Goal: Task Accomplishment & Management: Use online tool/utility

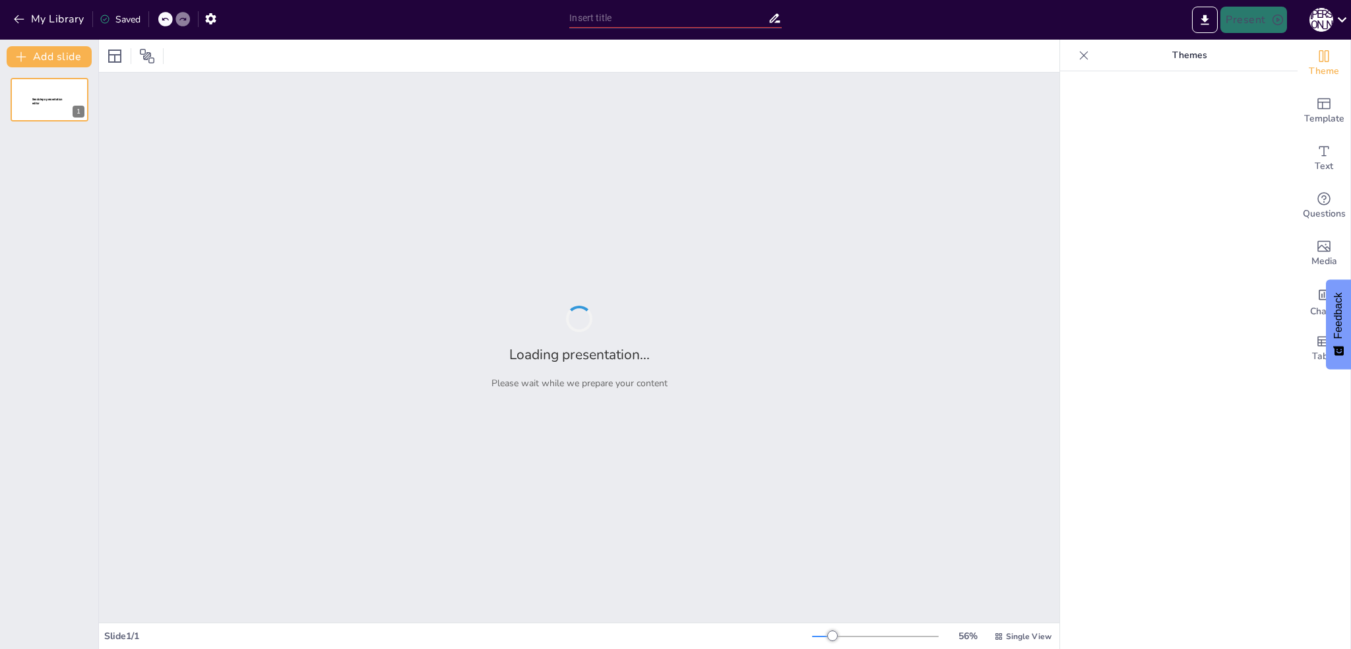
type input "Электромобили и их влияние на экологическую устойчивость"
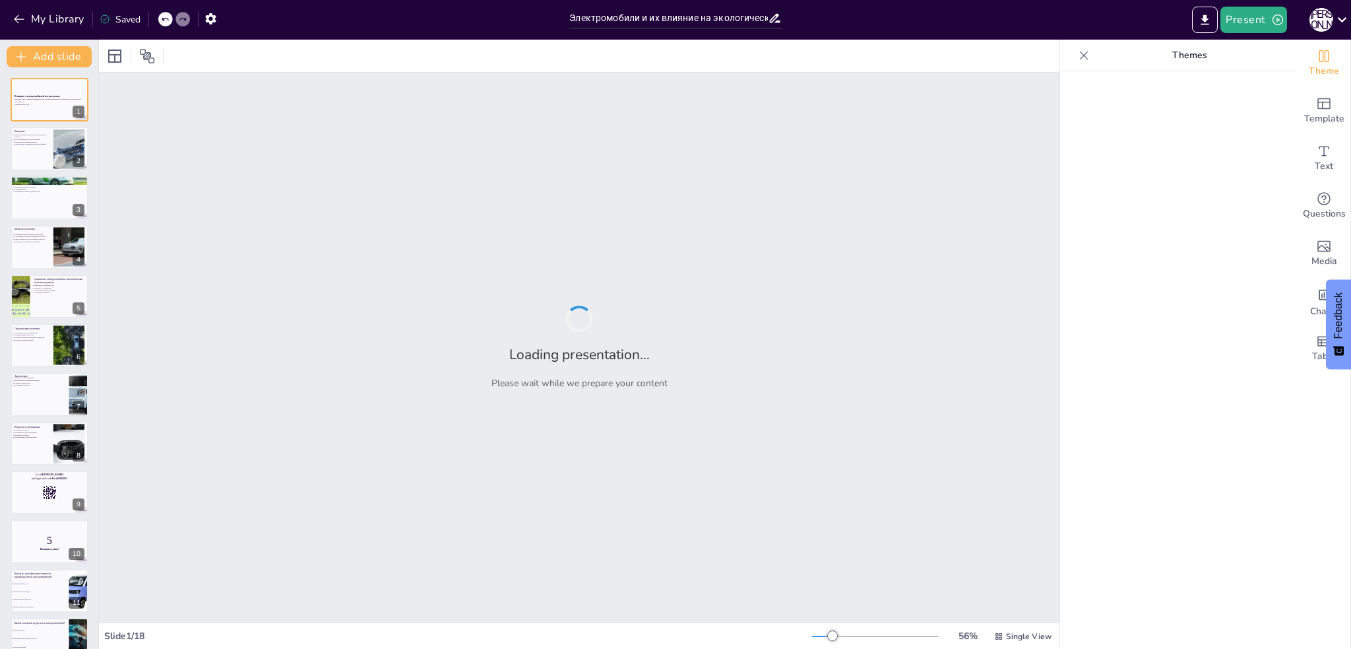
checkbox input "true"
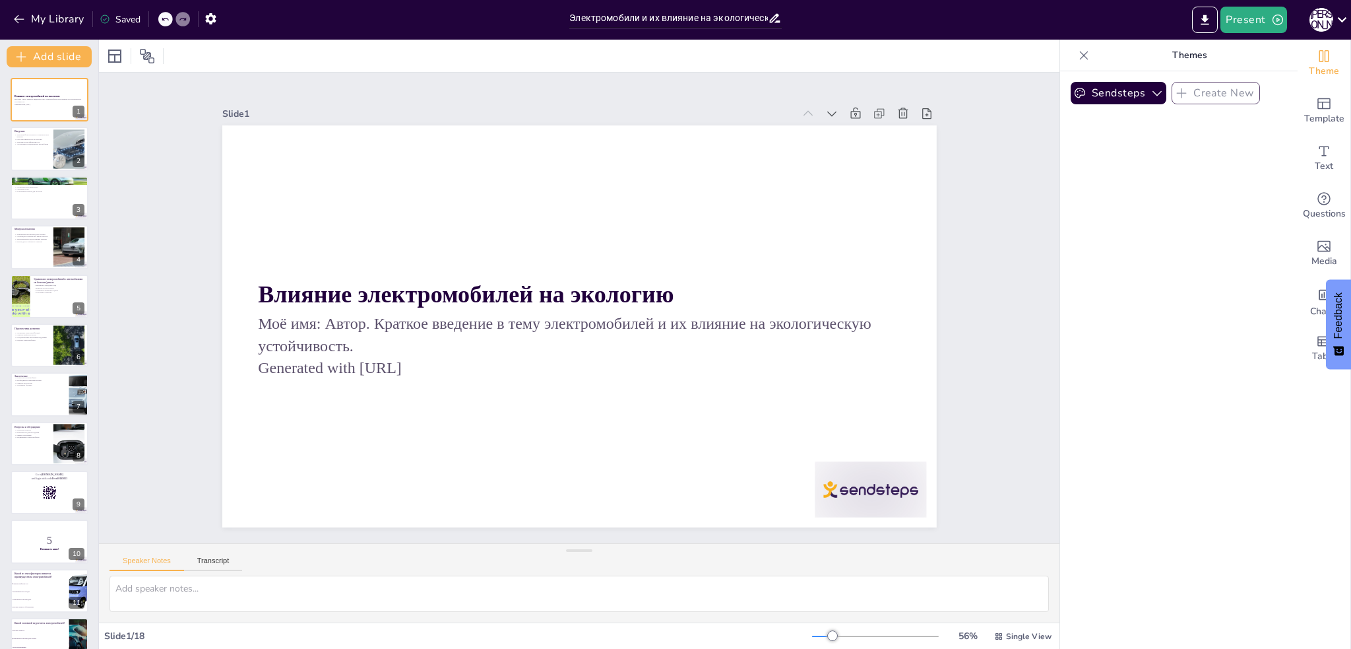
checkbox input "true"
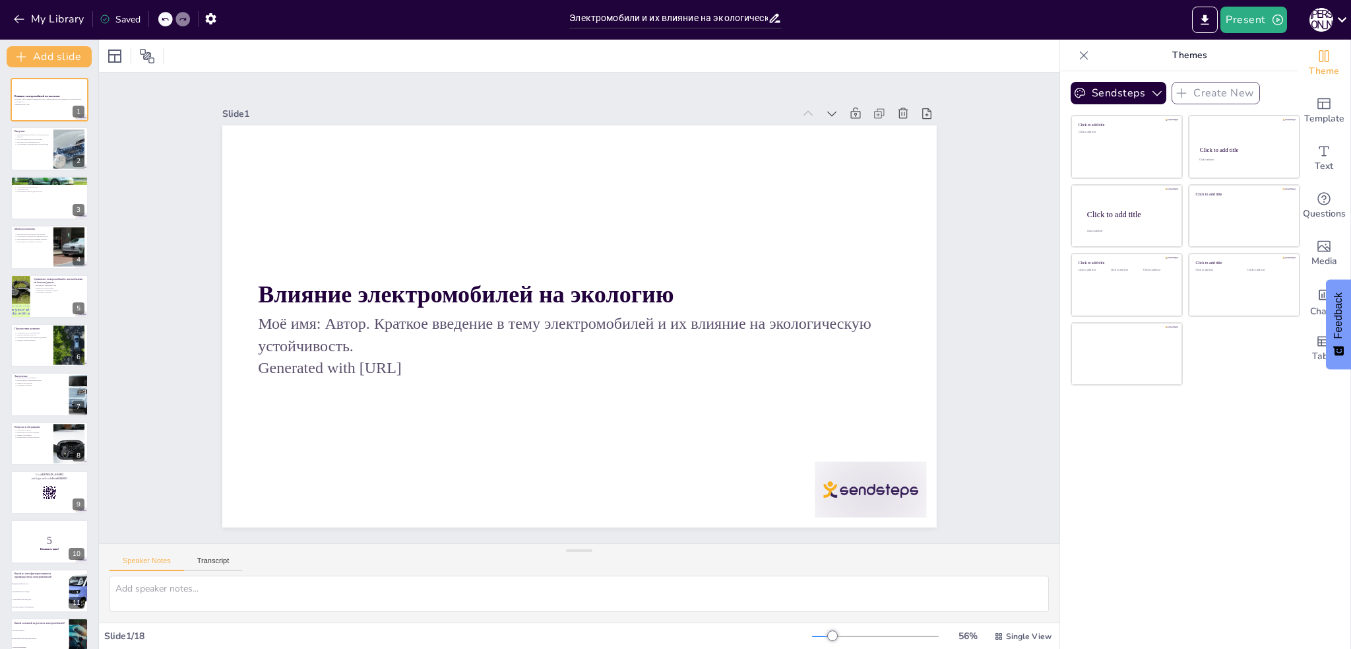
checkbox input "true"
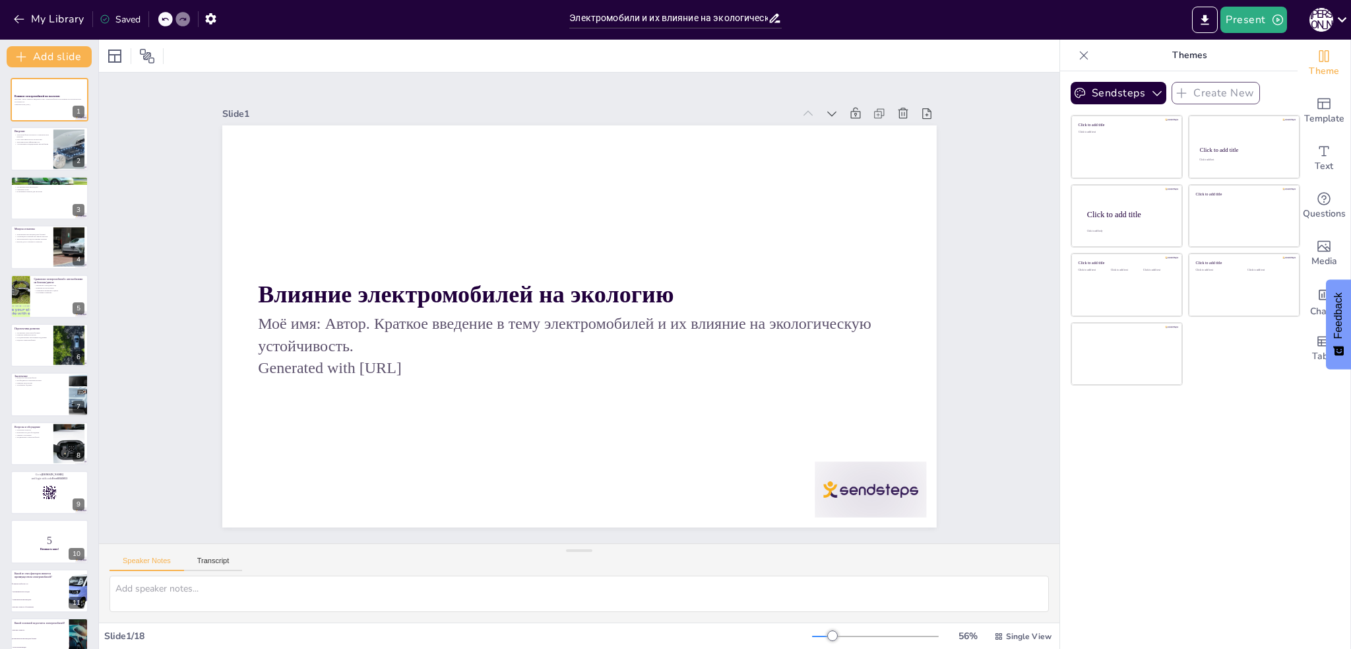
checkbox input "true"
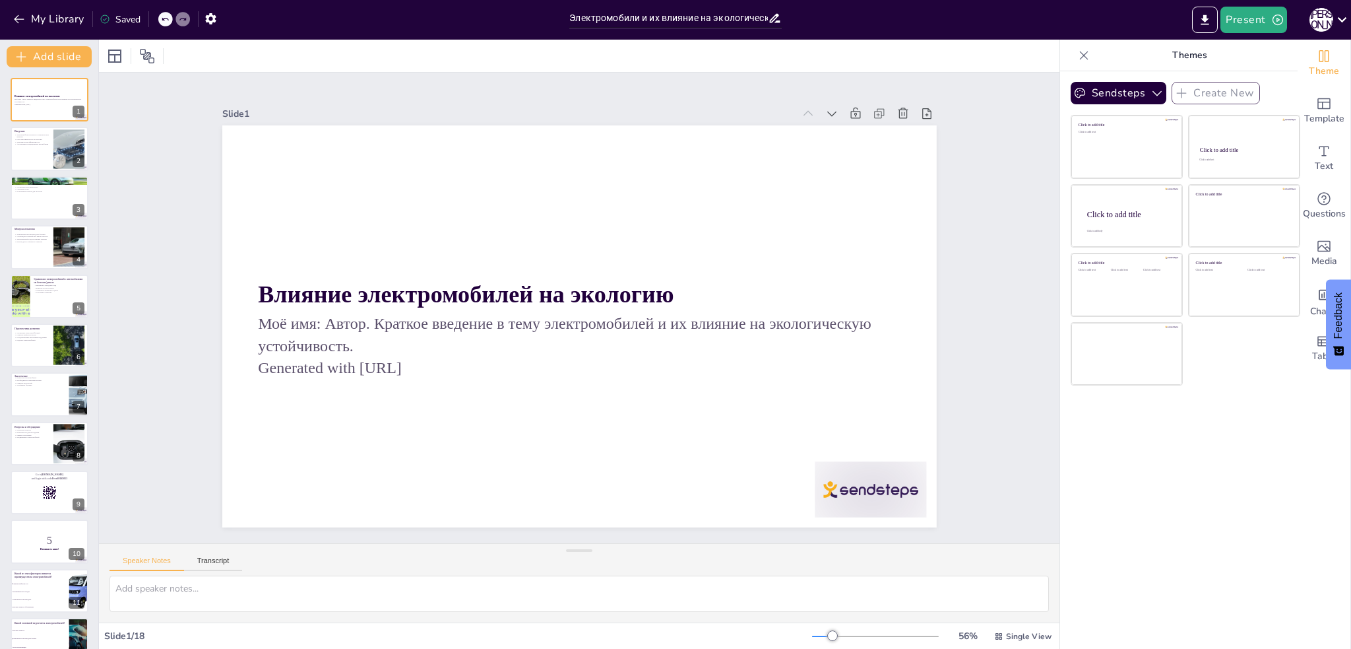
checkbox input "true"
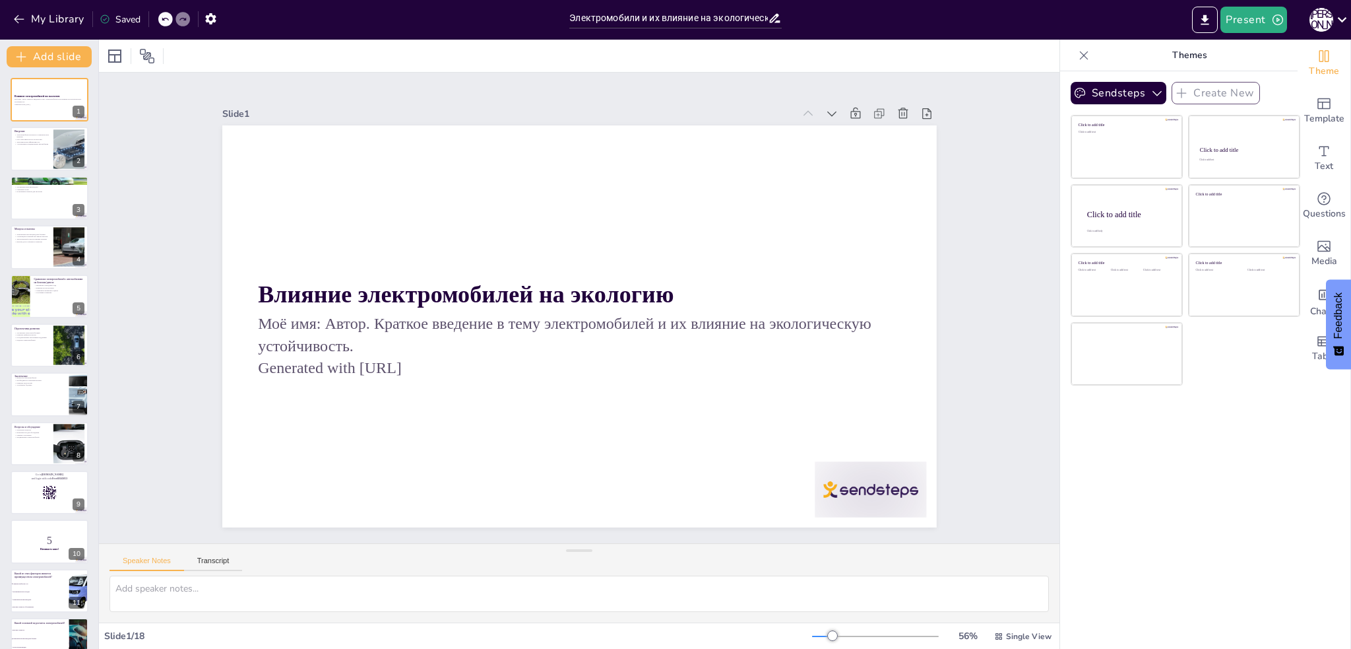
checkbox input "true"
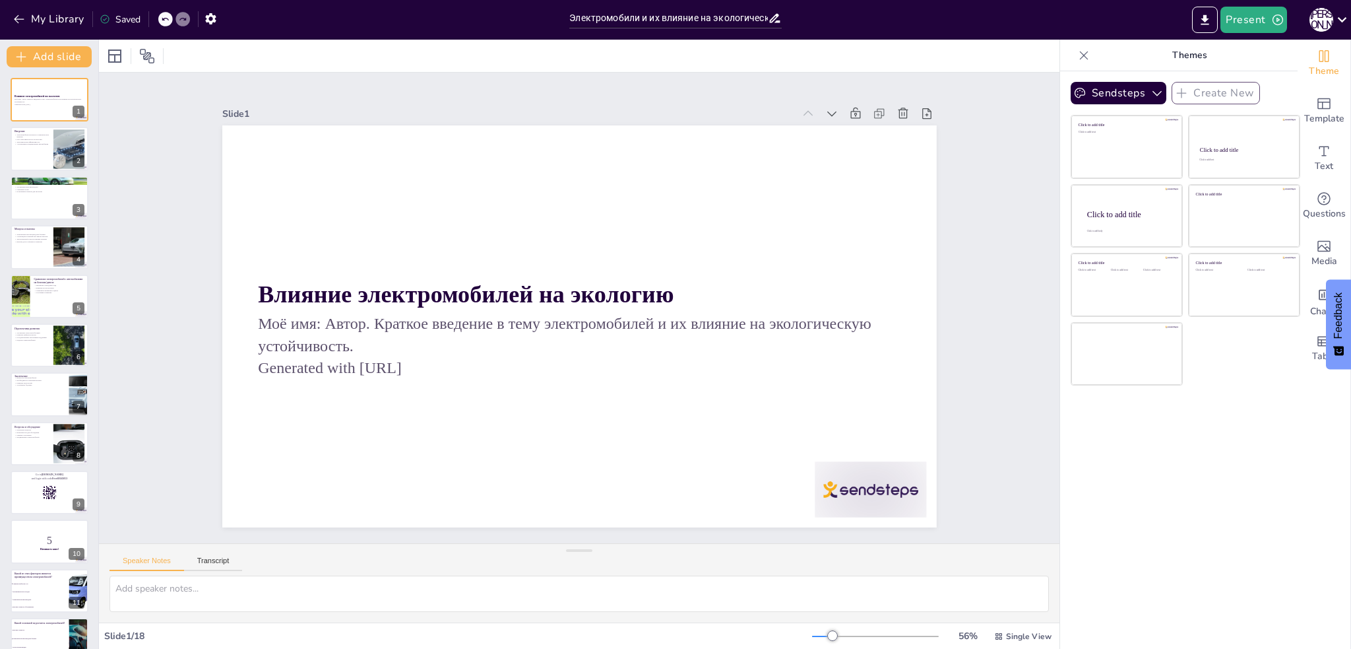
checkbox input "true"
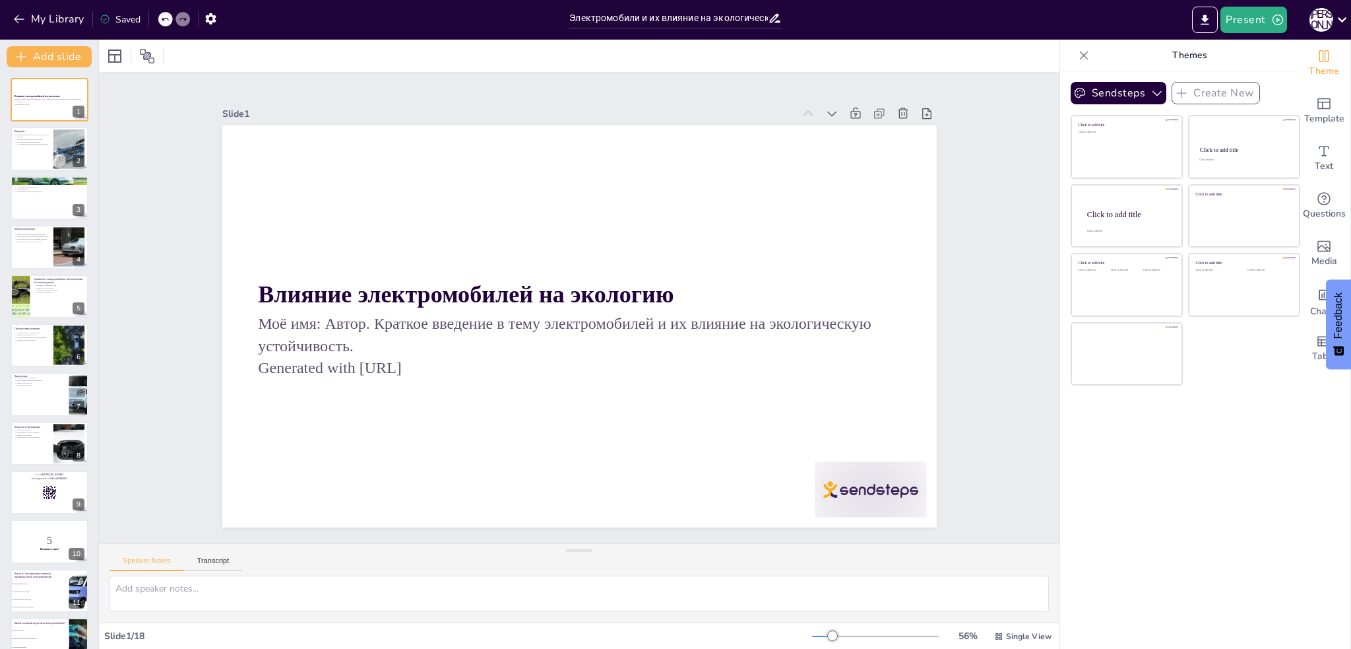
checkbox input "true"
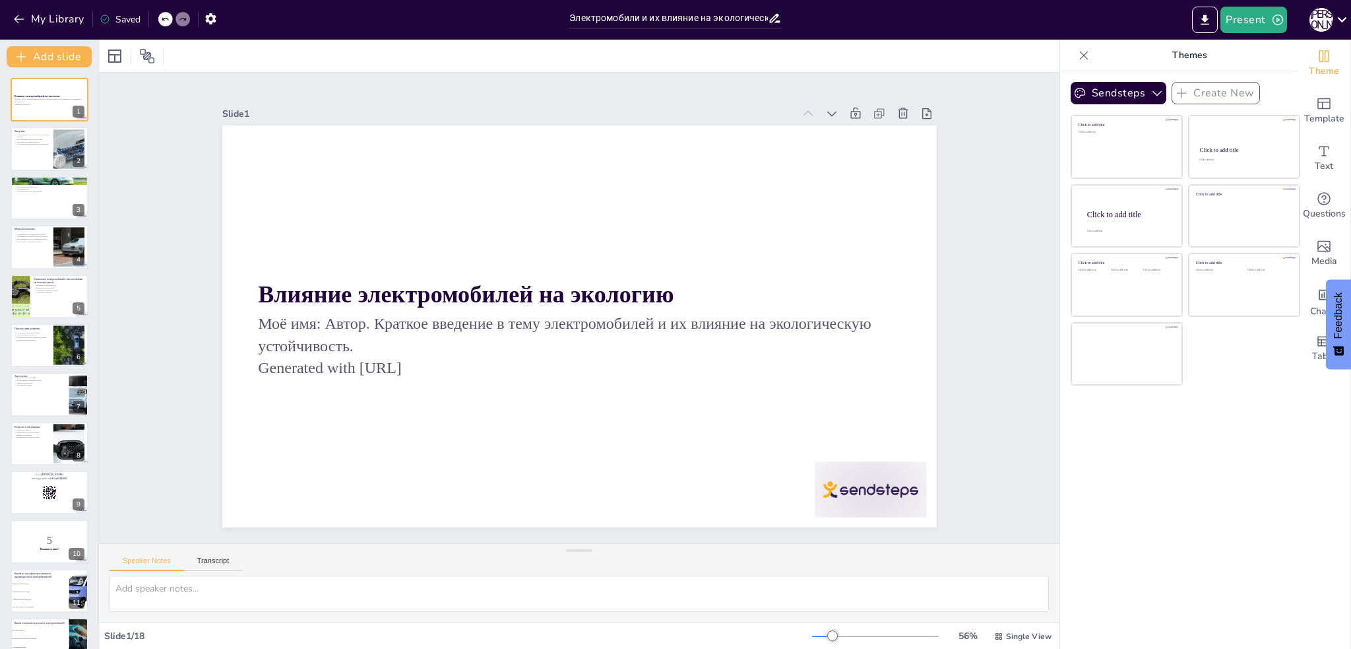
checkbox input "true"
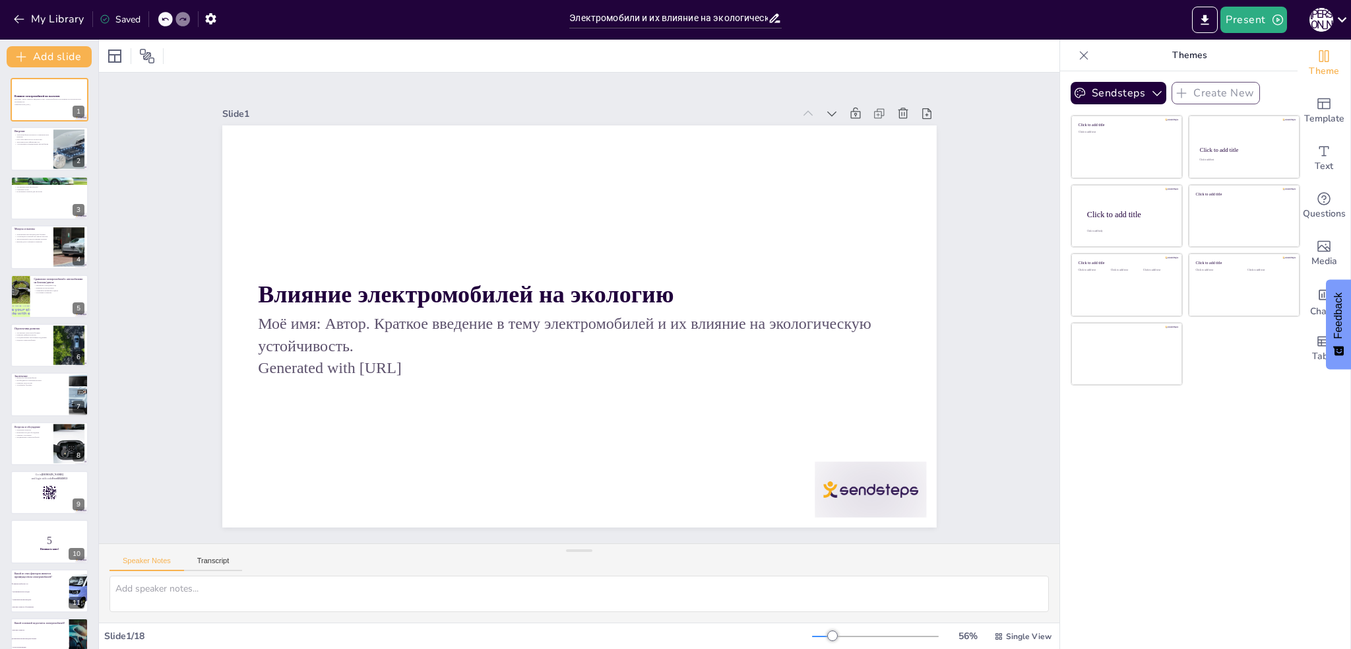
checkbox input "true"
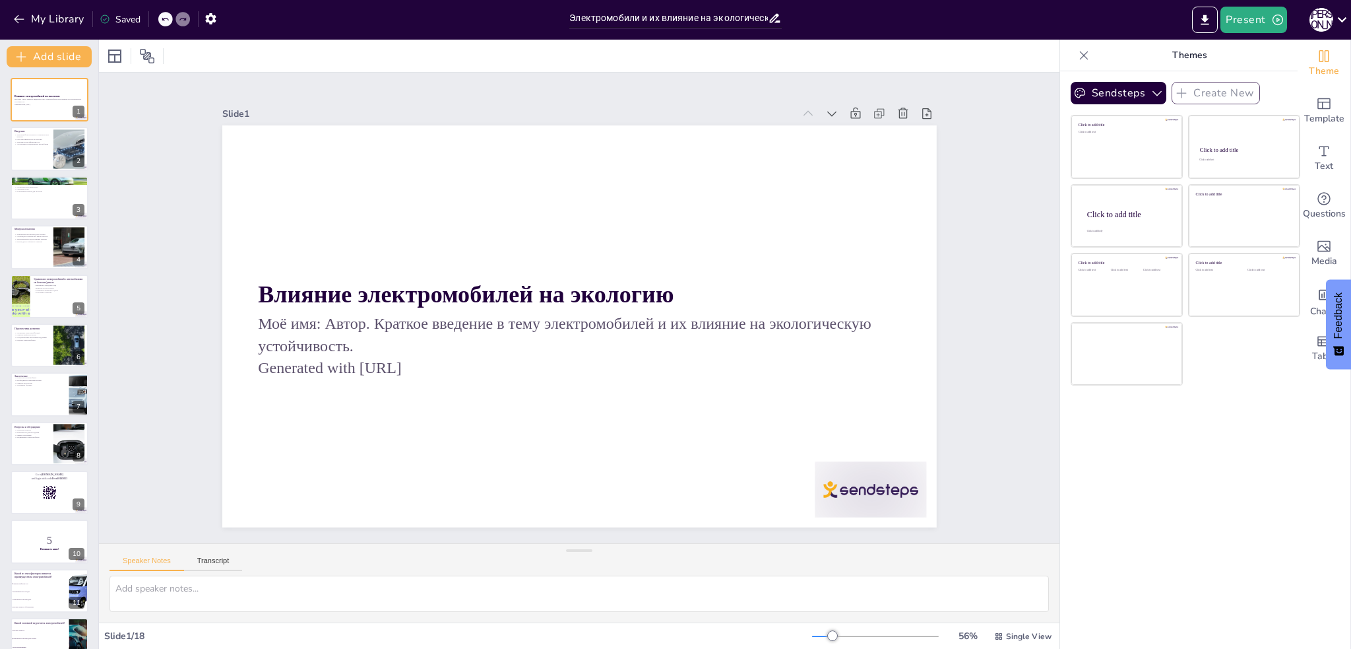
checkbox input "true"
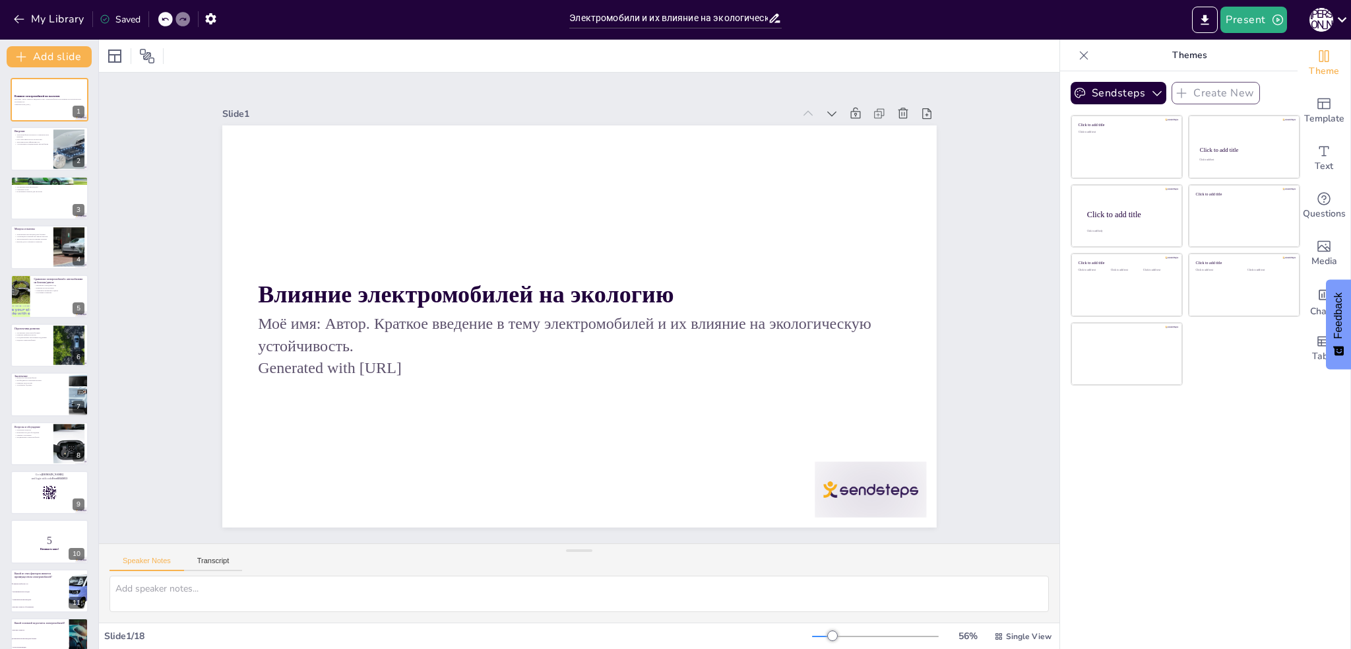
checkbox input "true"
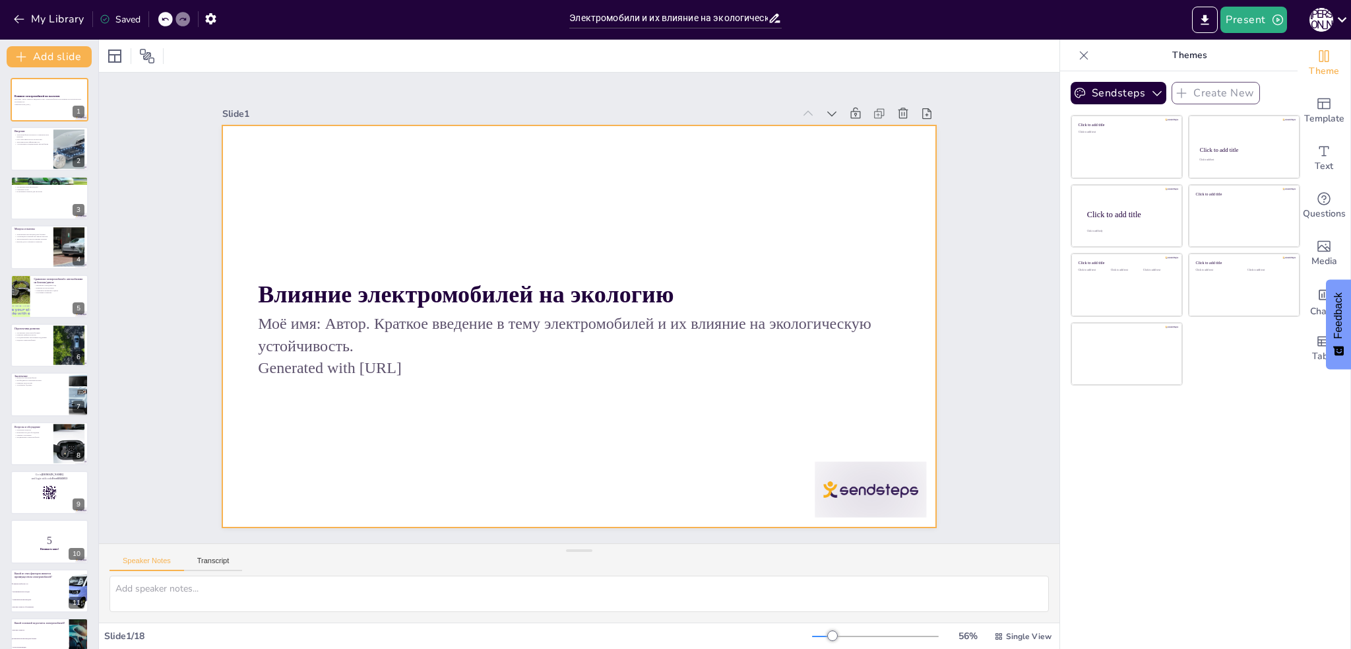
checkbox input "true"
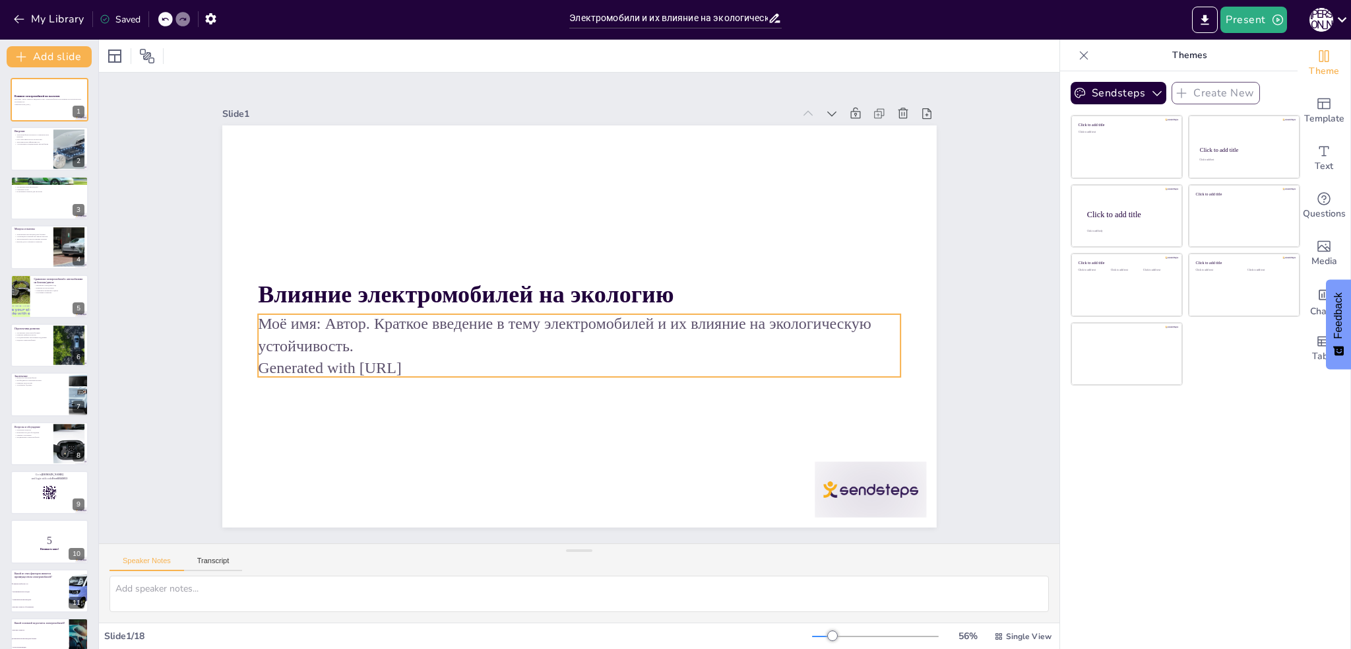
checkbox input "true"
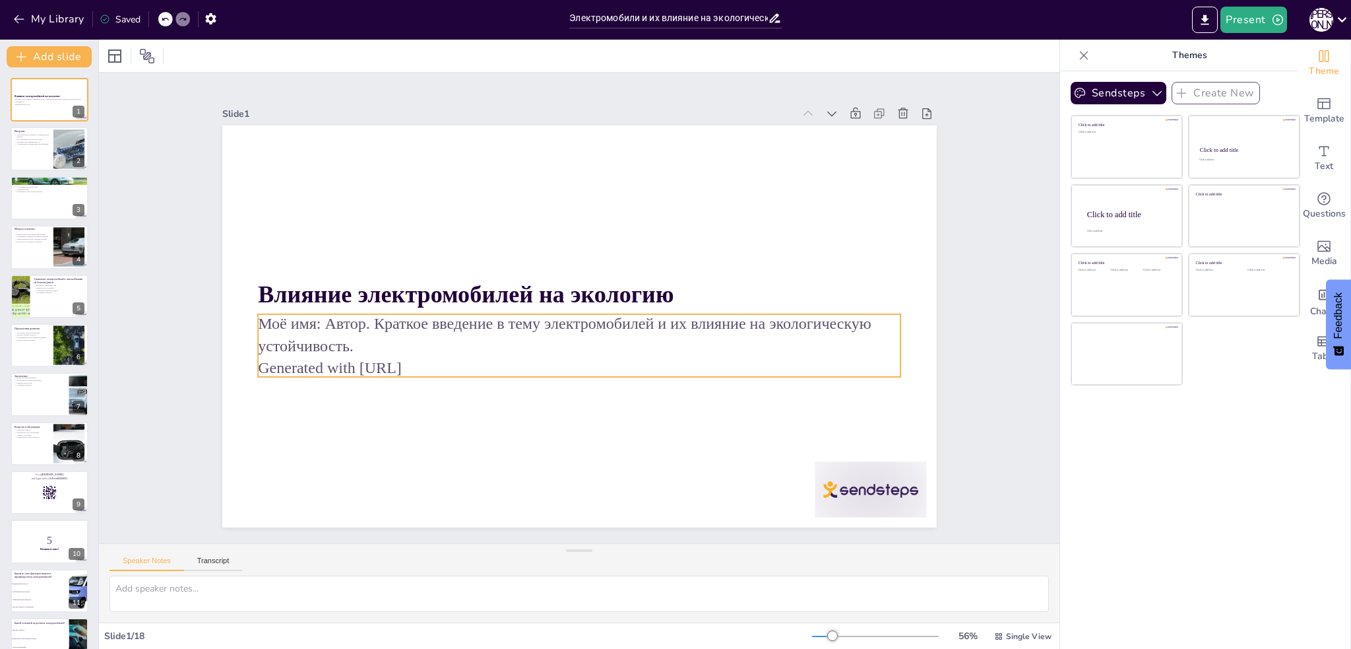
checkbox input "true"
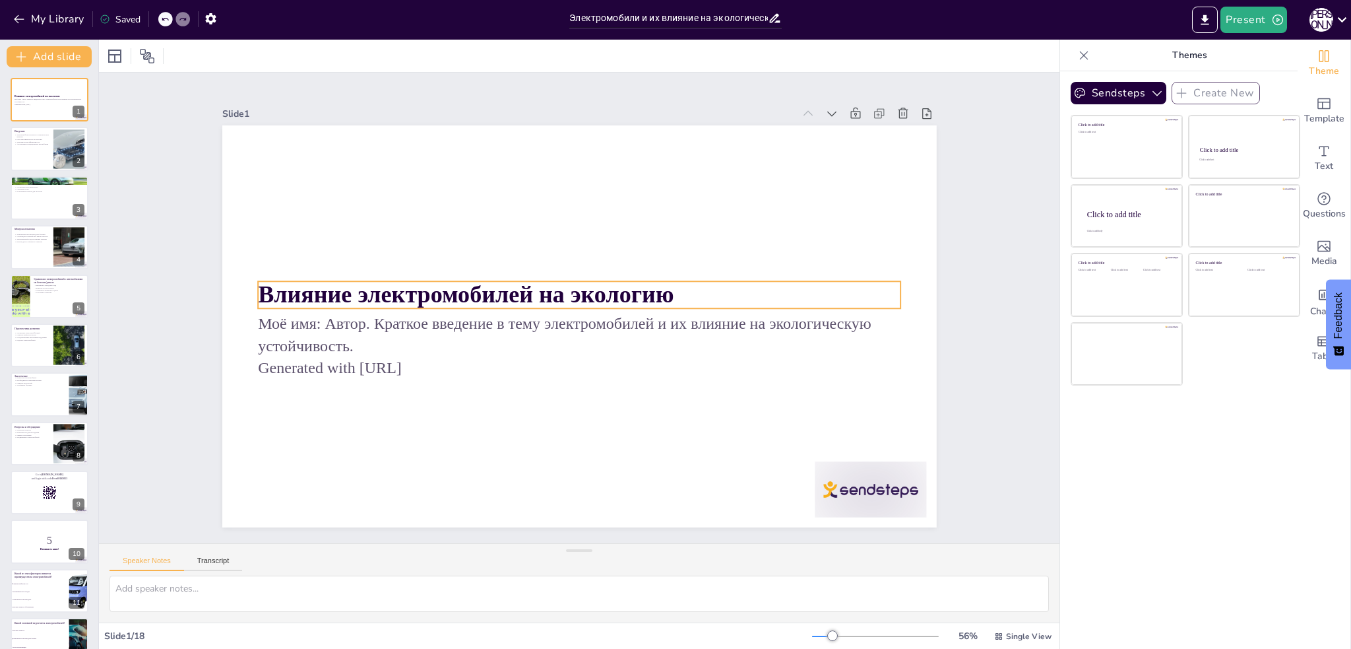
checkbox input "true"
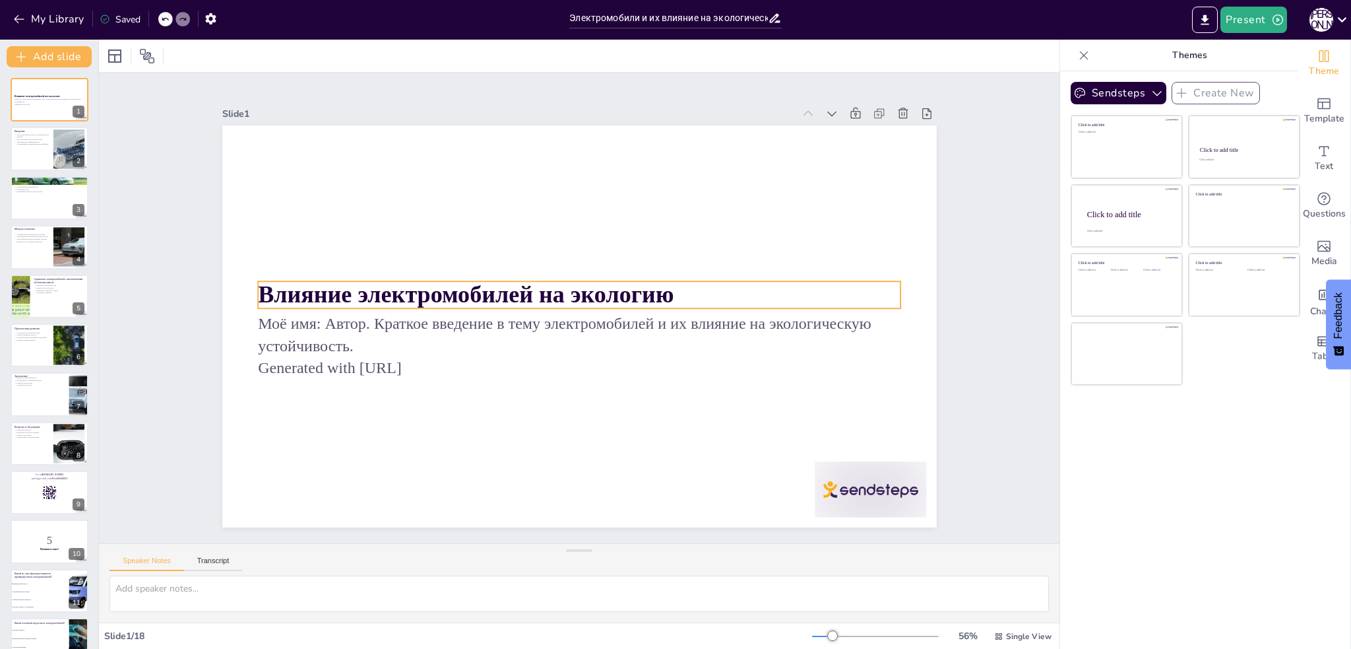
checkbox input "true"
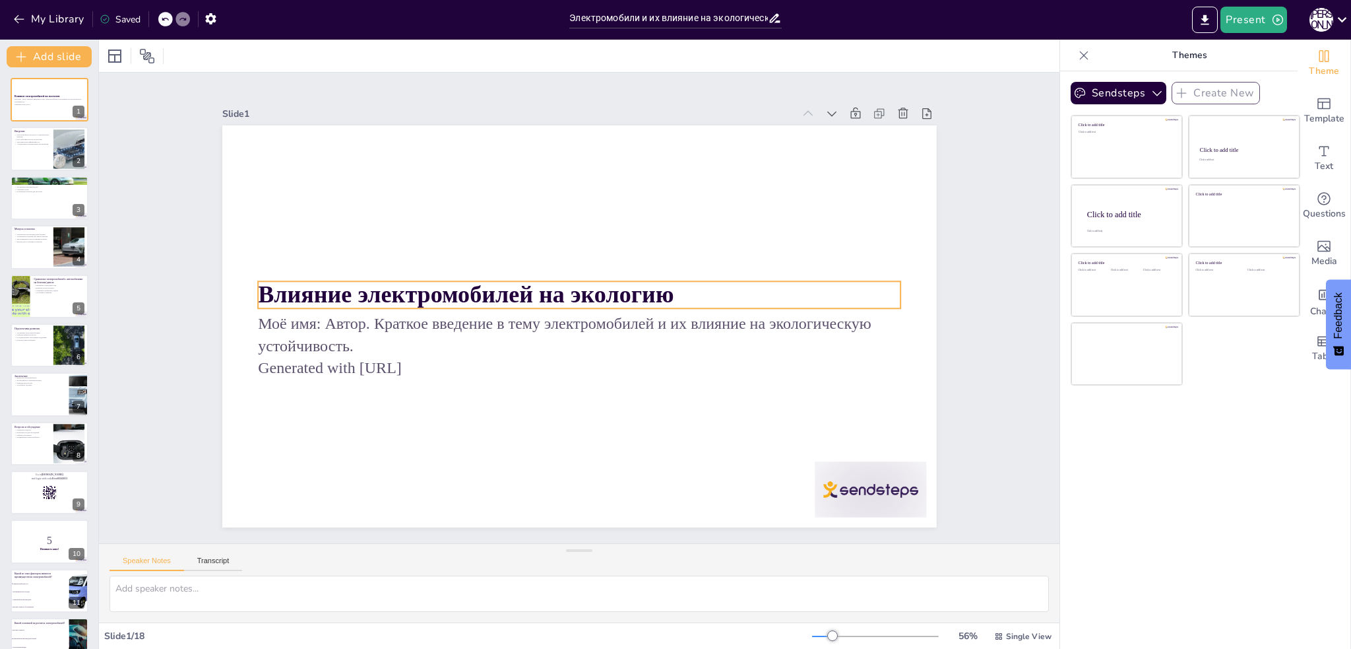
checkbox input "true"
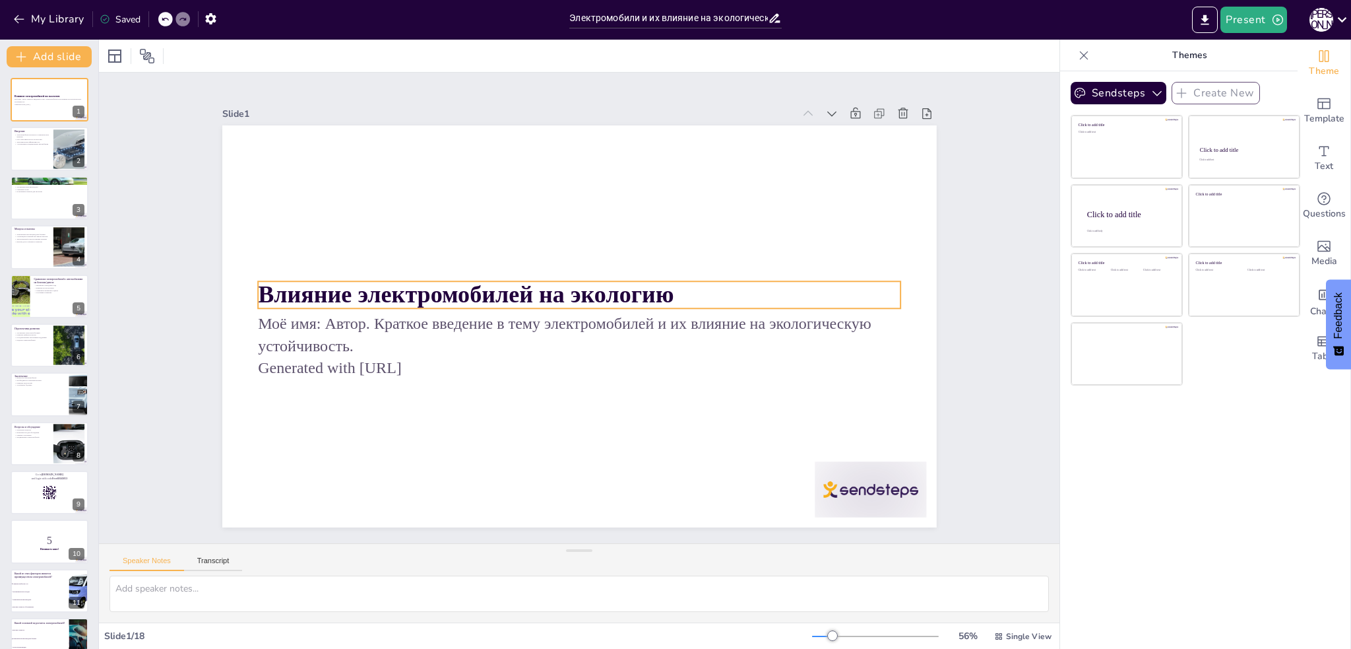
checkbox input "true"
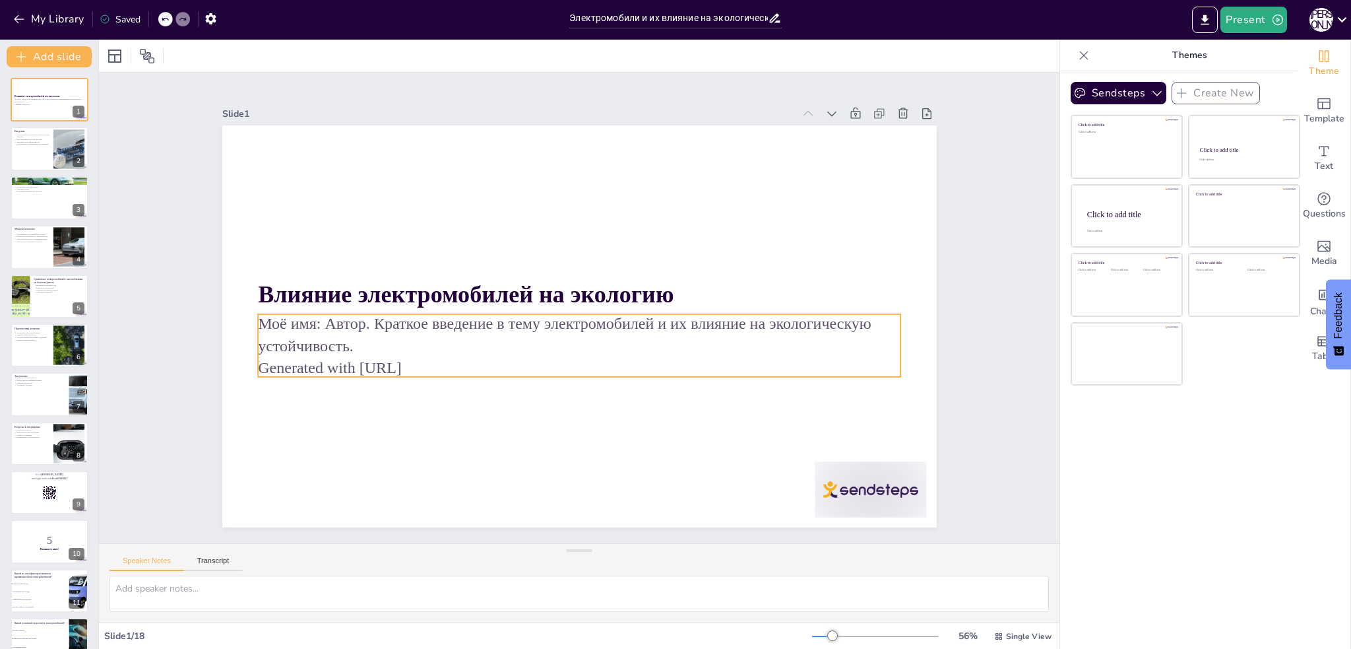
checkbox input "true"
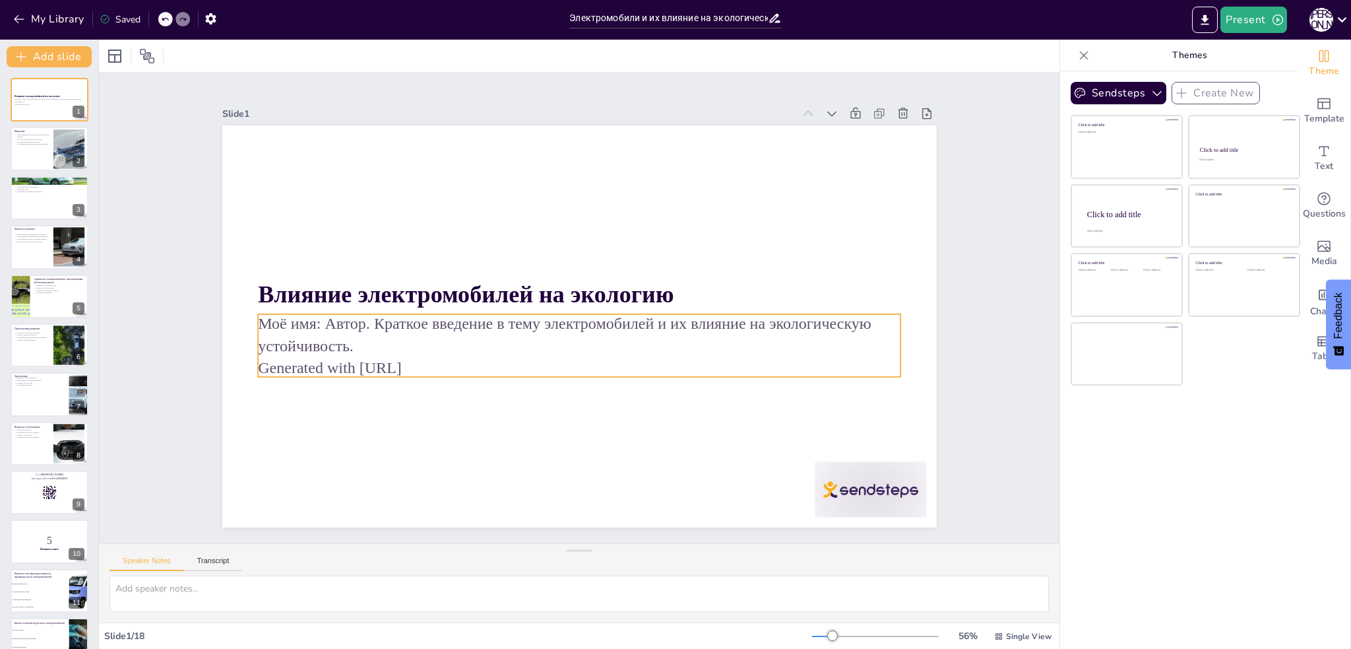
checkbox input "true"
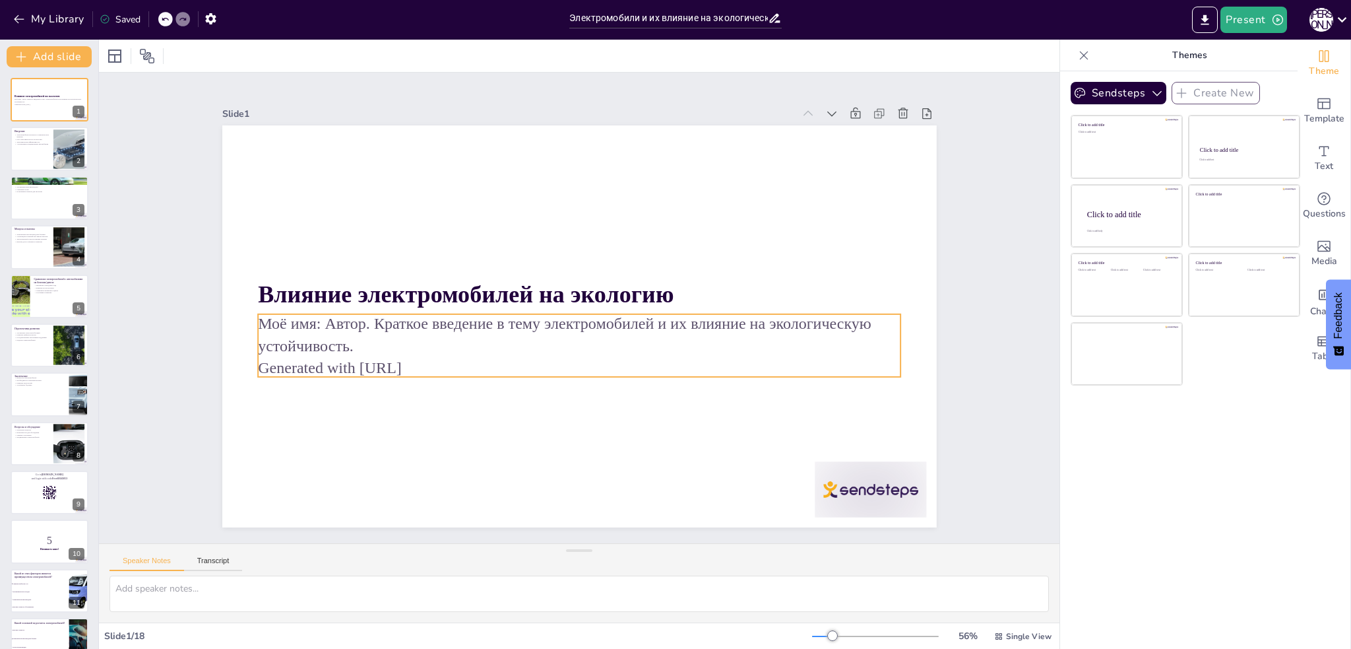
checkbox input "true"
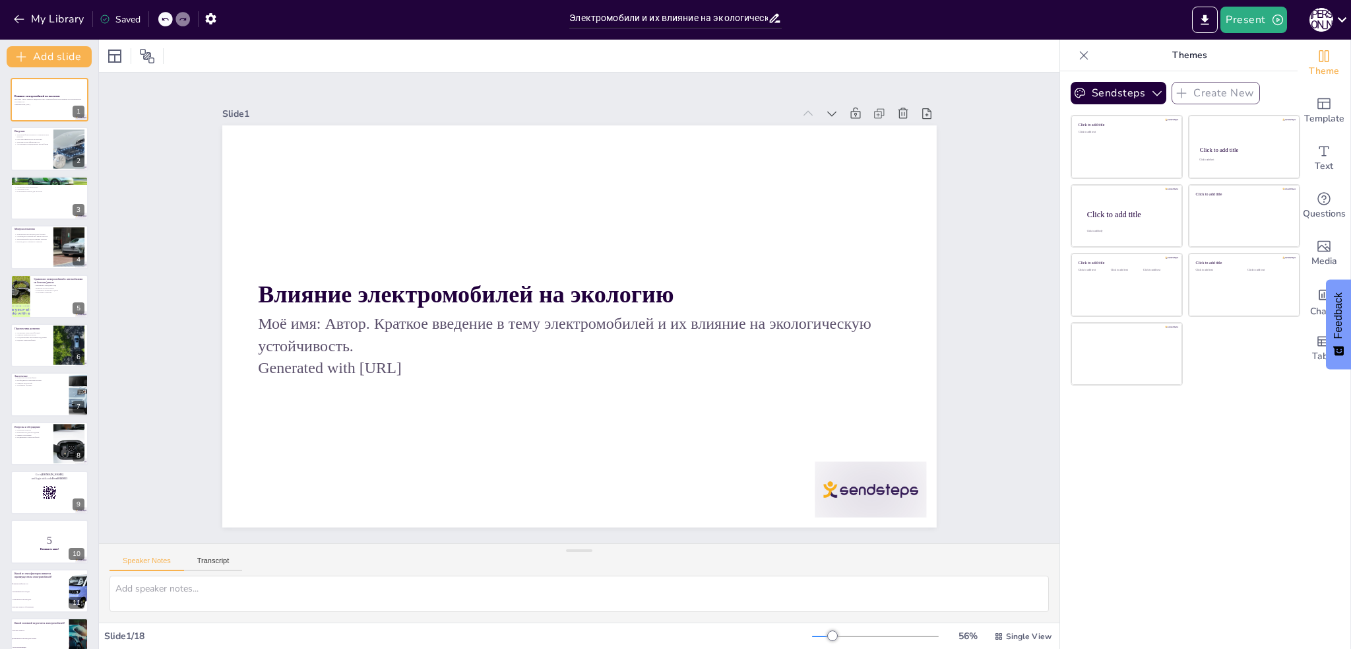
checkbox input "true"
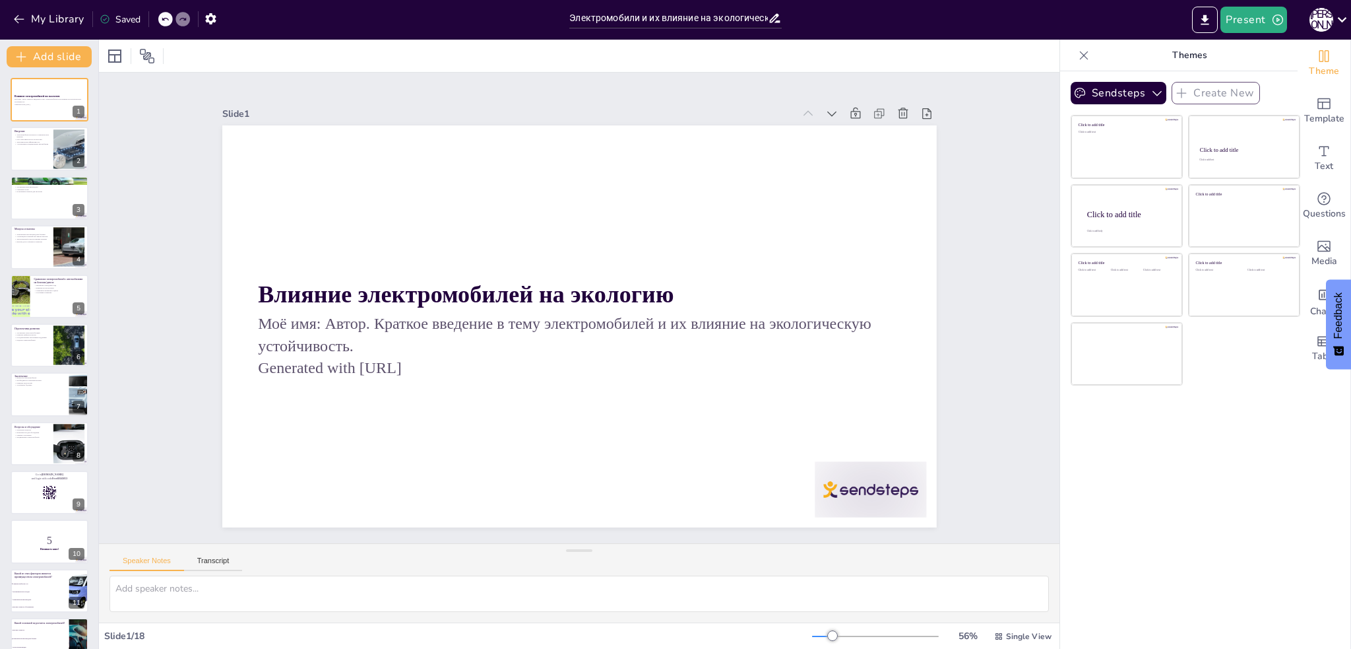
checkbox input "true"
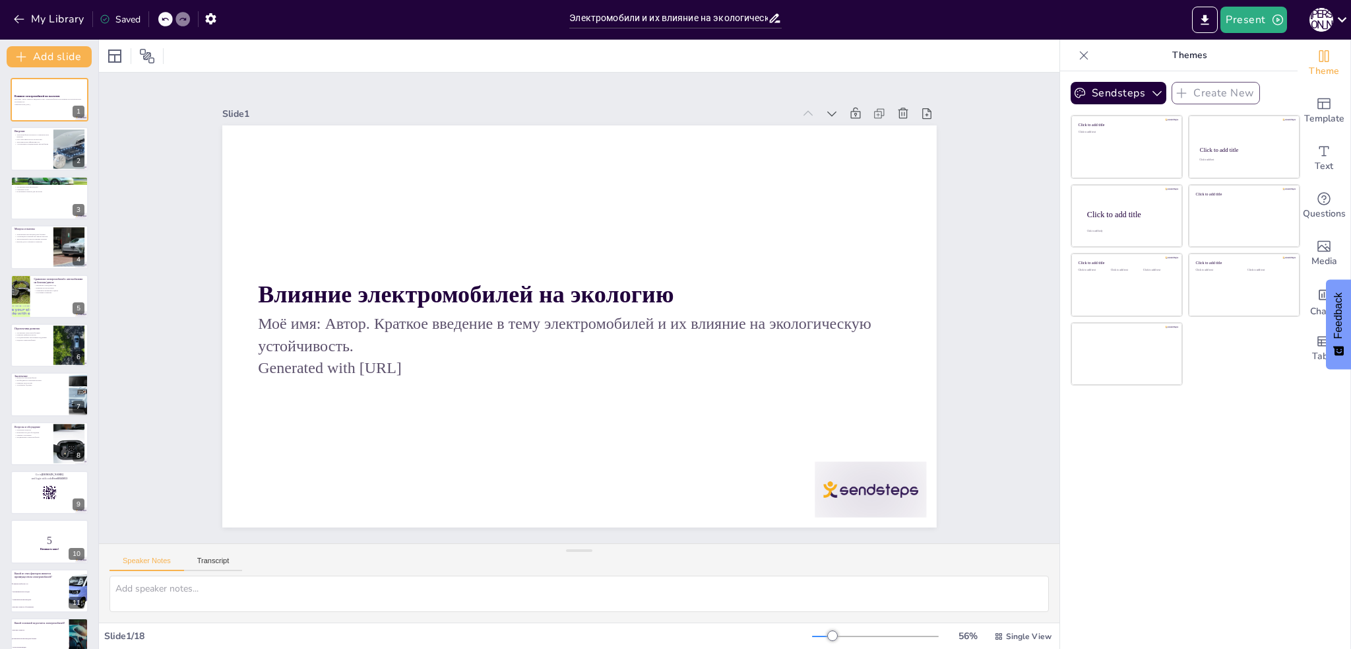
checkbox input "true"
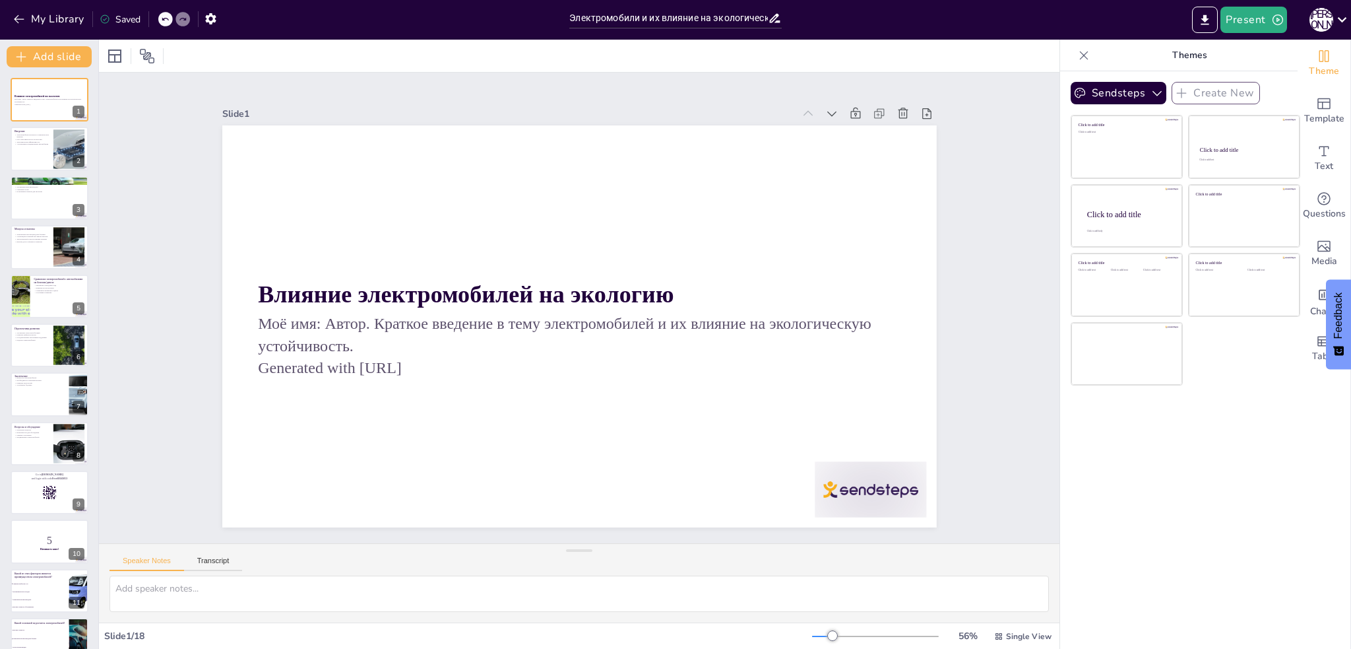
checkbox input "true"
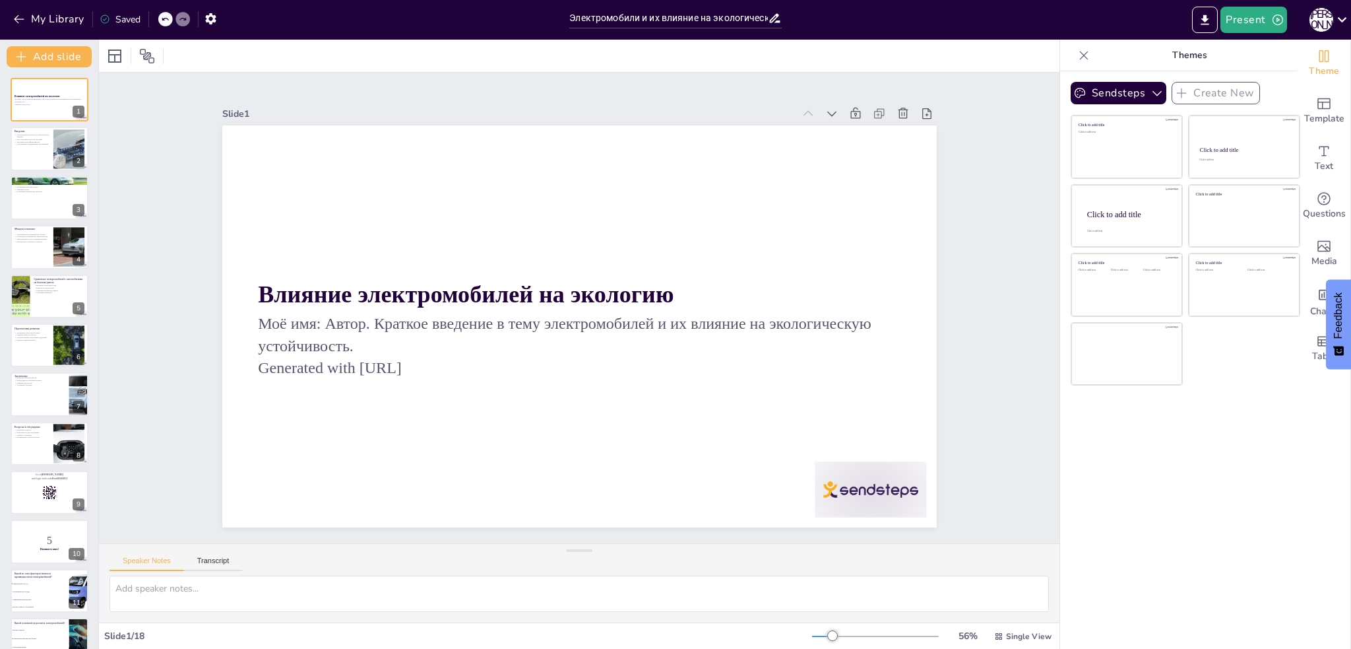
checkbox input "true"
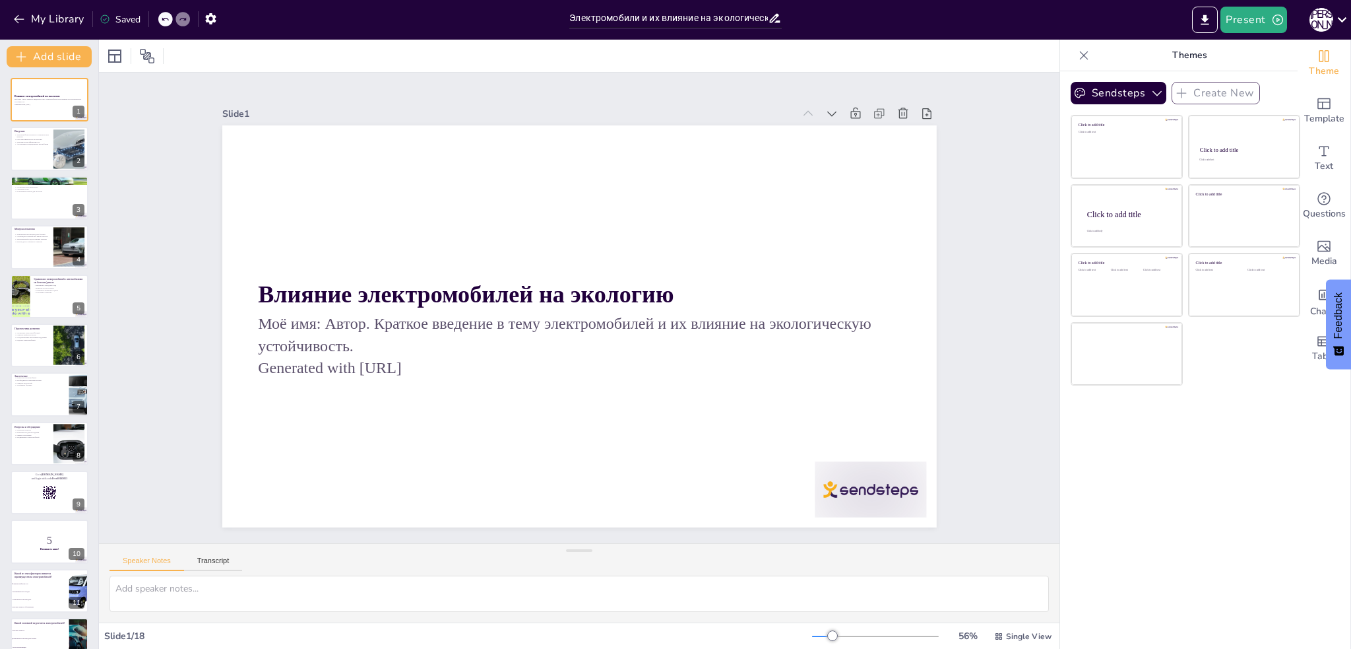
checkbox input "true"
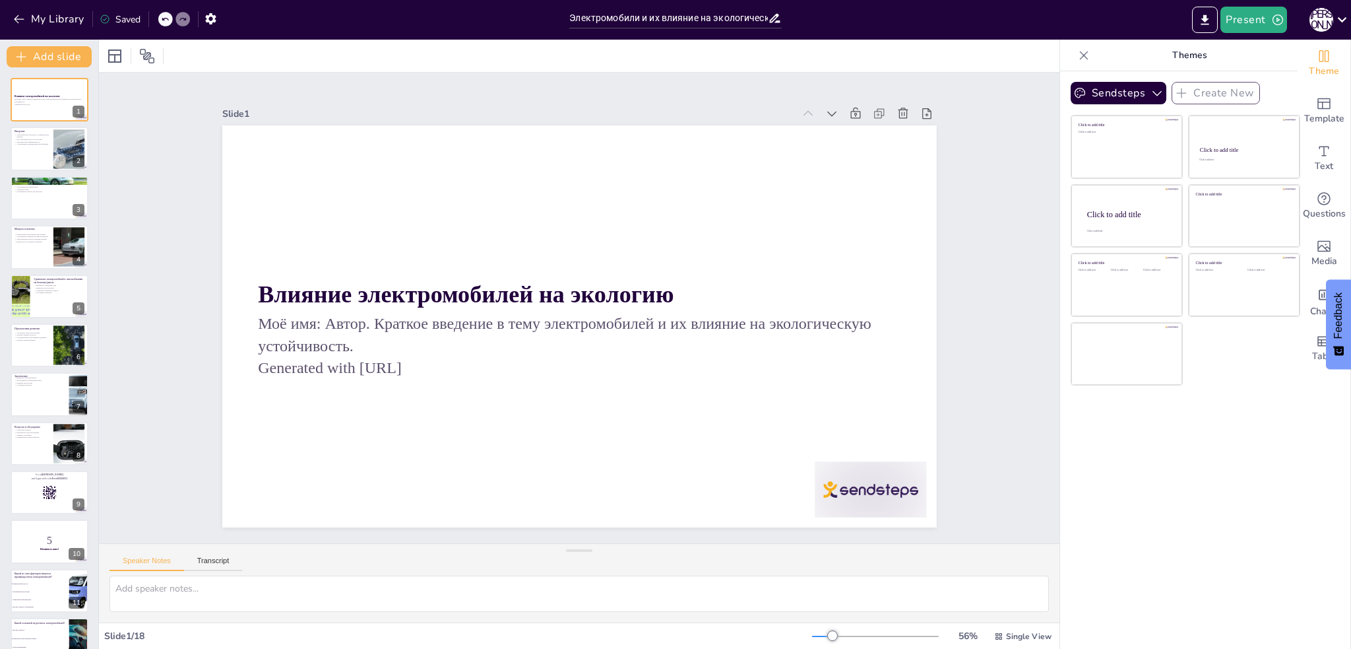
checkbox input "true"
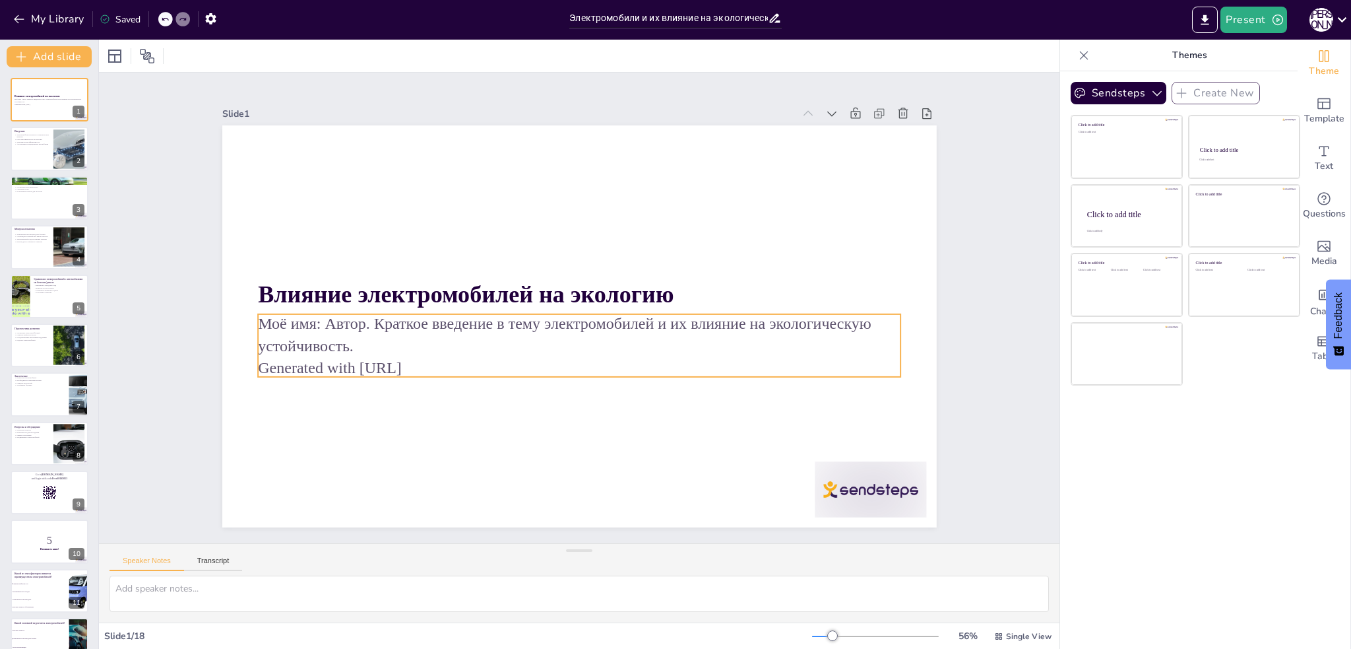
checkbox input "true"
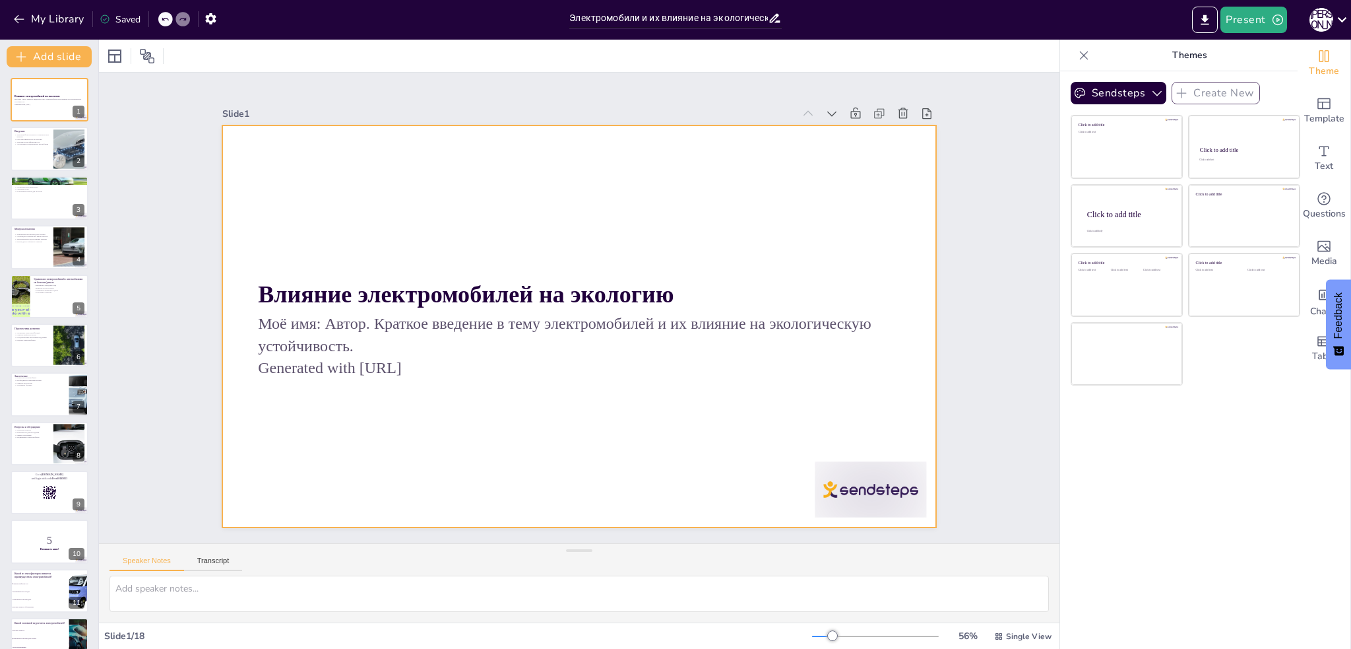
checkbox input "true"
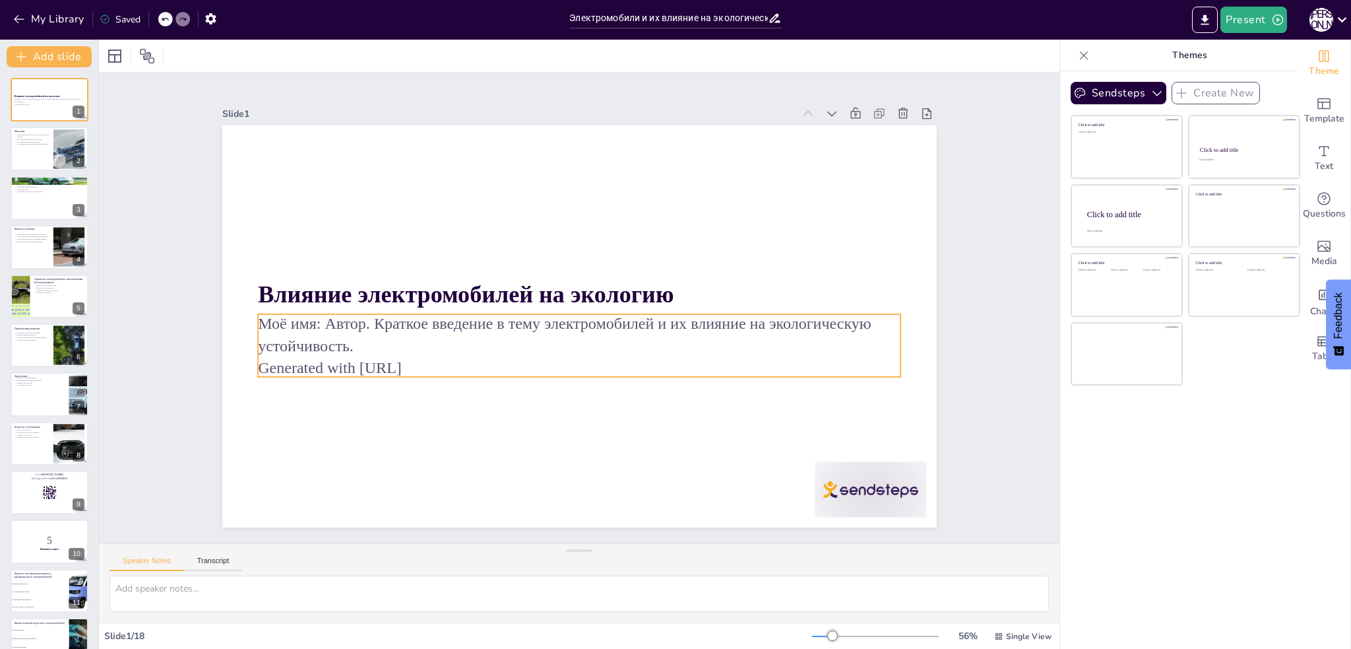
checkbox input "true"
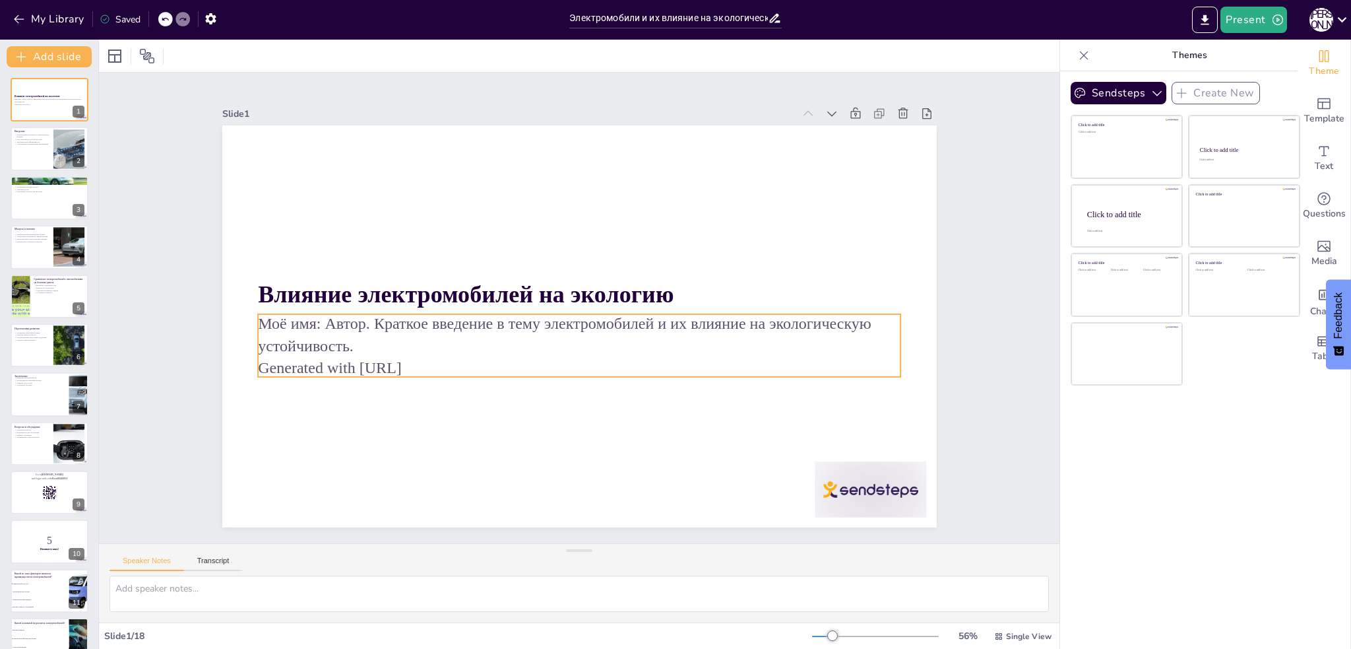
checkbox input "true"
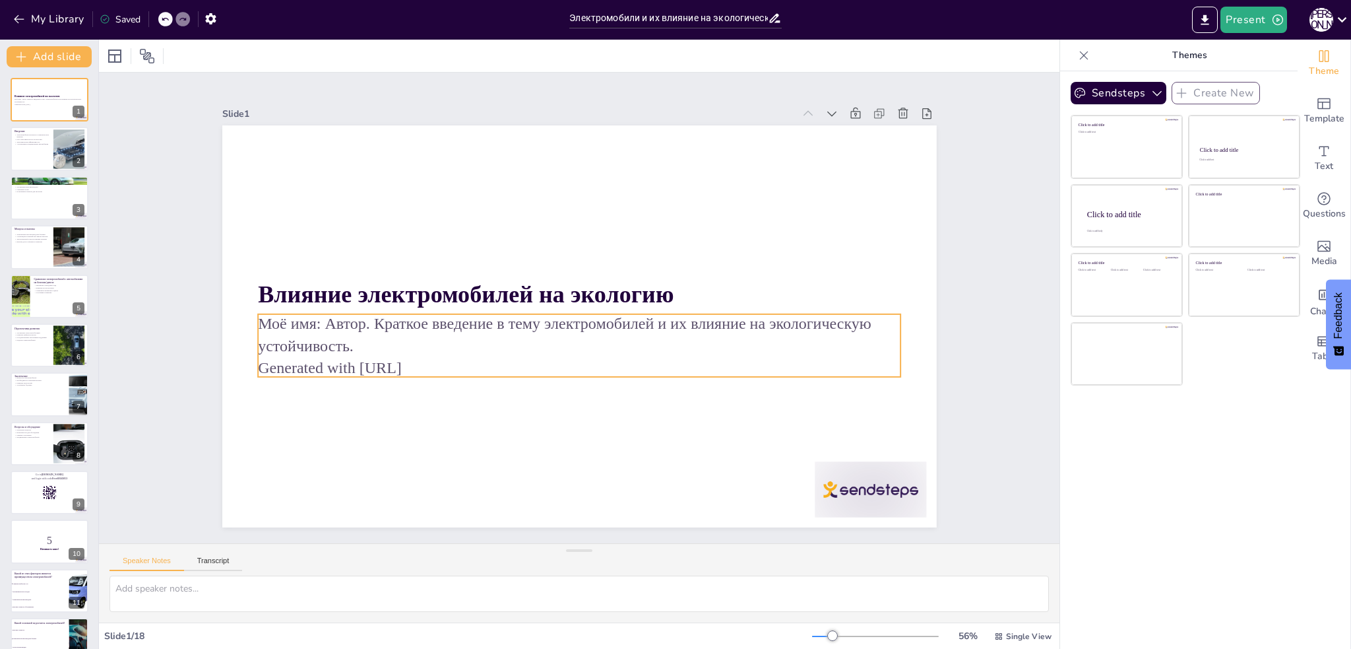
checkbox input "true"
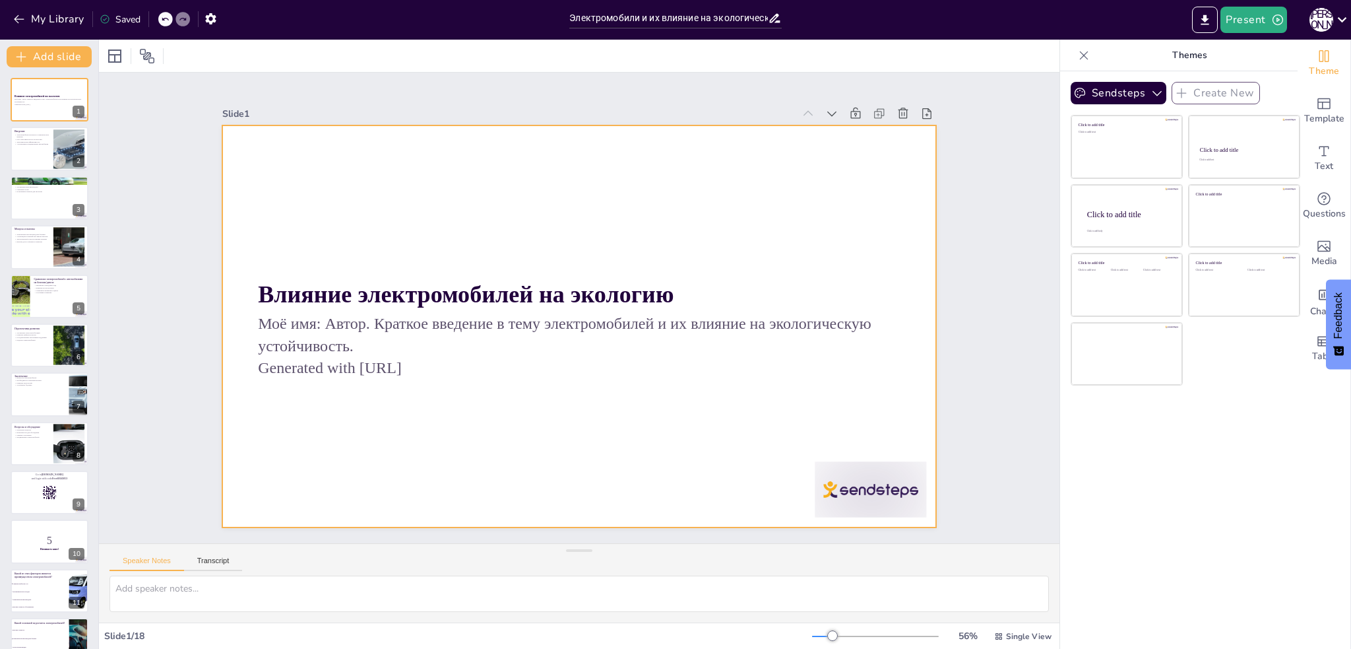
checkbox input "true"
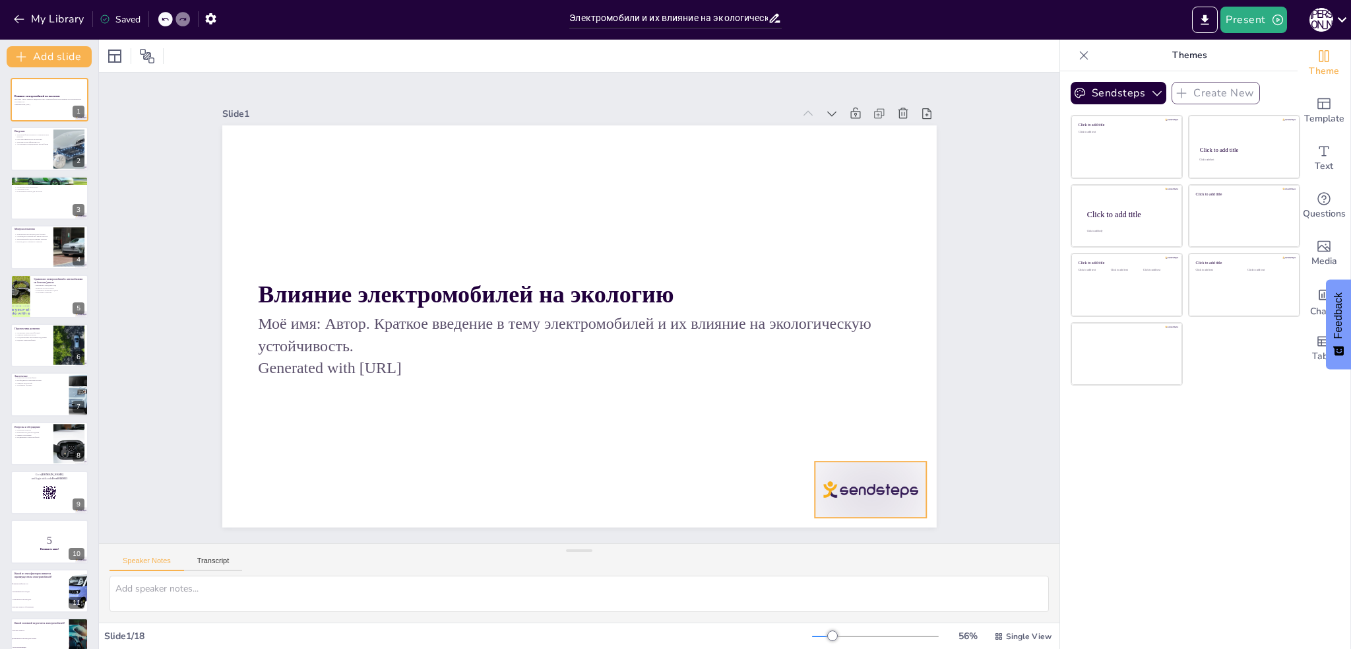
checkbox input "true"
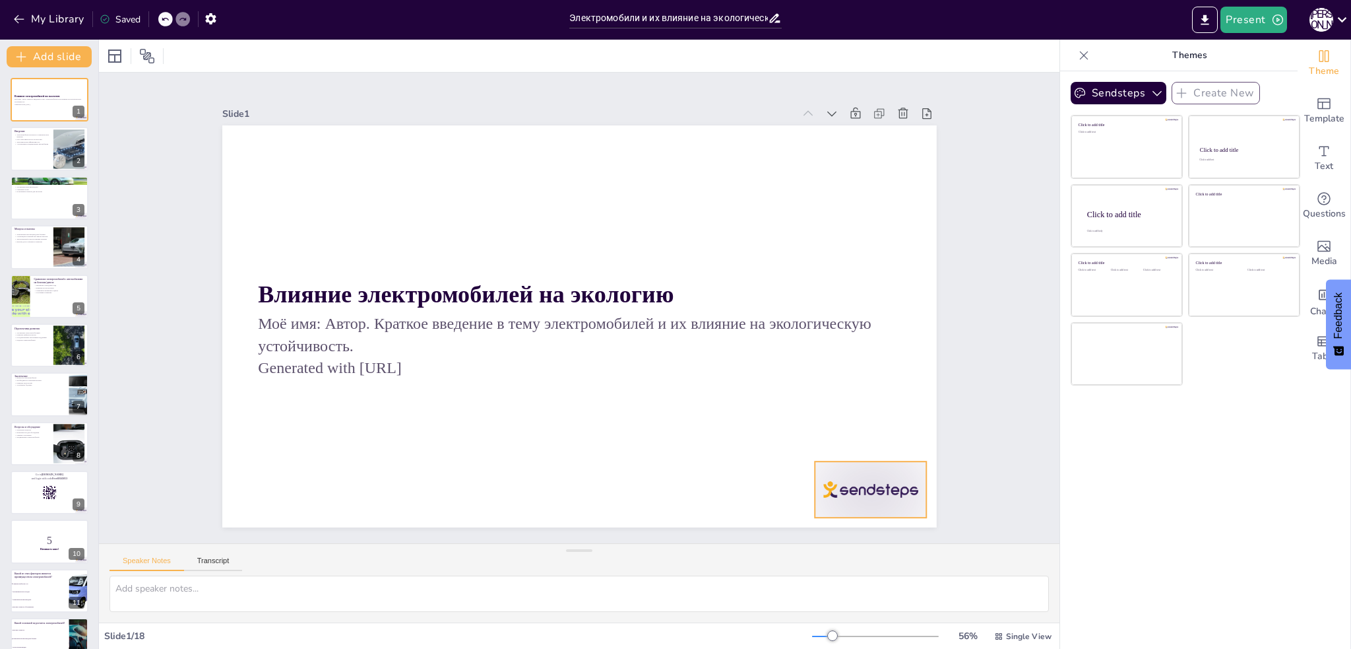
click at [862, 507] on div at bounding box center [826, 546] width 121 height 78
checkbox input "true"
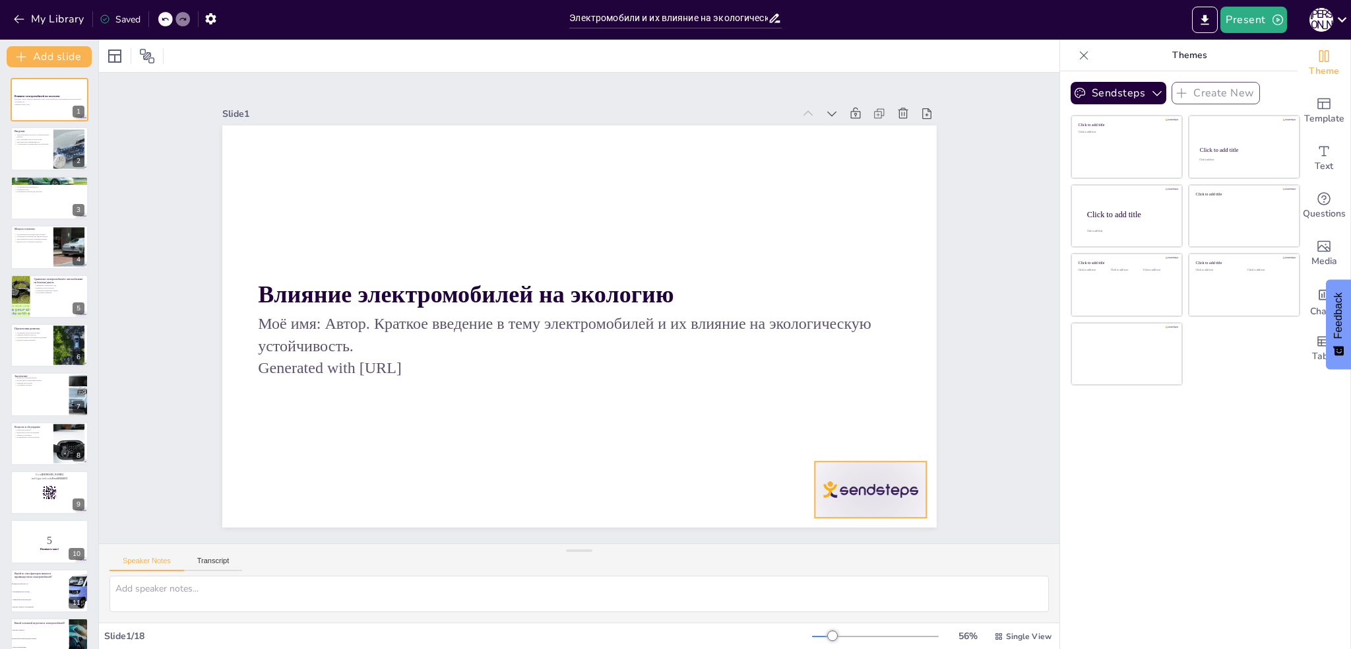
checkbox input "true"
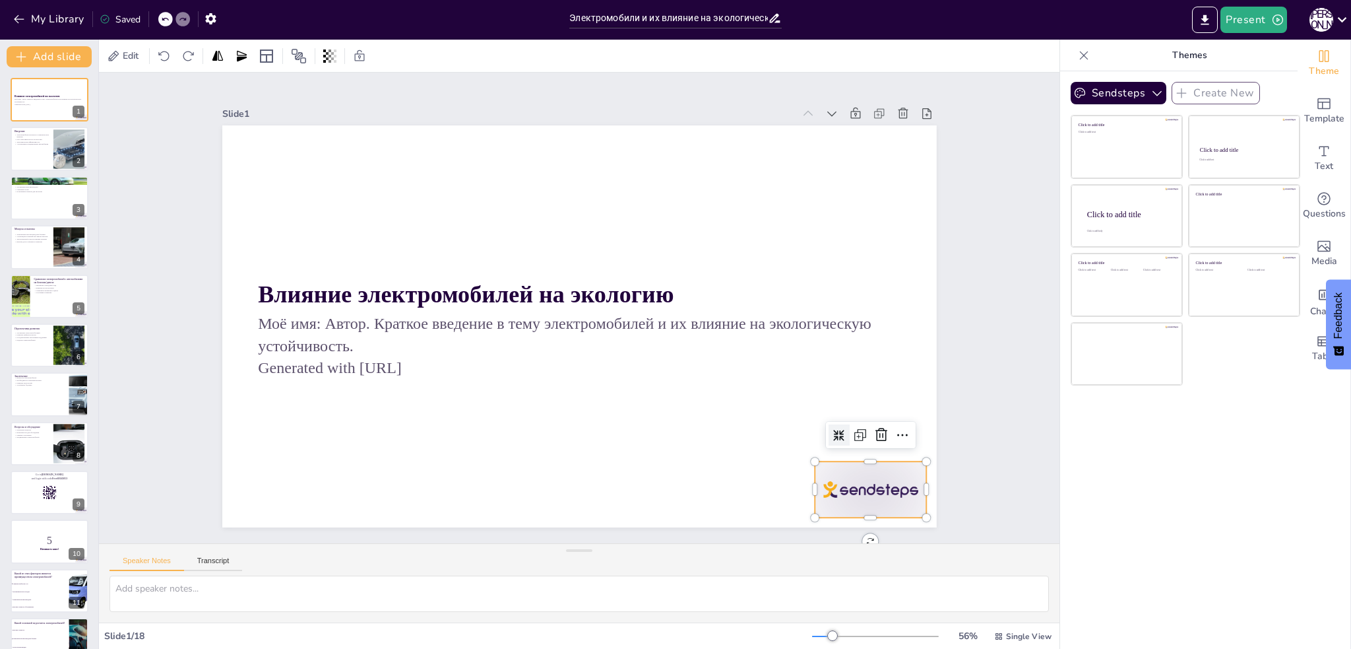
checkbox input "true"
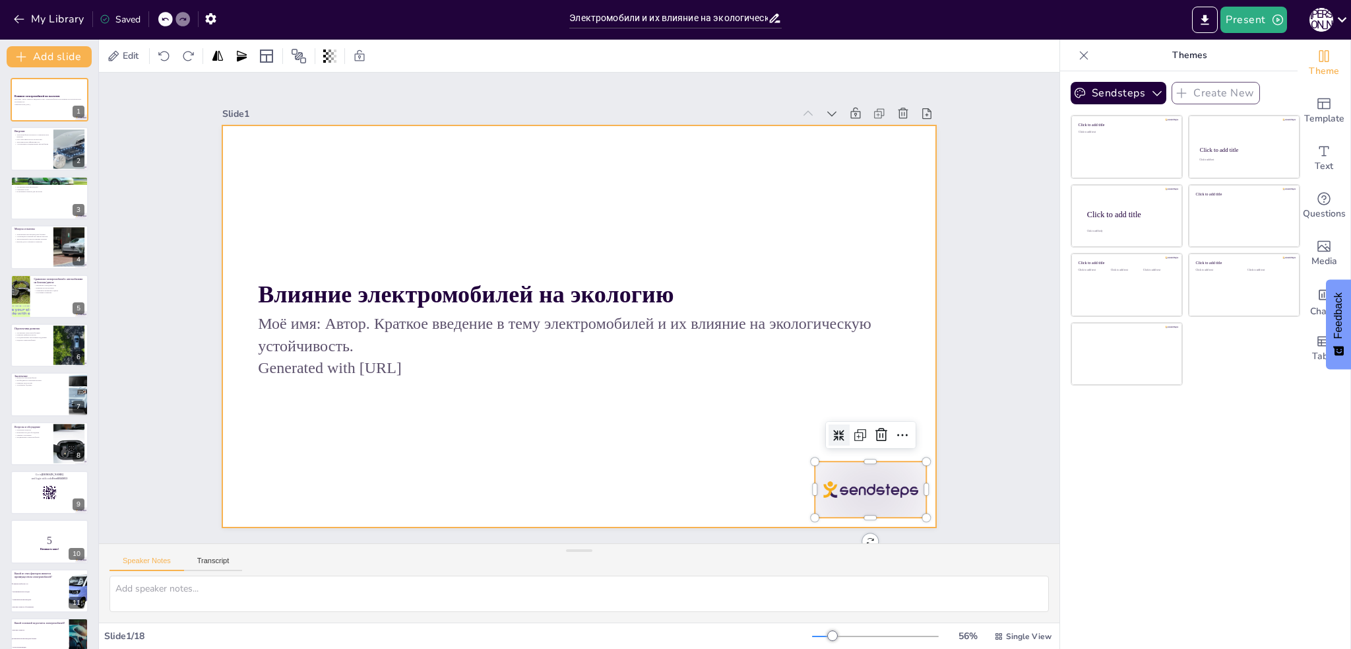
checkbox input "true"
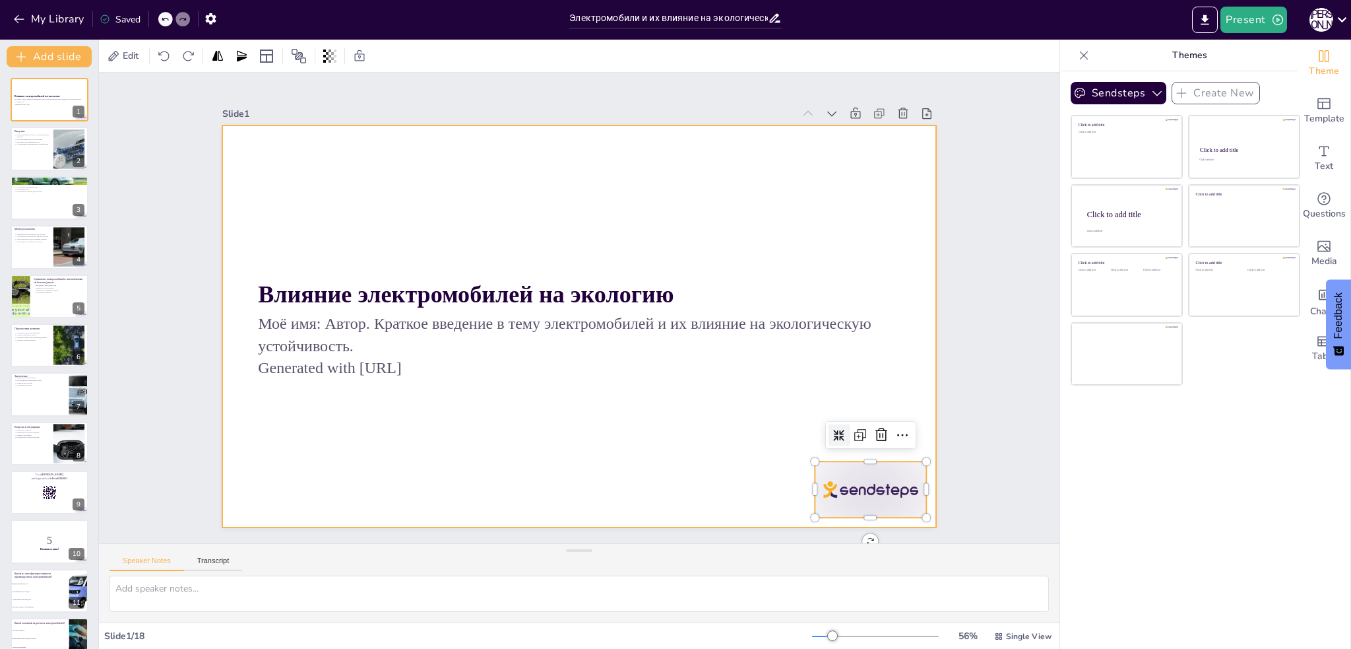
click at [651, 433] on div at bounding box center [562, 316] width 705 height 819
checkbox input "true"
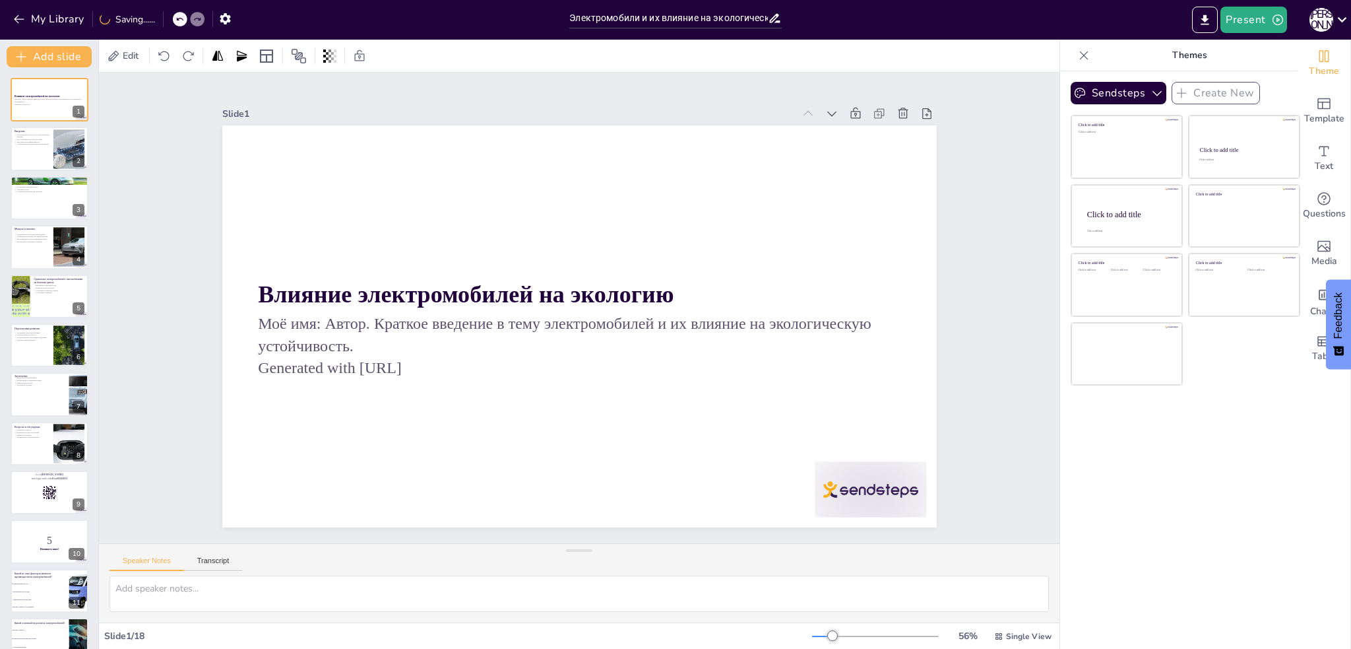
click at [58, 144] on button at bounding box center [58, 139] width 16 height 16
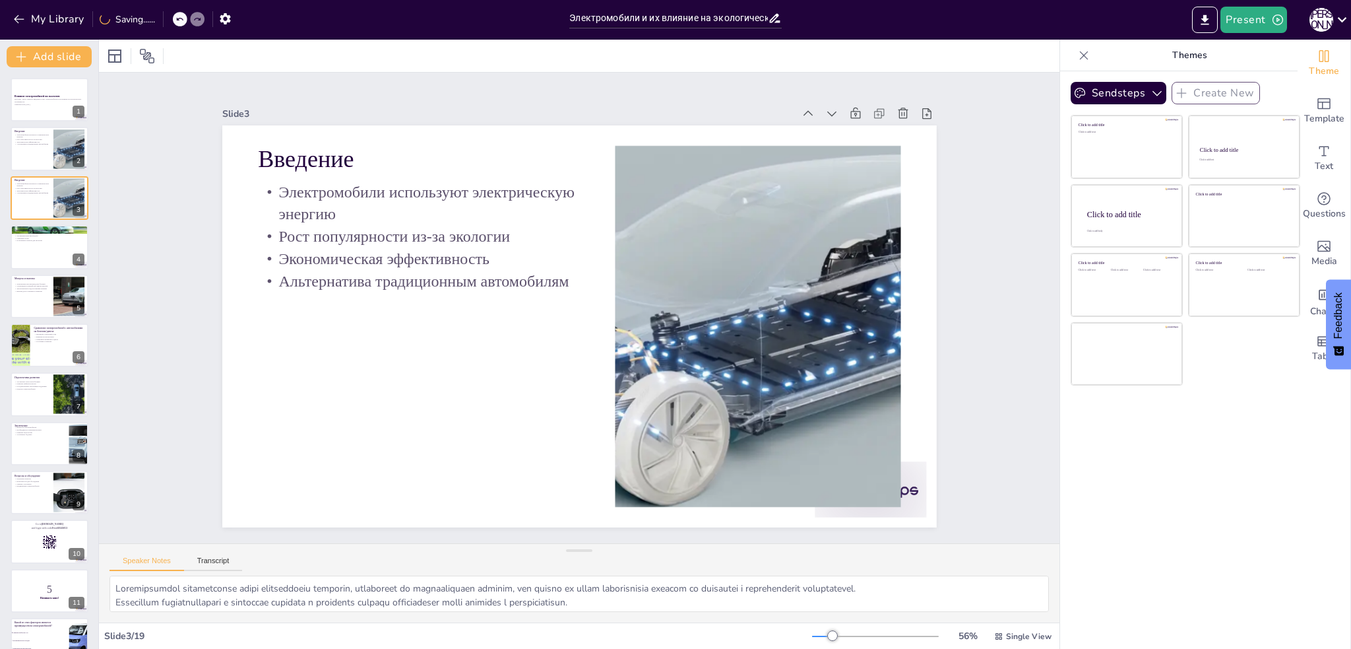
click at [55, 242] on button at bounding box center [58, 237] width 16 height 16
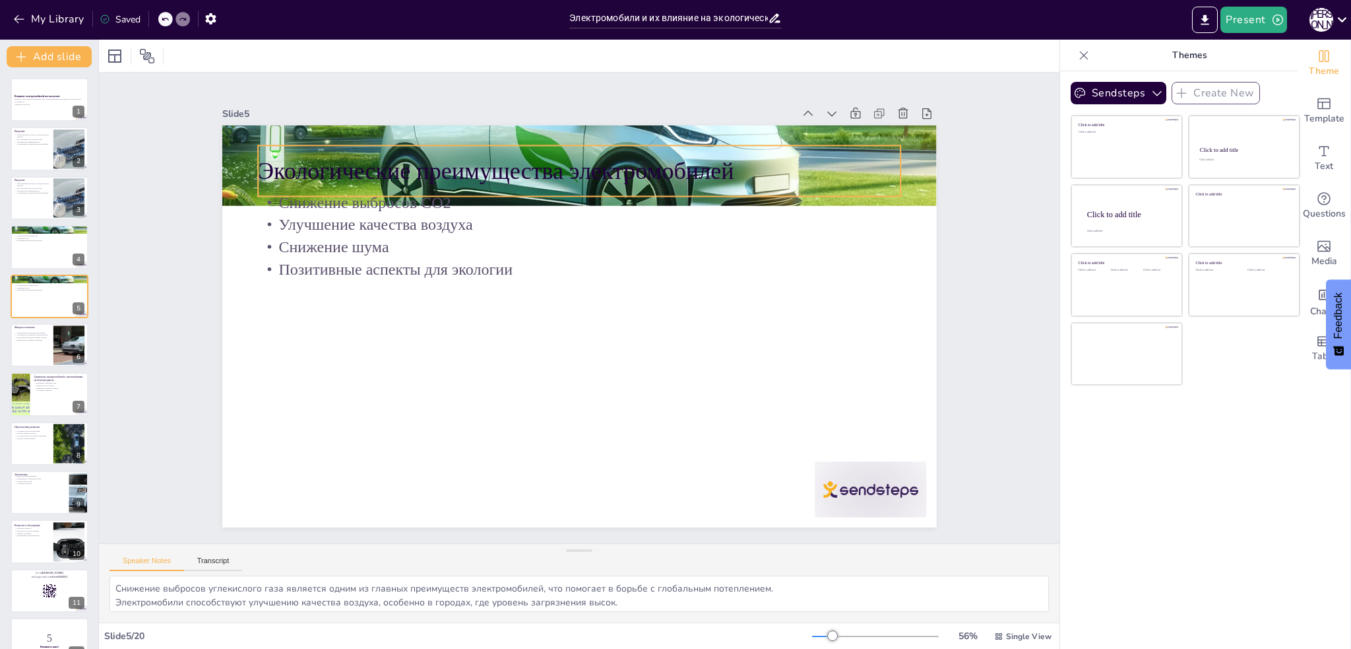
click at [321, 168] on p "Экологические преимущества электромобилей" at bounding box center [608, 174] width 636 height 166
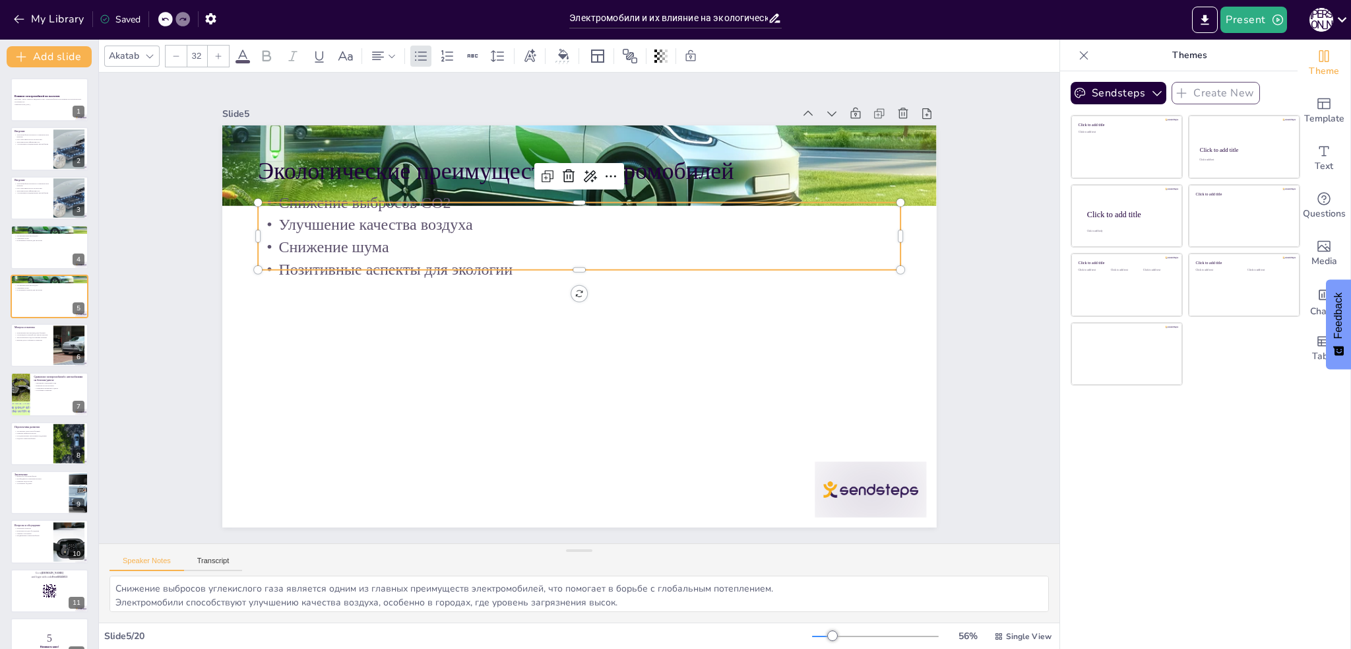
click at [356, 224] on p "Улучшение качества воздуха" at bounding box center [588, 226] width 642 height 90
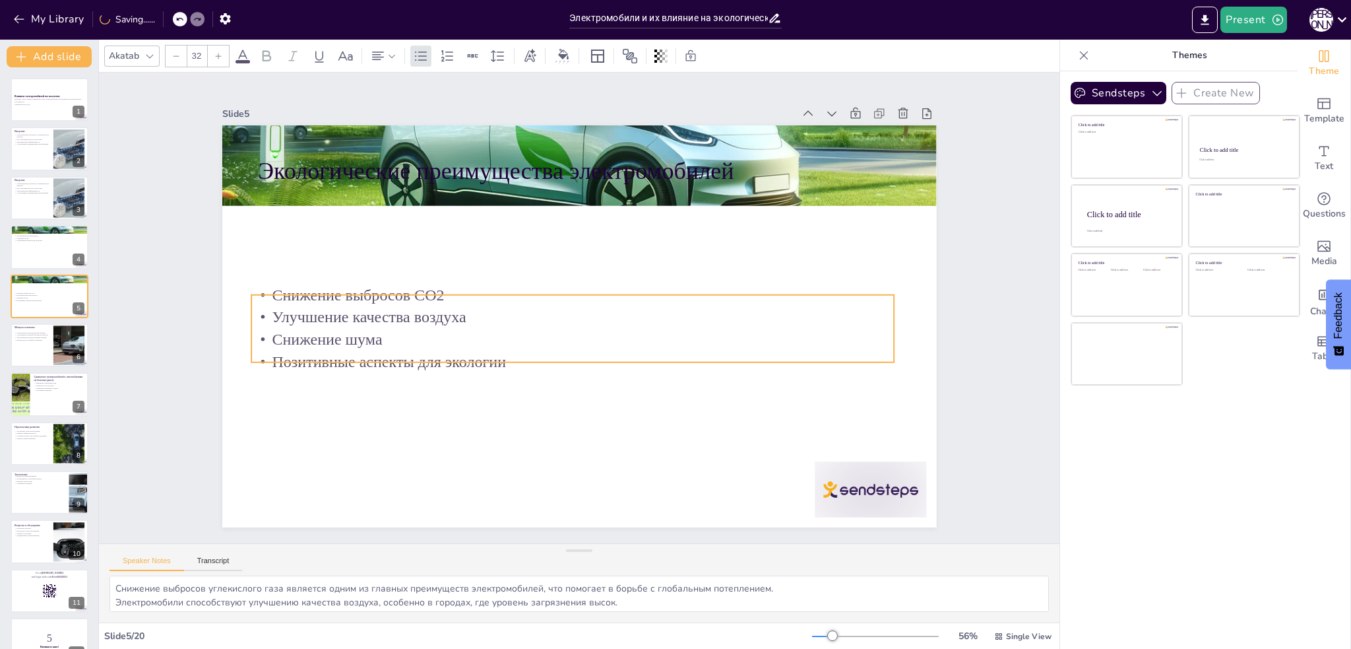
drag, startPoint x: 527, startPoint y: 257, endPoint x: 519, endPoint y: 350, distance: 92.7
click at [519, 350] on p "Позитивные аспекты для экологии" at bounding box center [561, 359] width 633 height 156
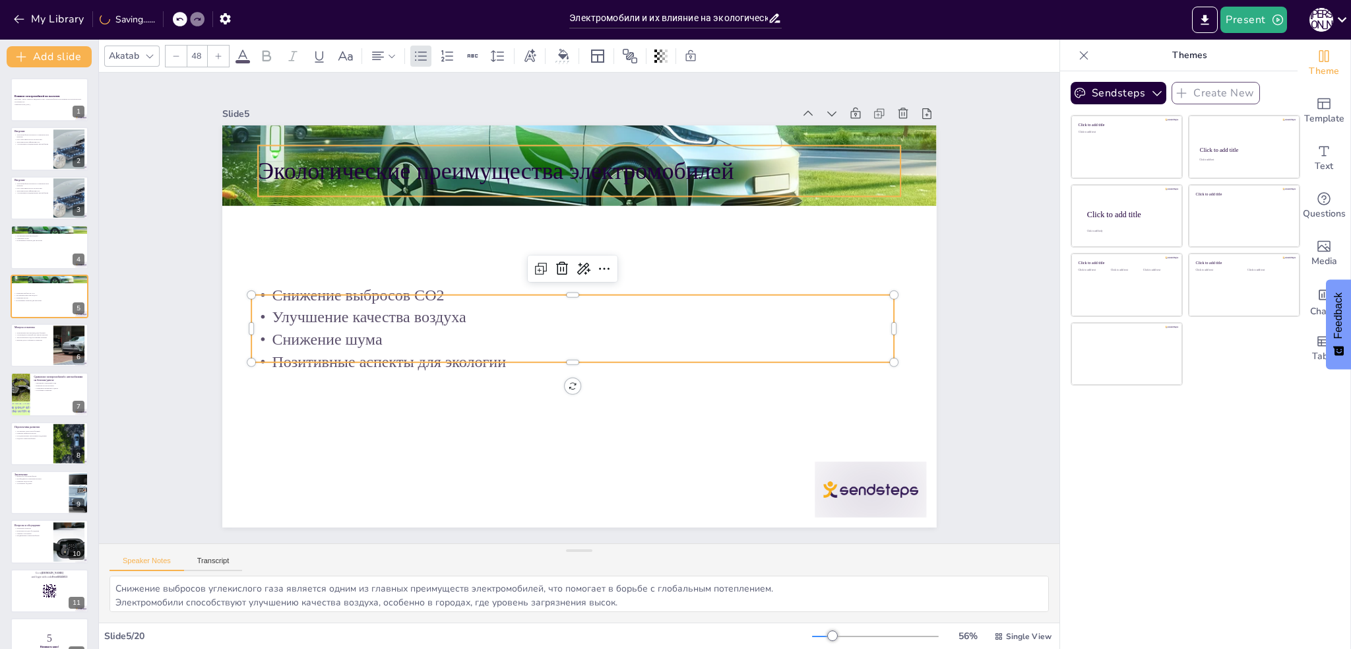
click at [410, 170] on p "Экологические преимущества электромобилей" at bounding box center [635, 183] width 601 height 292
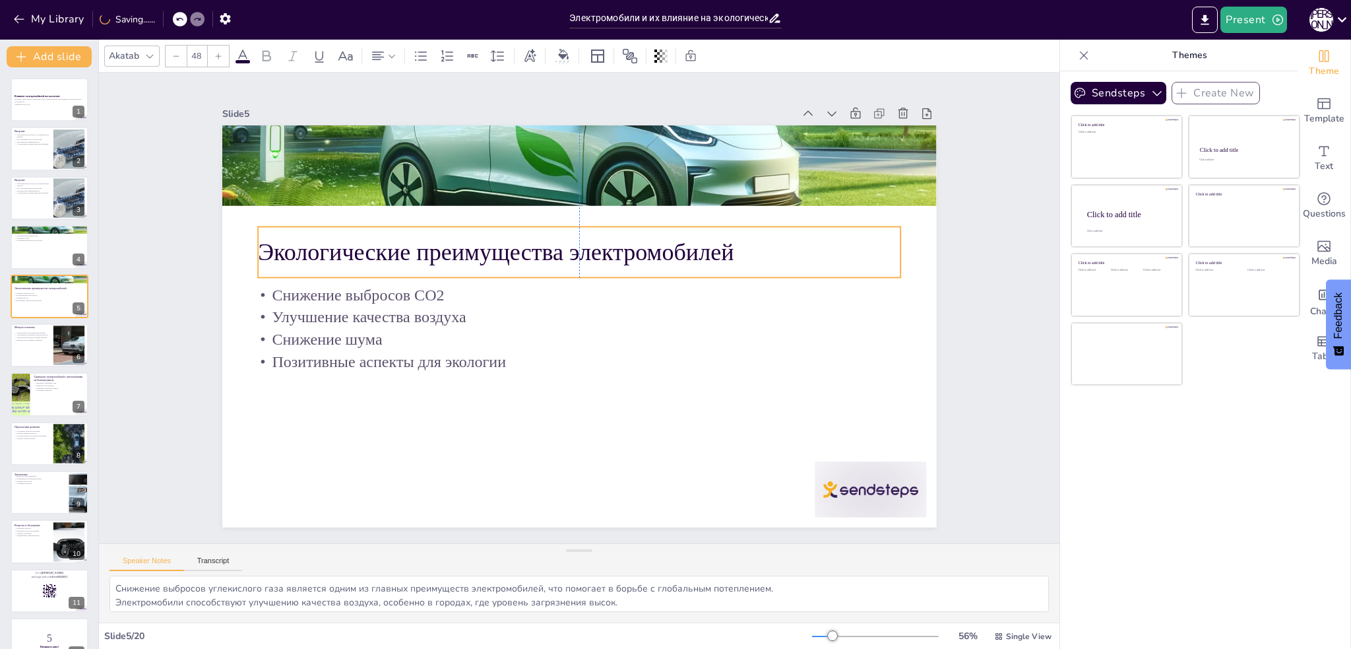
drag, startPoint x: 470, startPoint y: 218, endPoint x: 466, endPoint y: 254, distance: 35.8
click at [466, 254] on p "Экологические преимущества электромобилей" at bounding box center [597, 255] width 622 height 230
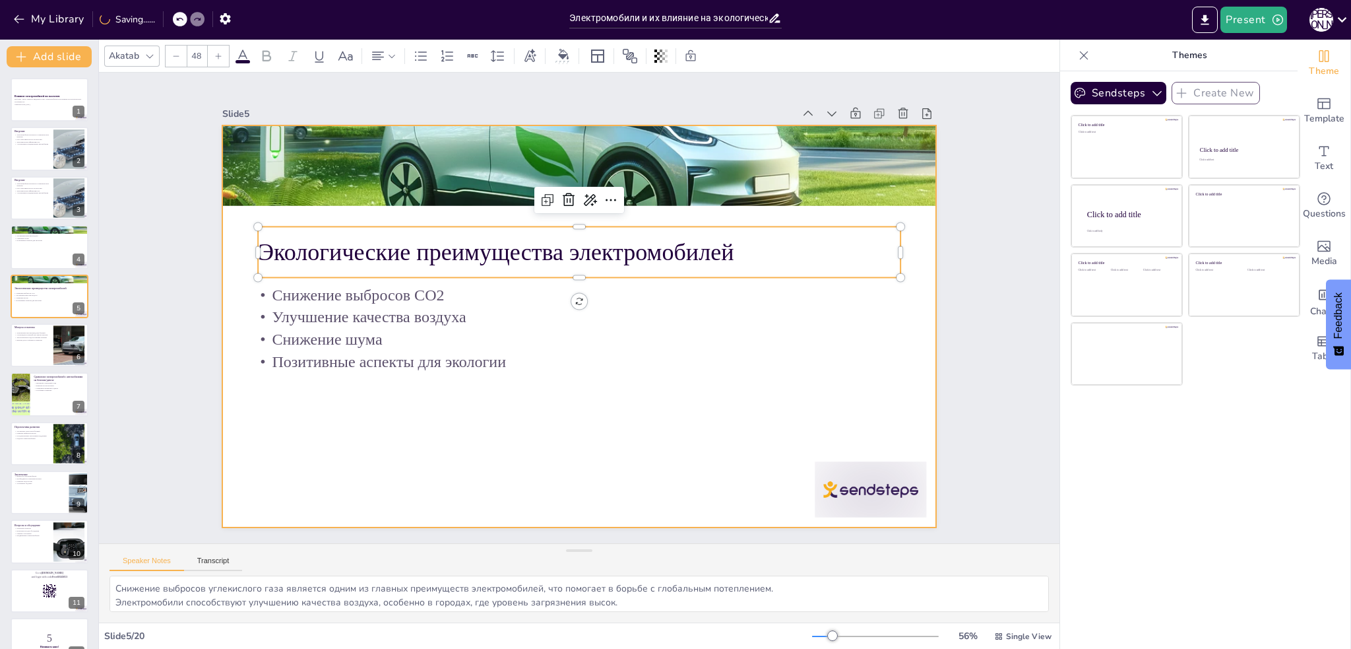
click at [538, 425] on div at bounding box center [574, 325] width 804 height 603
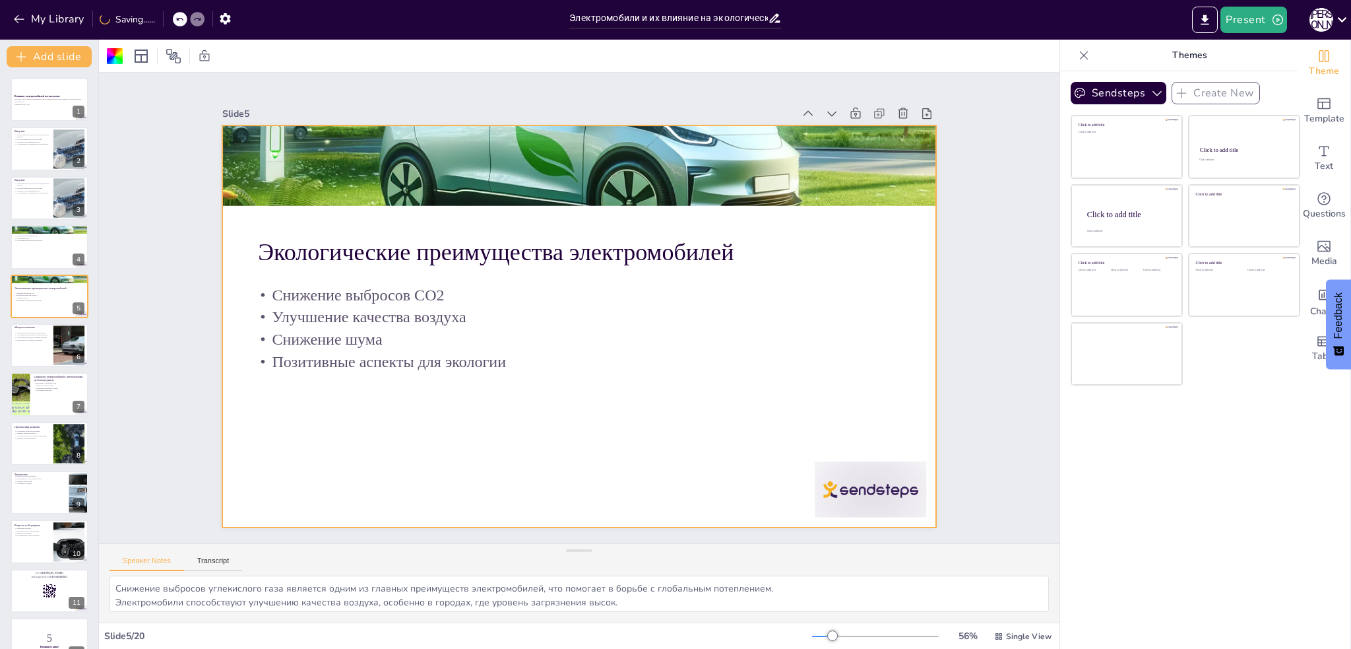
click at [520, 170] on div at bounding box center [609, 169] width 794 height 598
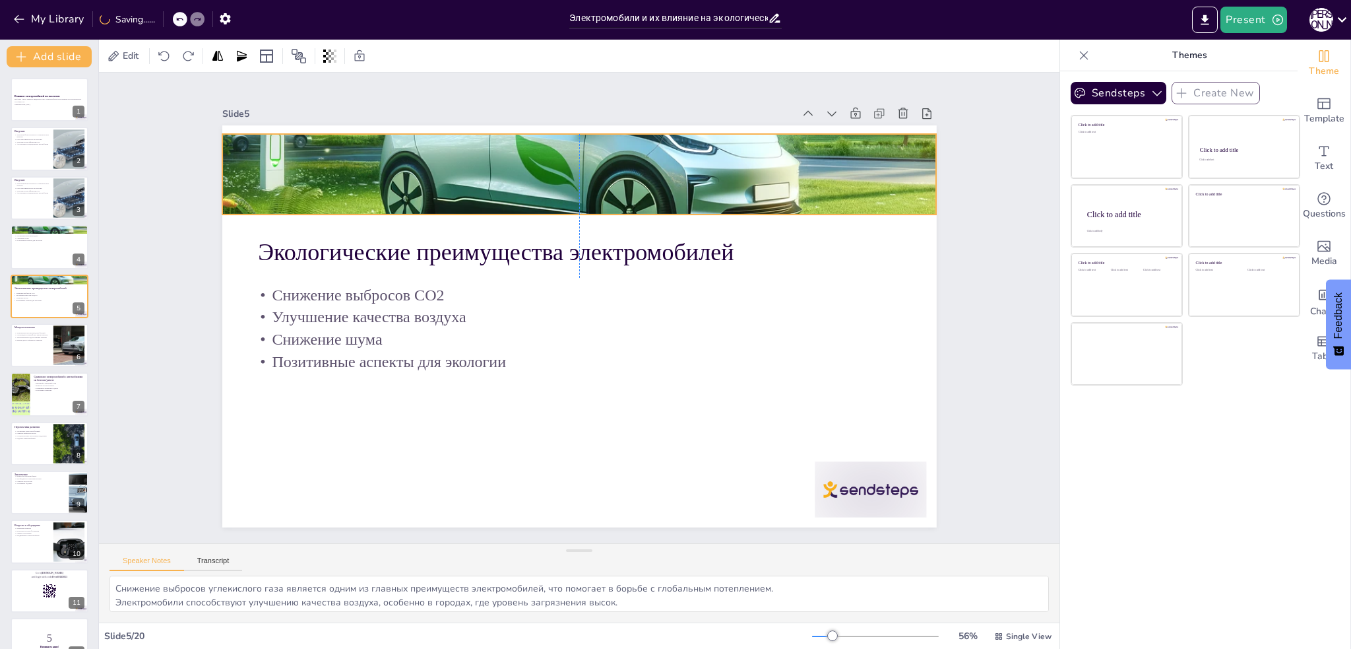
drag, startPoint x: 554, startPoint y: 184, endPoint x: 553, endPoint y: 172, distance: 12.6
click at [553, 172] on div at bounding box center [607, 177] width 794 height 597
click at [645, 111] on icon at bounding box center [652, 118] width 15 height 15
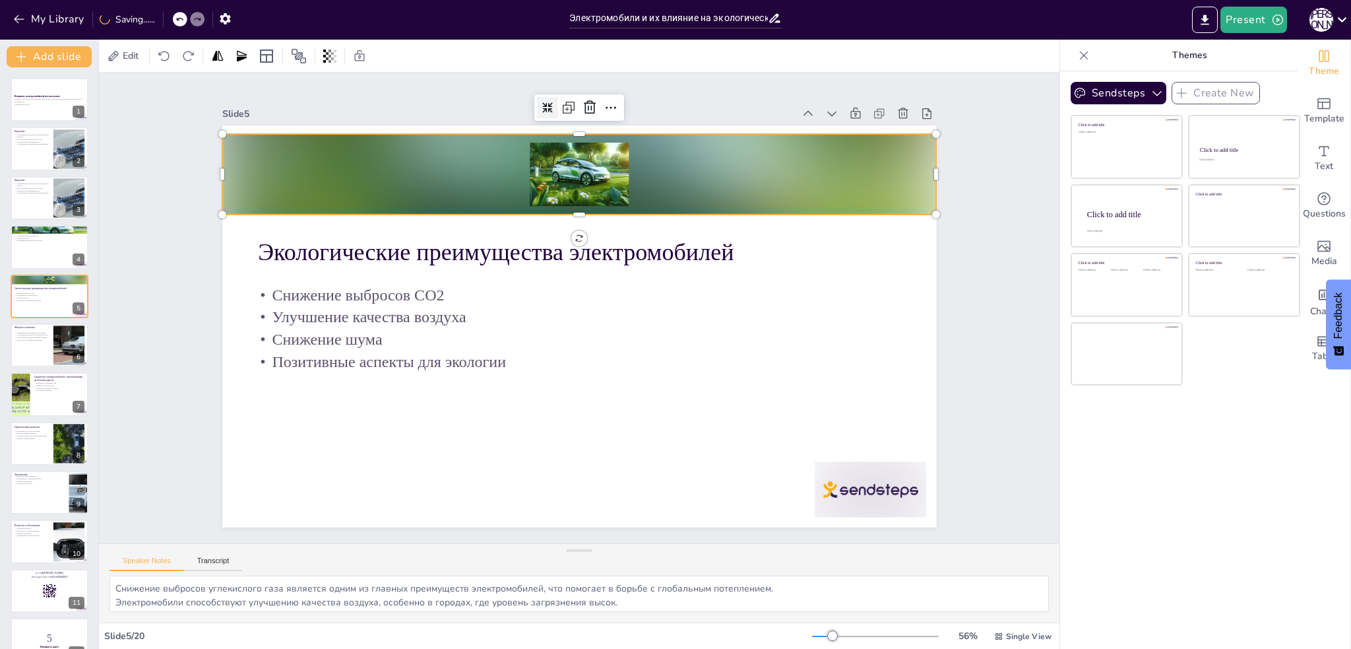
click at [542, 104] on icon at bounding box center [547, 107] width 11 height 11
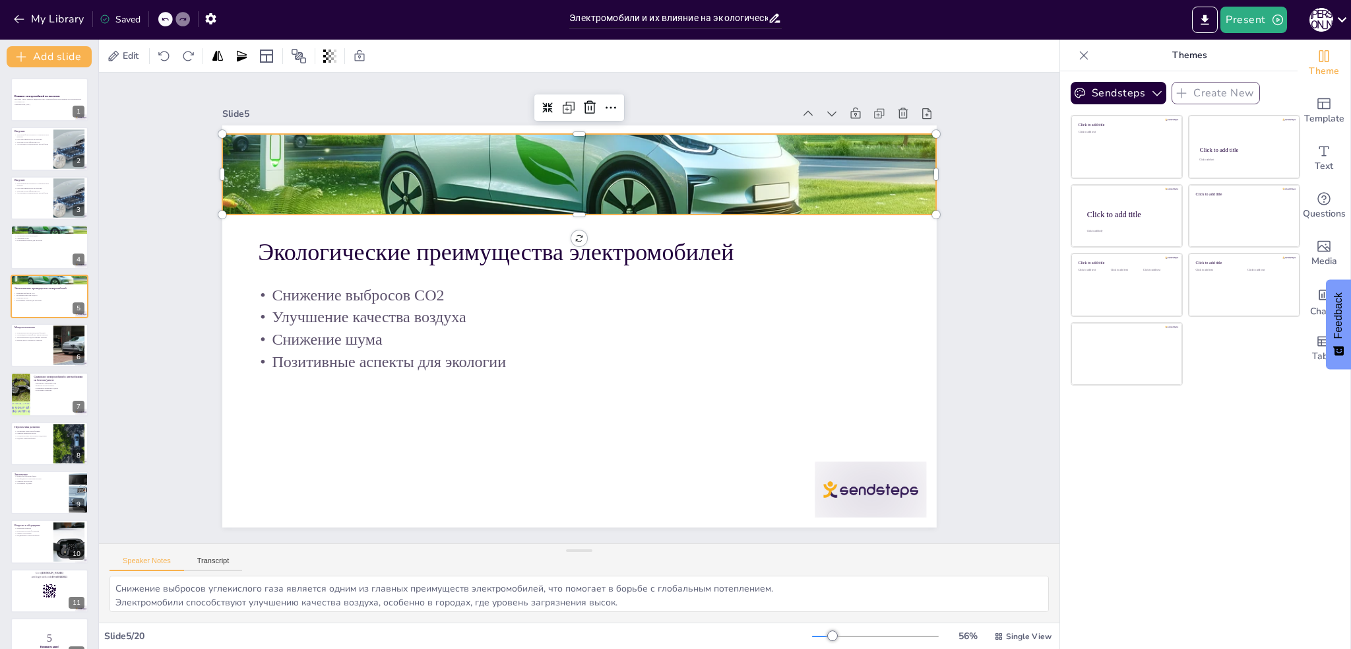
click at [622, 104] on icon at bounding box center [632, 114] width 20 height 20
click at [1101, 224] on div at bounding box center [1127, 216] width 111 height 63
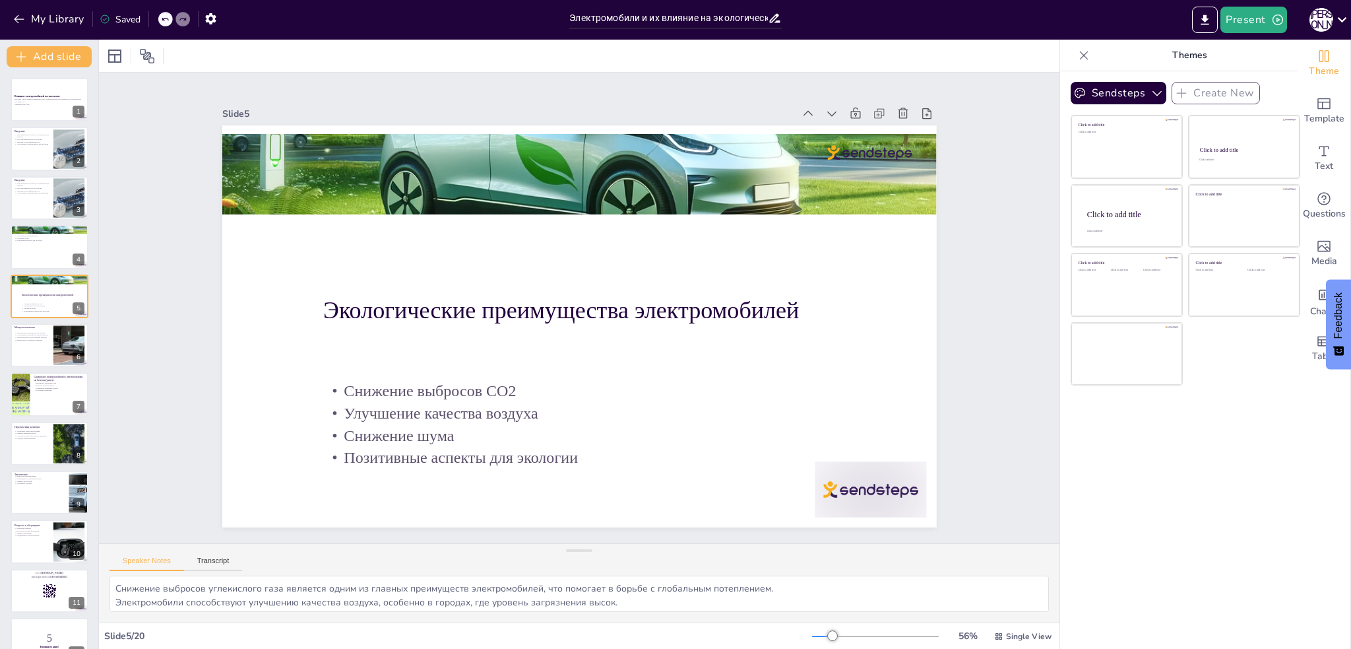
click at [1111, 302] on div "Click to add text" at bounding box center [1126, 289] width 30 height 41
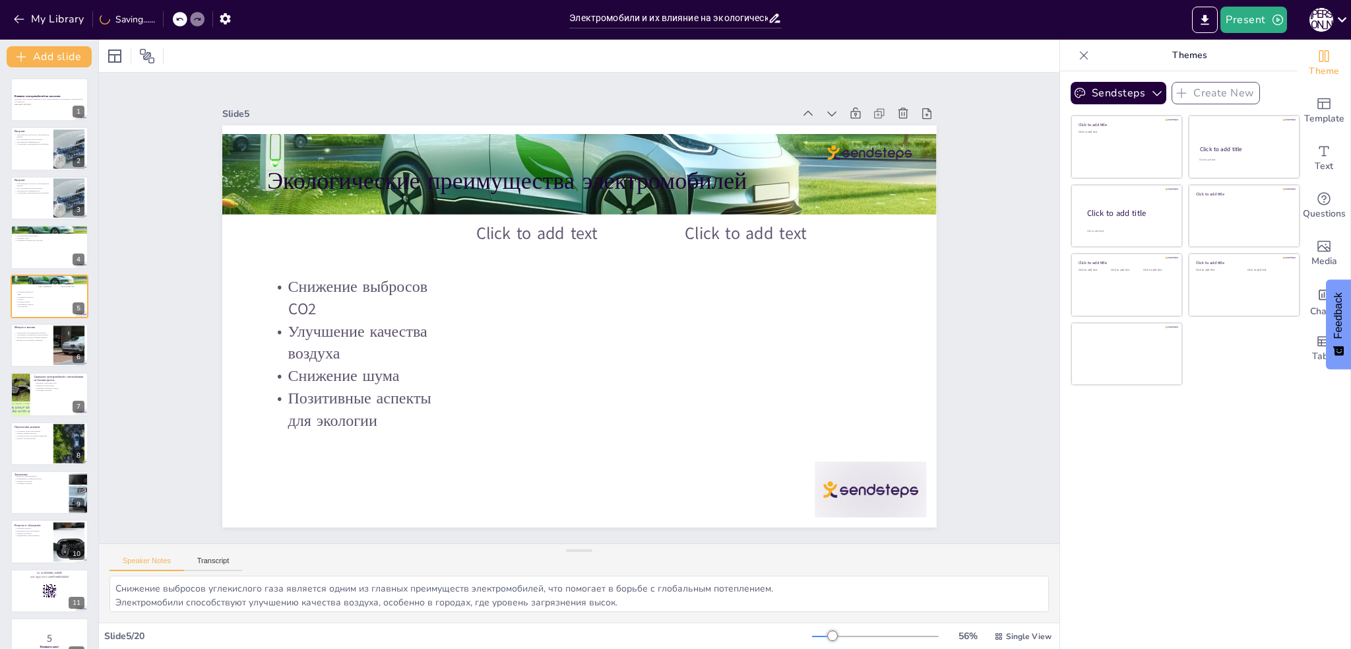
click at [1101, 191] on div at bounding box center [1127, 216] width 111 height 63
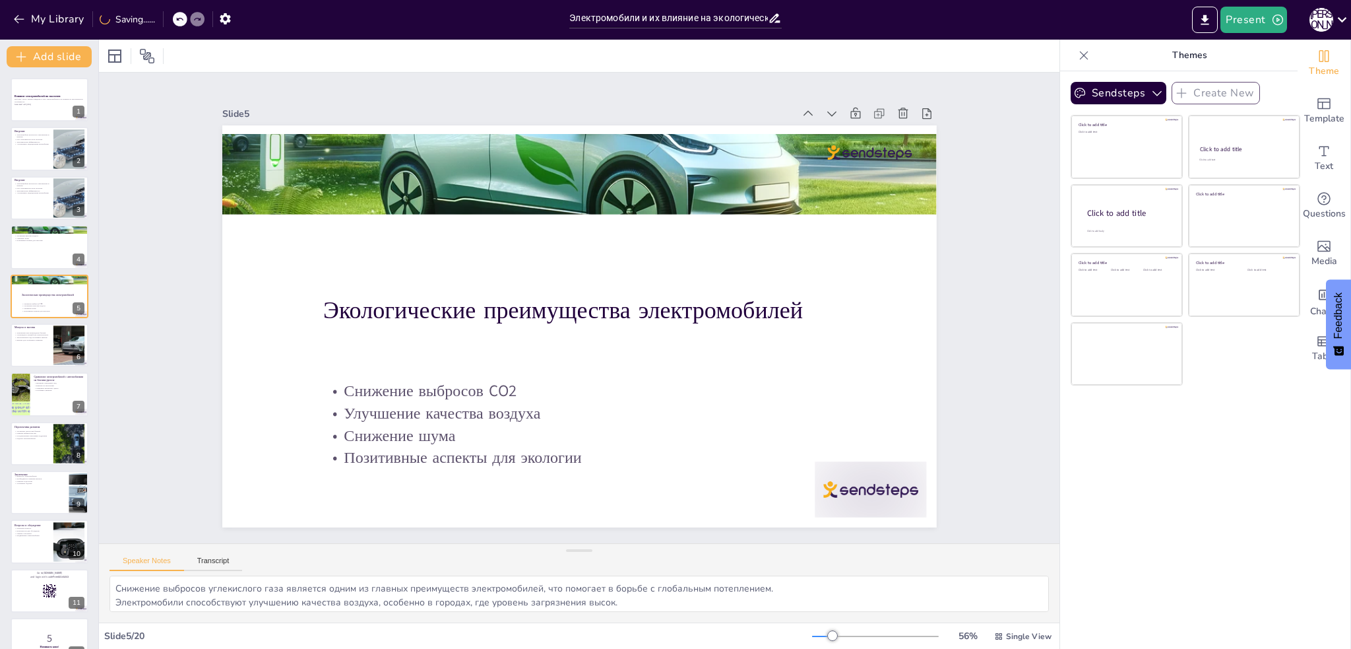
click at [1101, 134] on div "Click to add text" at bounding box center [1126, 151] width 94 height 41
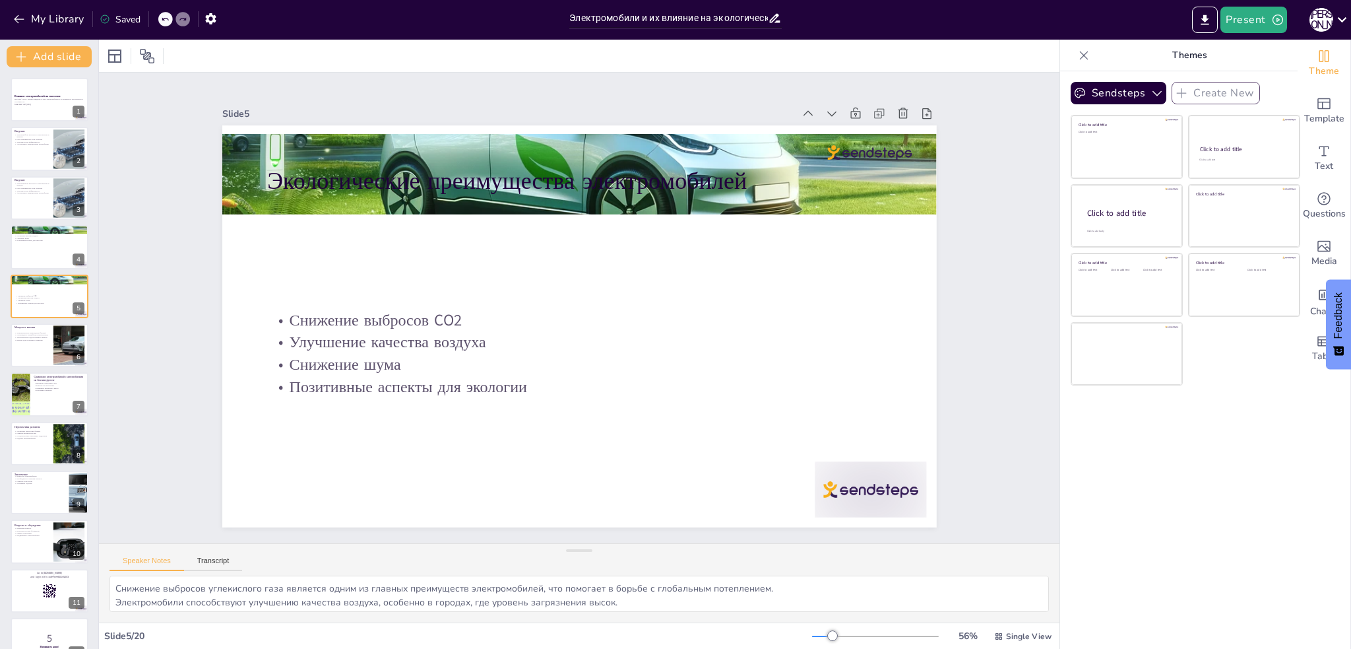
click at [1112, 224] on div at bounding box center [1127, 216] width 111 height 63
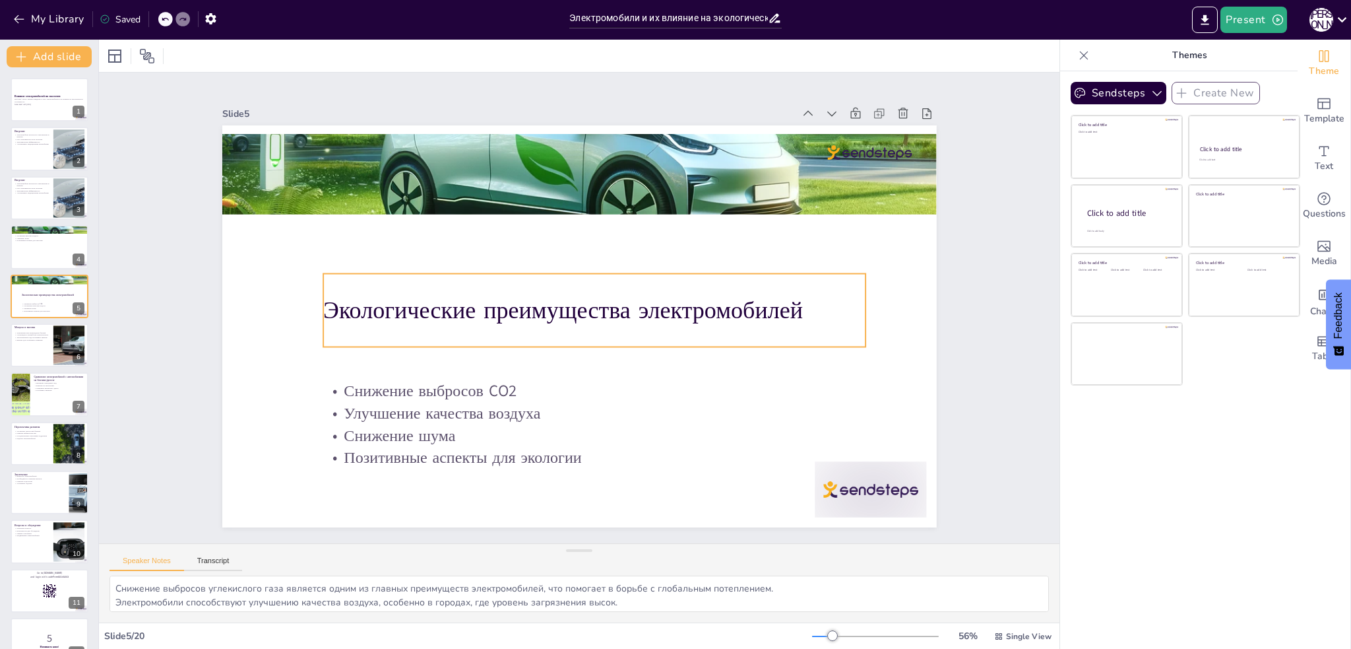
click at [401, 304] on p "Экологические преимущества электромобилей" at bounding box center [594, 312] width 543 height 90
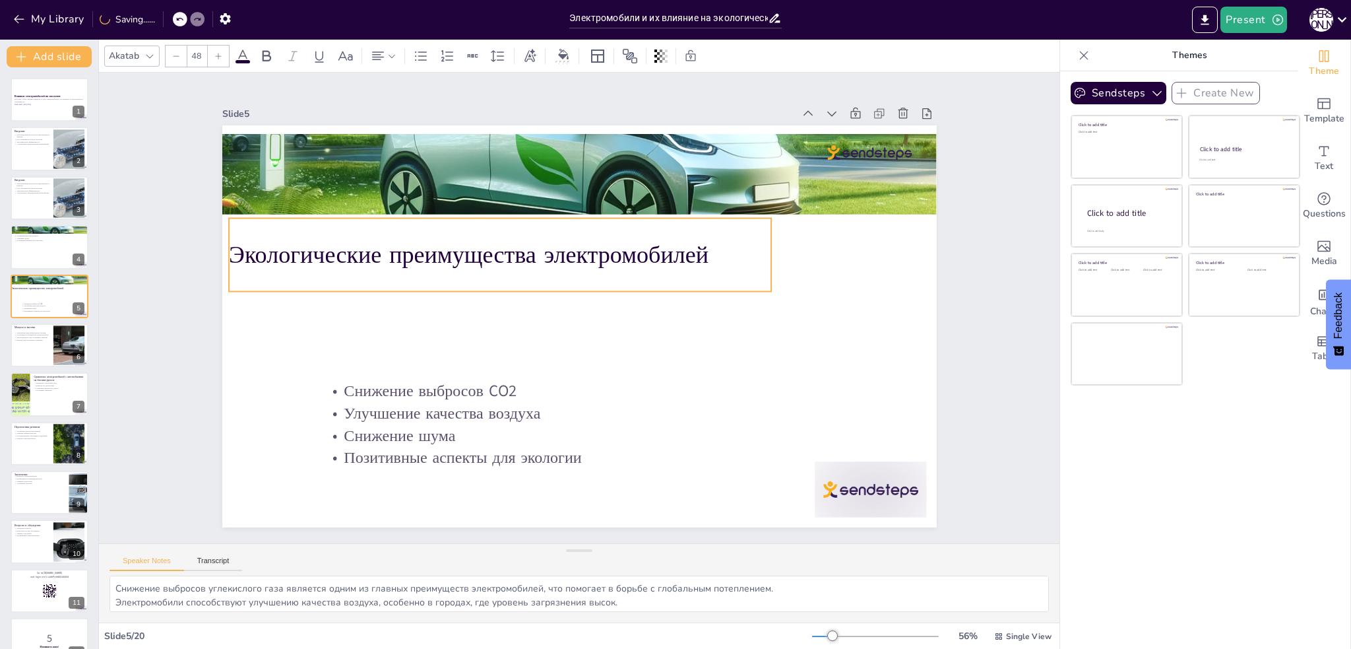
drag, startPoint x: 498, startPoint y: 315, endPoint x: 404, endPoint y: 259, distance: 109.4
click at [404, 259] on p "Экологические преимущества электромобилей" at bounding box center [513, 239] width 538 height 146
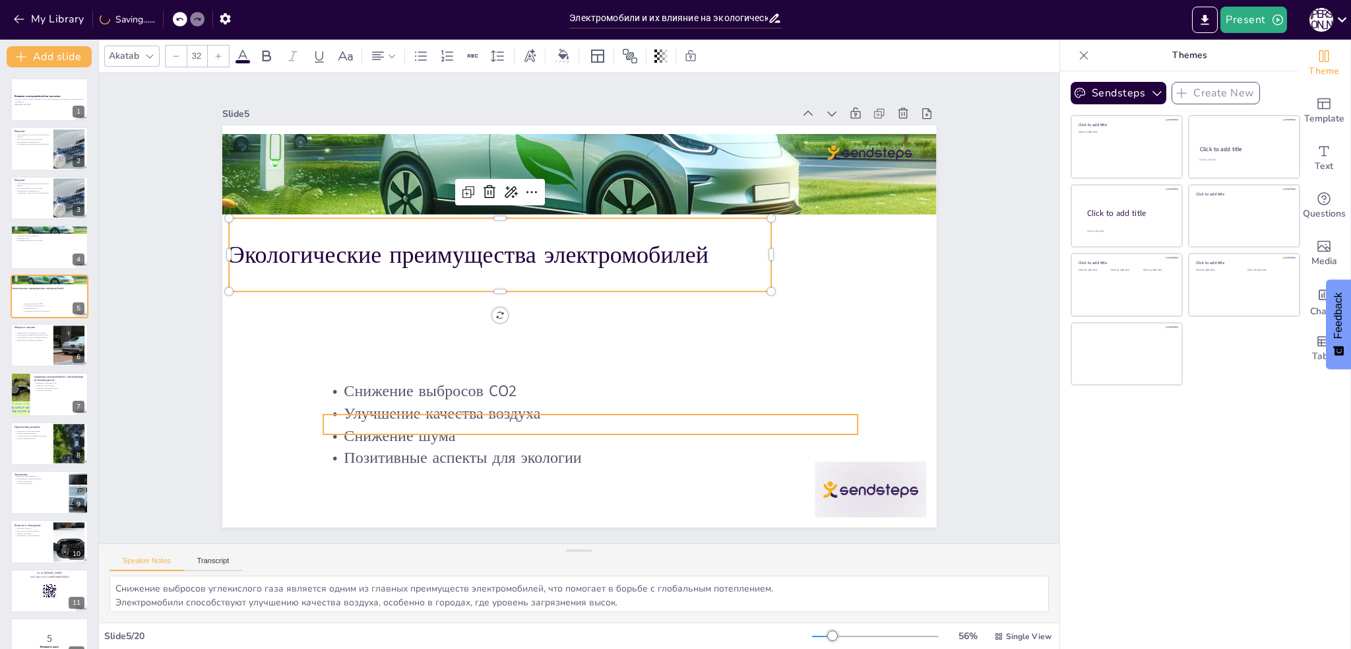
click at [463, 412] on p "Улучшение качества воздуха" at bounding box center [474, 318] width 22 height 535
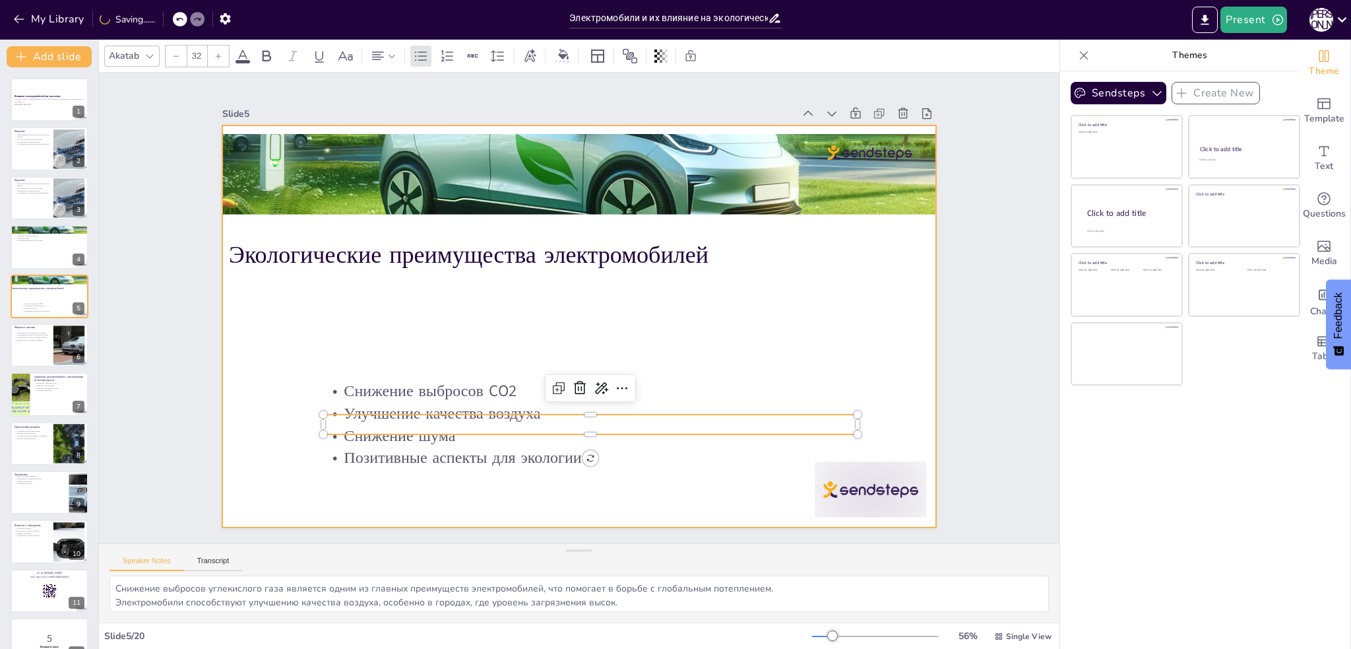
click at [328, 372] on div at bounding box center [579, 326] width 715 height 402
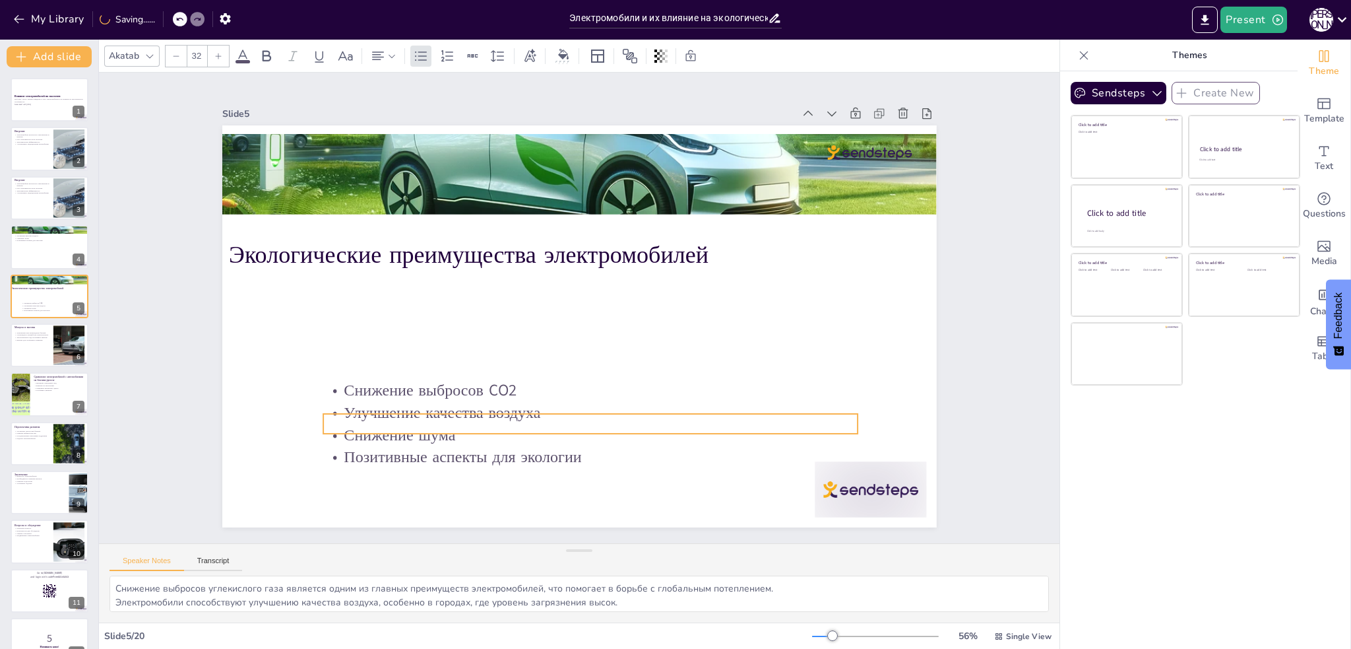
click at [330, 402] on p "Улучшение качества воздуха" at bounding box center [569, 412] width 528 height 133
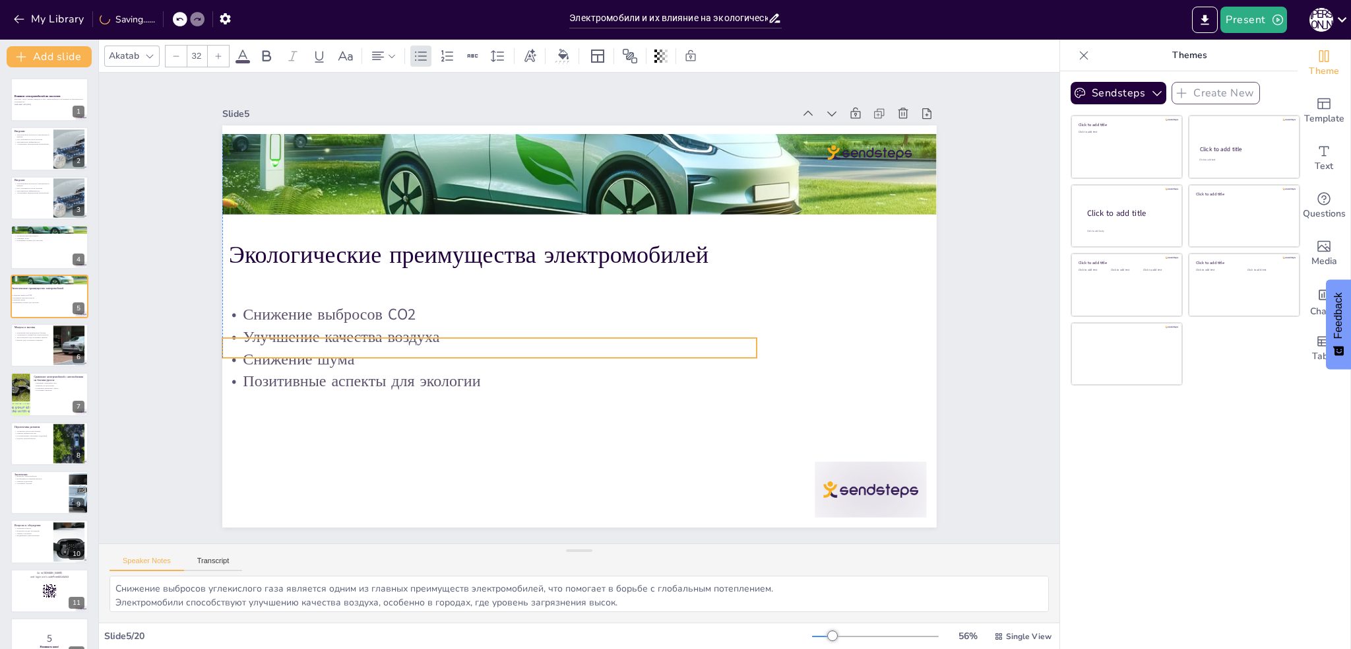
drag, startPoint x: 340, startPoint y: 413, endPoint x: 240, endPoint y: 337, distance: 125.8
click at [337, 337] on p "Улучшение качества воздуха" at bounding box center [503, 252] width 333 height 446
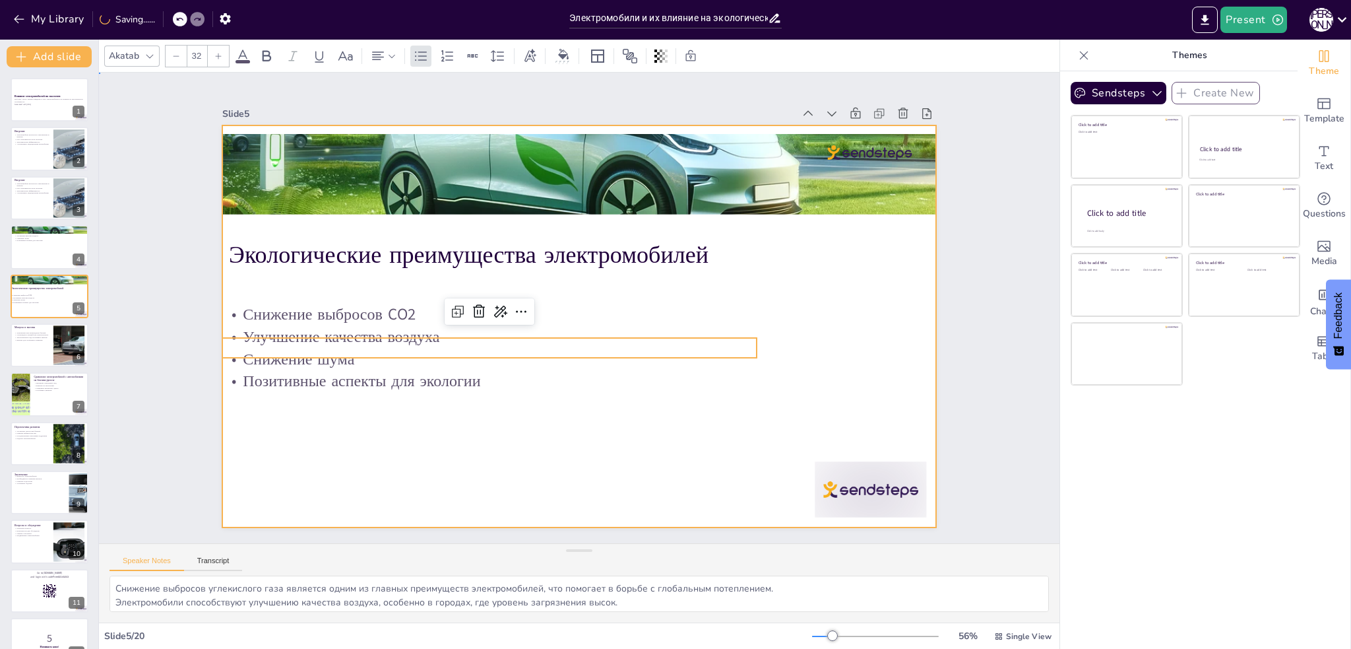
click at [296, 449] on div at bounding box center [572, 325] width 816 height 658
click at [36, 303] on p "Позитивные аспекты для экологии" at bounding box center [40, 302] width 58 height 3
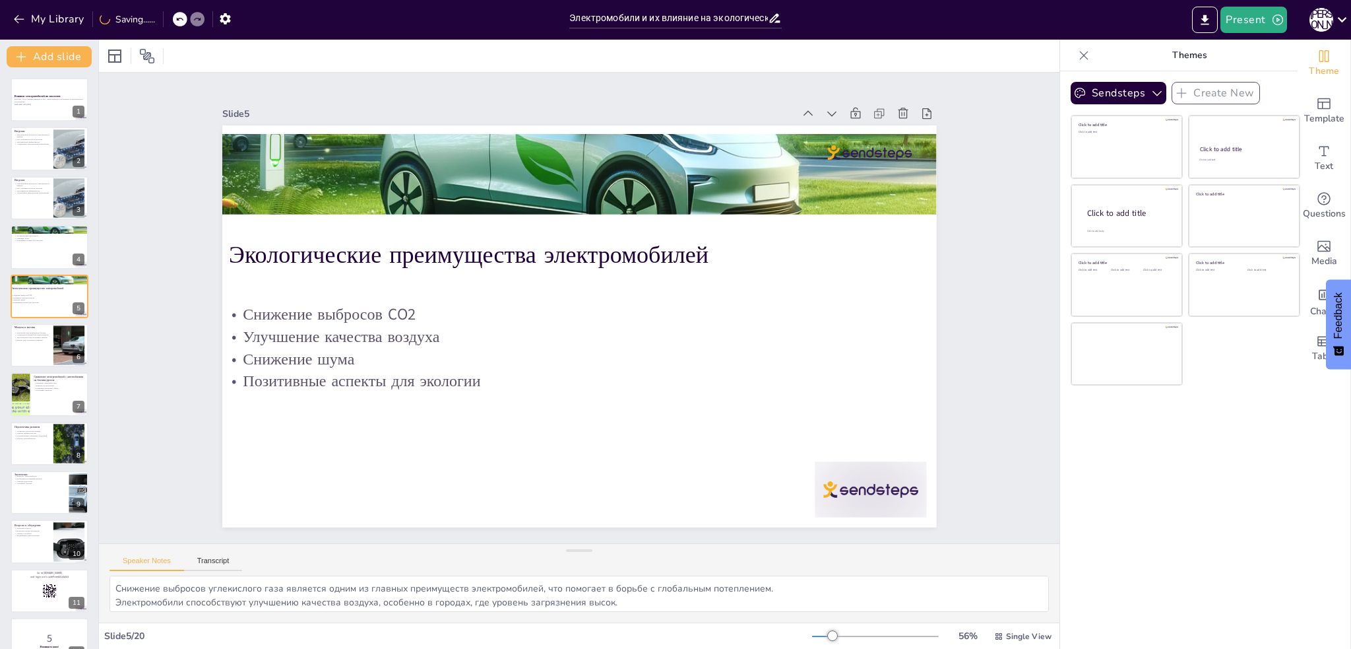
click at [32, 247] on div at bounding box center [50, 247] width 78 height 44
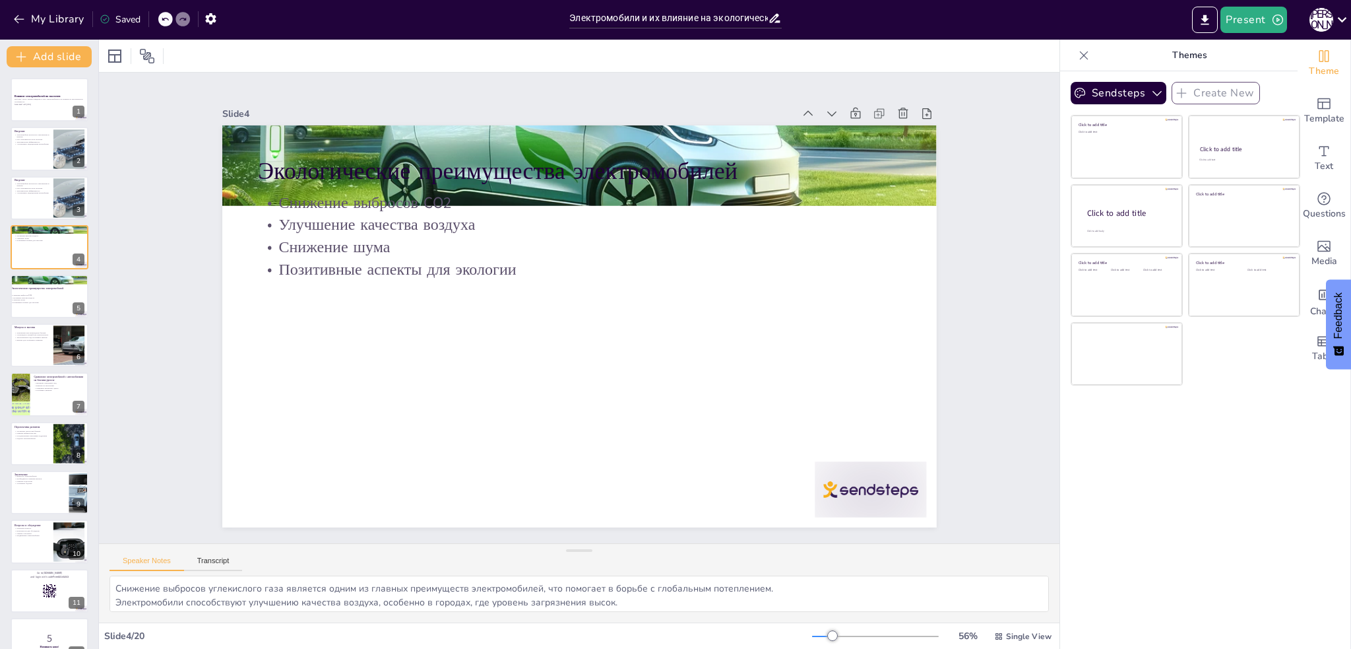
click at [30, 295] on p "Снижение выбросов CO2" at bounding box center [40, 295] width 58 height 3
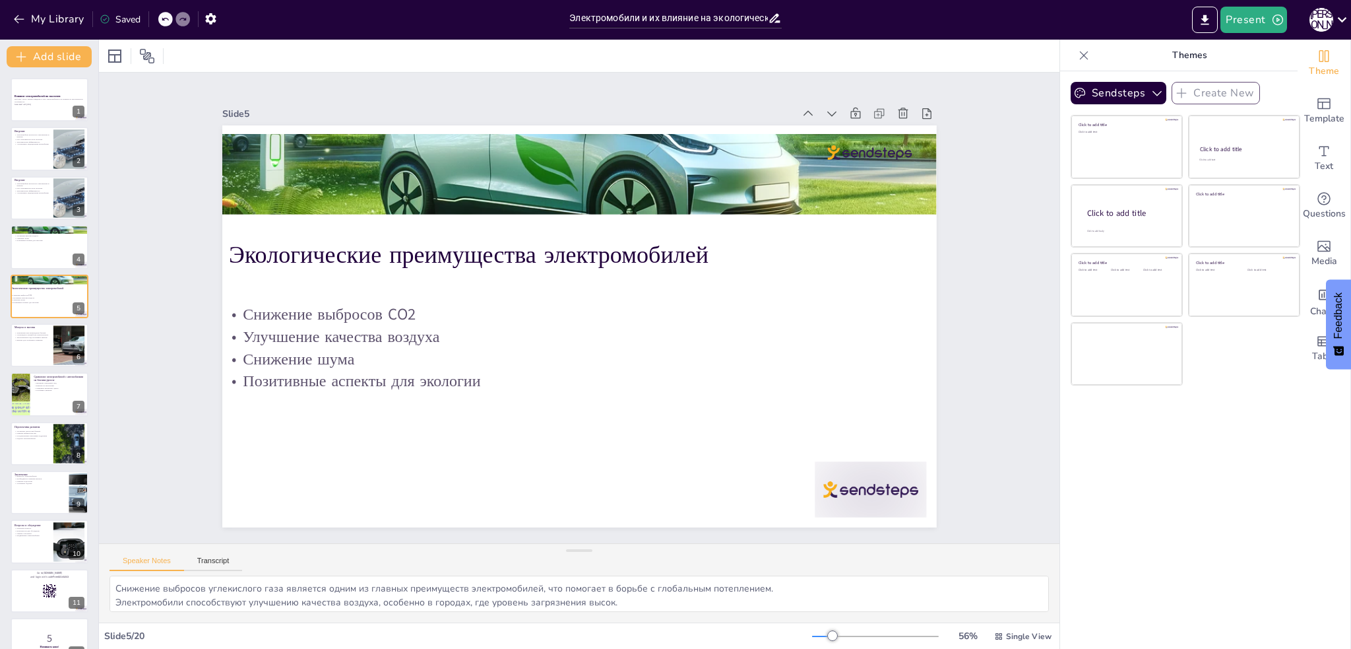
click at [42, 249] on div at bounding box center [50, 247] width 78 height 44
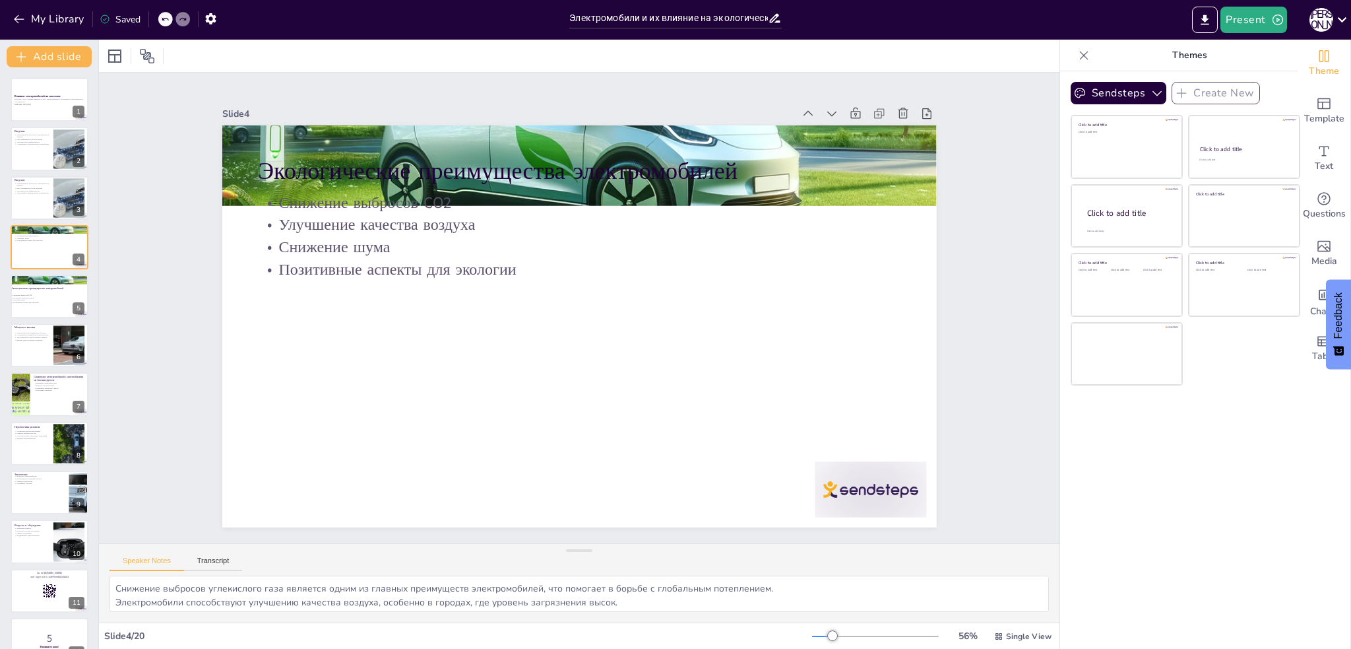
click at [46, 308] on div at bounding box center [50, 296] width 78 height 44
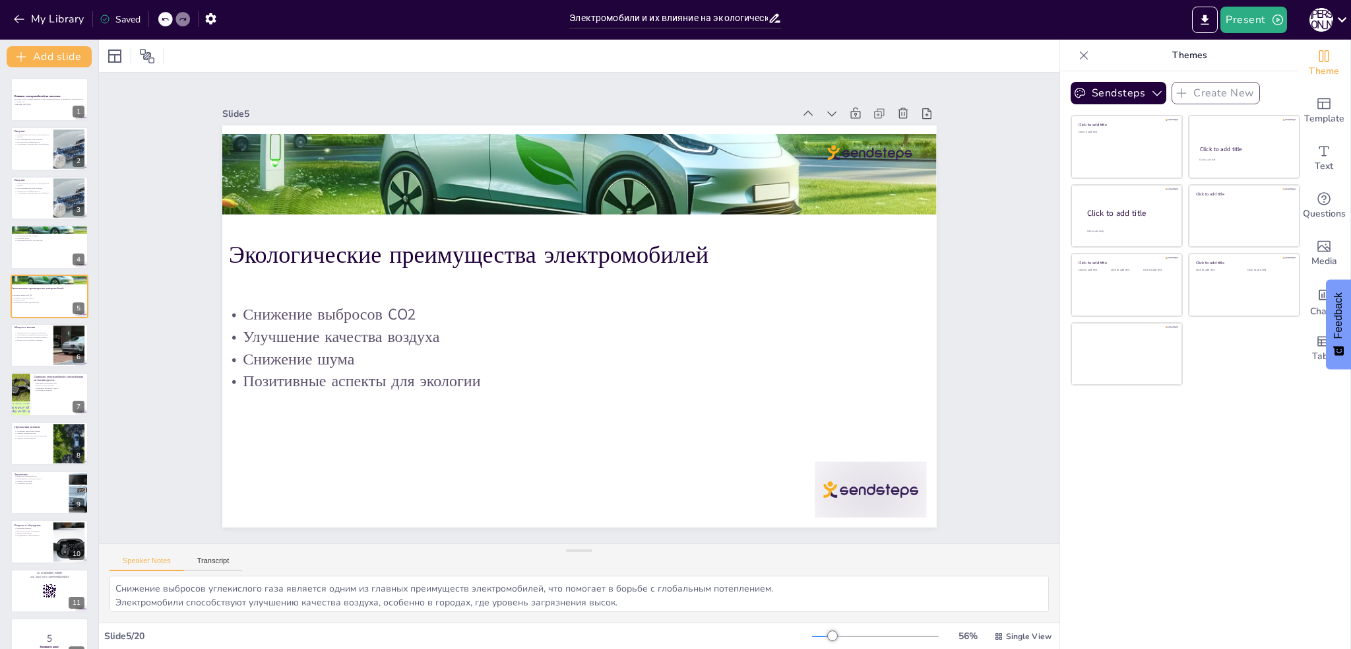
click at [42, 256] on div at bounding box center [50, 247] width 78 height 44
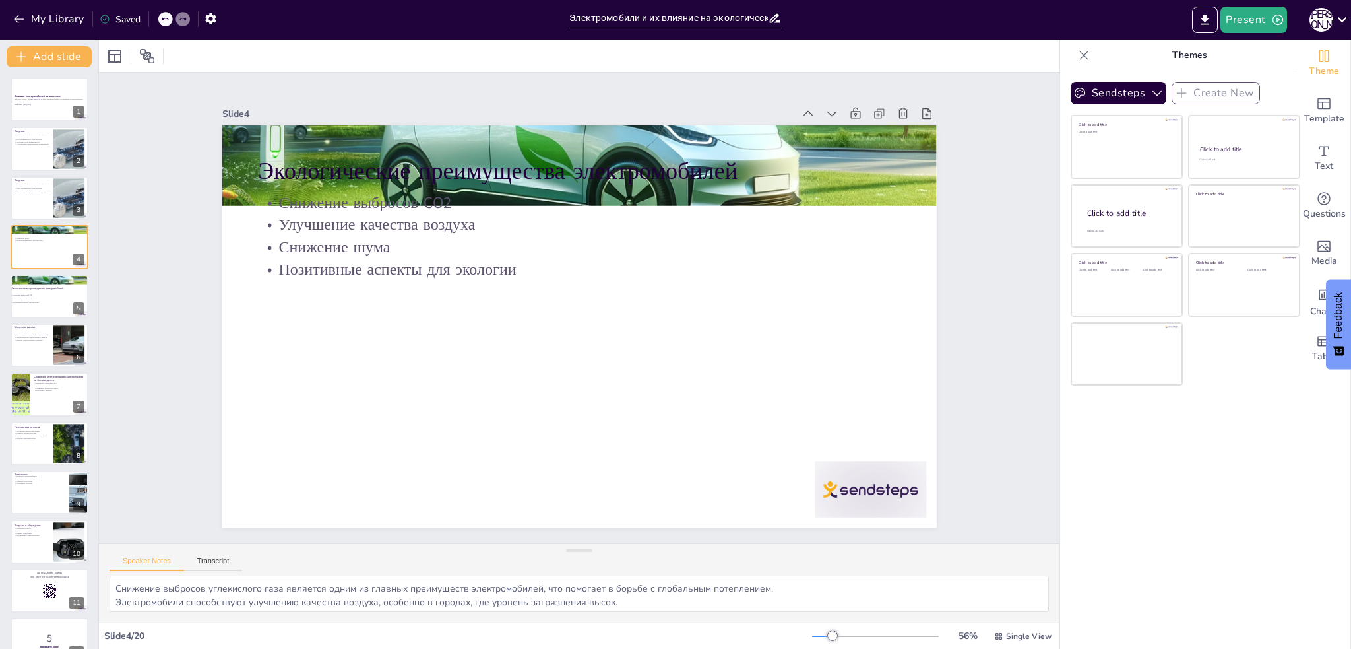
click at [38, 295] on p "Снижение выбросов CO2" at bounding box center [40, 295] width 58 height 3
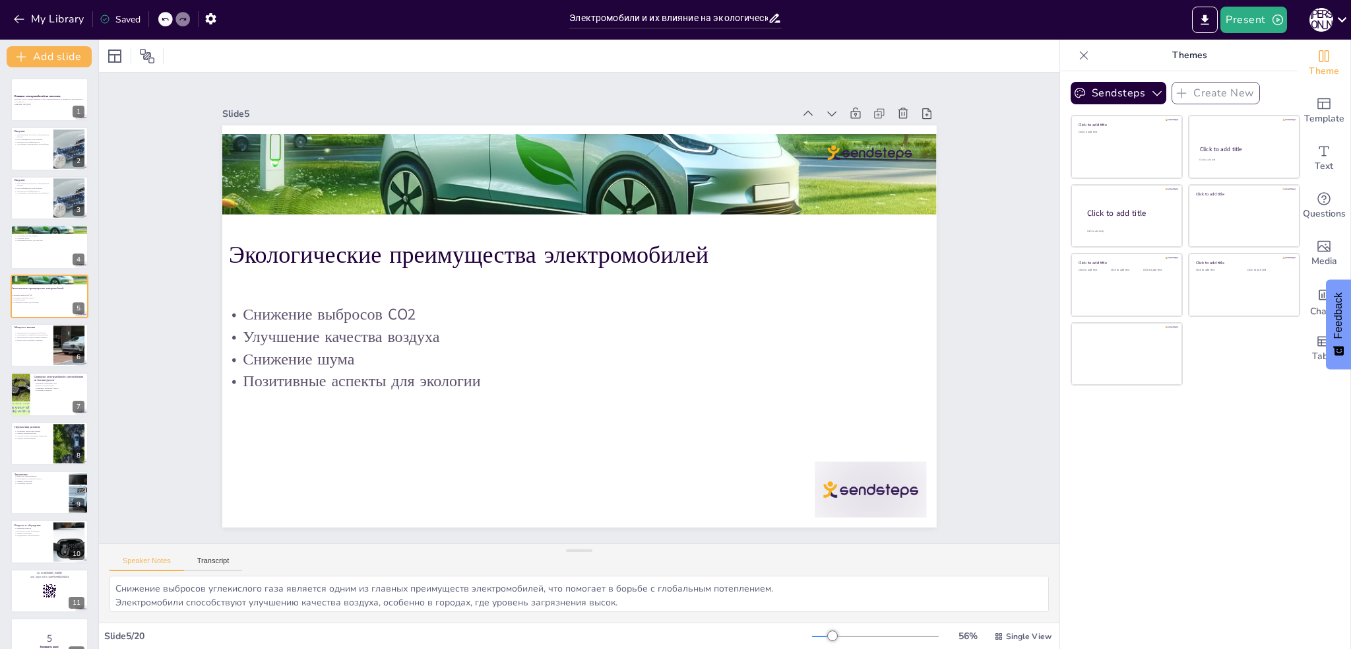
click at [38, 250] on div at bounding box center [50, 247] width 78 height 44
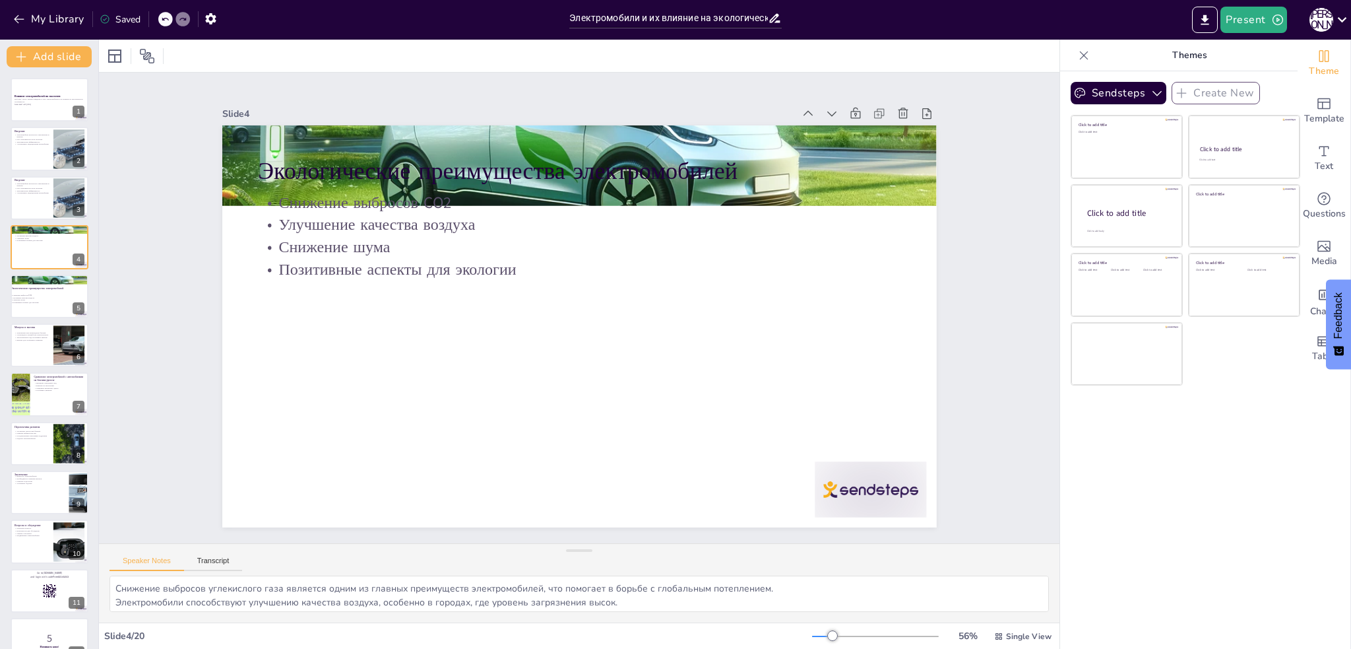
click at [33, 294] on p "Снижение выбросов CO2" at bounding box center [40, 295] width 58 height 3
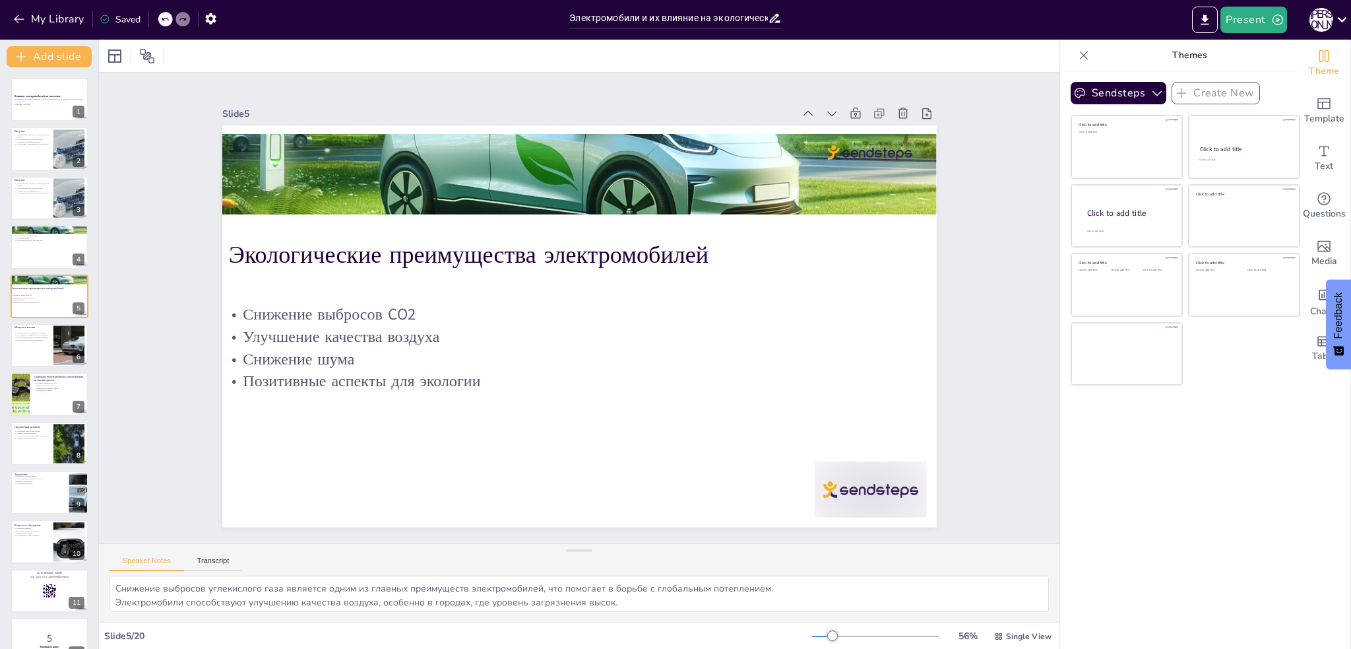
click at [33, 249] on div at bounding box center [50, 247] width 78 height 44
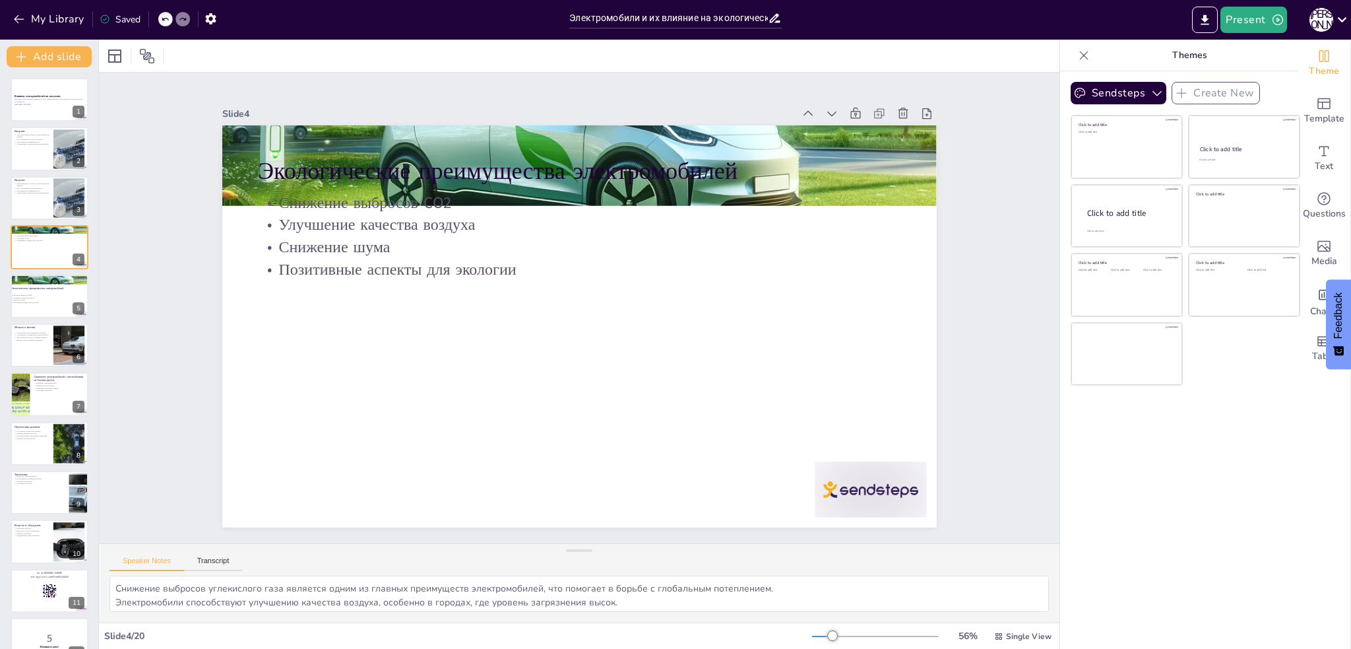
click at [42, 294] on p "Снижение выбросов CO2" at bounding box center [40, 295] width 58 height 3
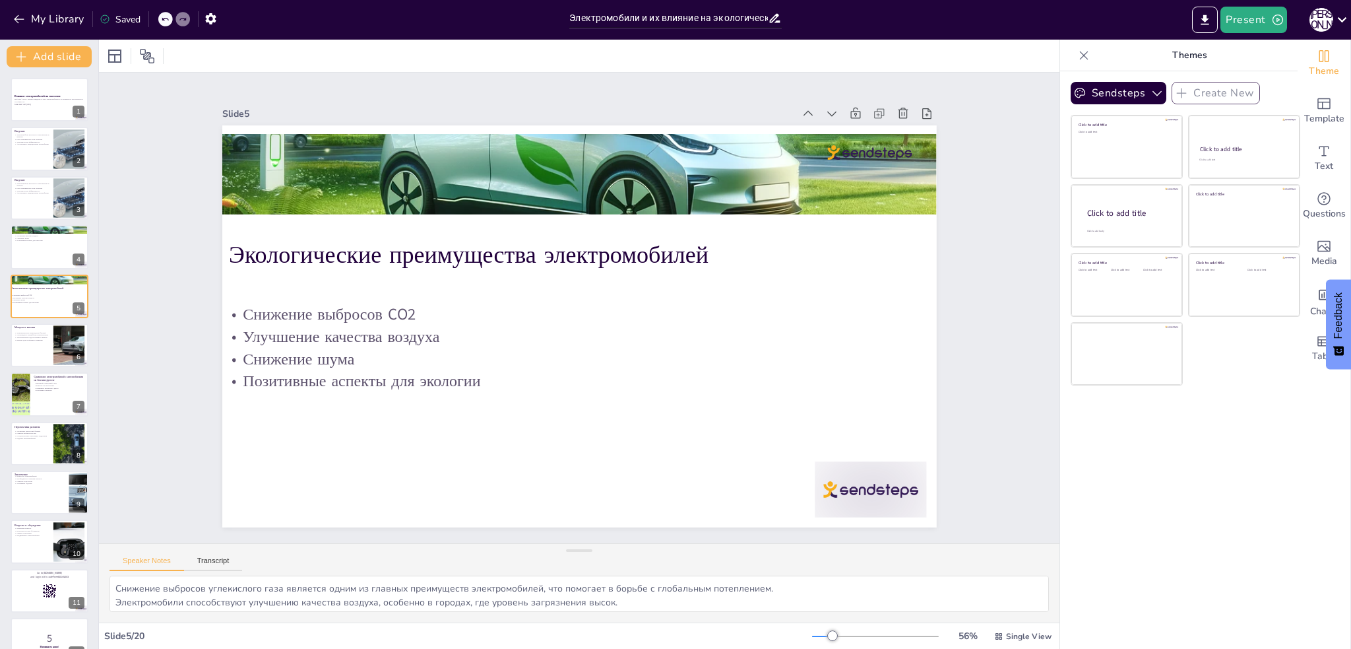
click at [37, 247] on div at bounding box center [50, 247] width 78 height 44
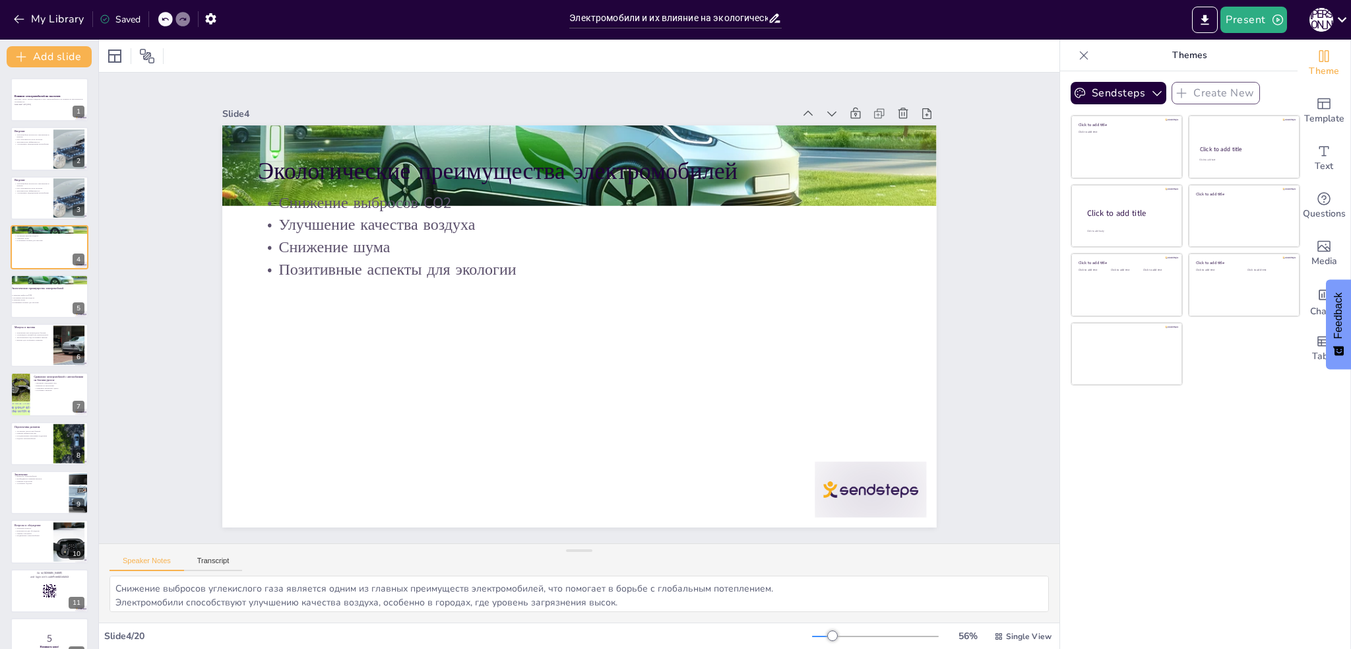
click at [37, 295] on p "Снижение выбросов CO2" at bounding box center [40, 295] width 58 height 3
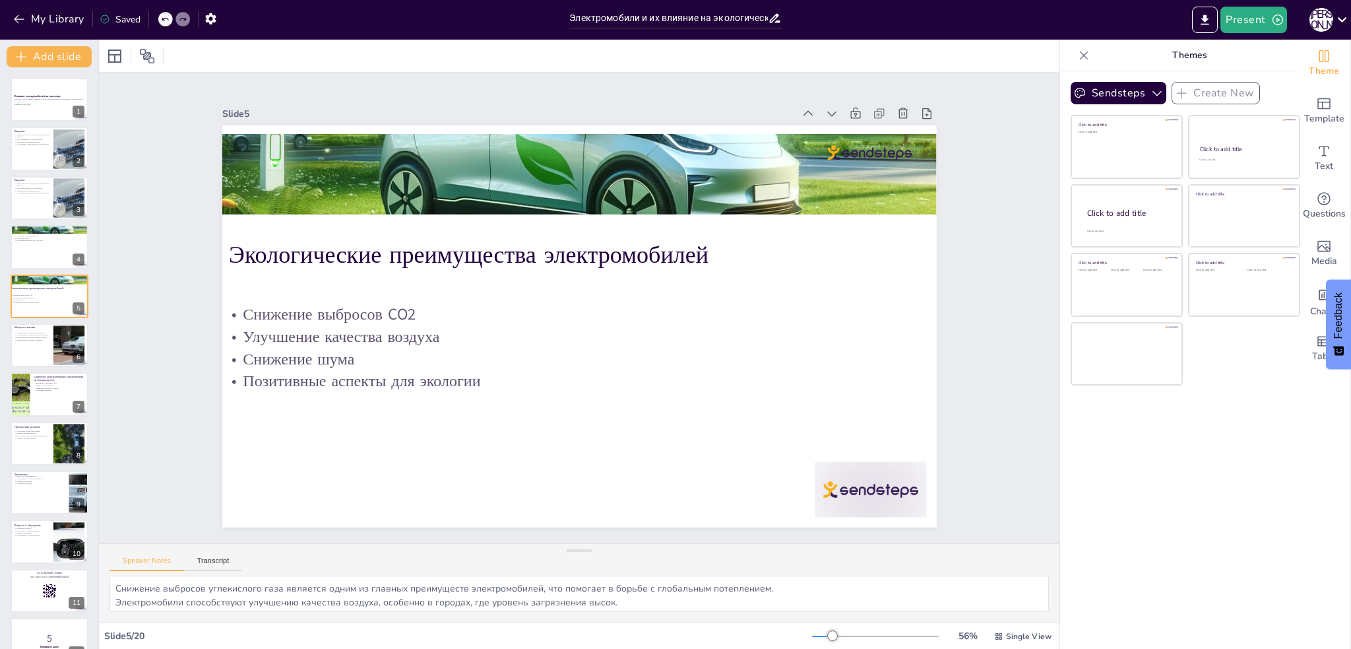
click at [40, 359] on div at bounding box center [50, 345] width 78 height 44
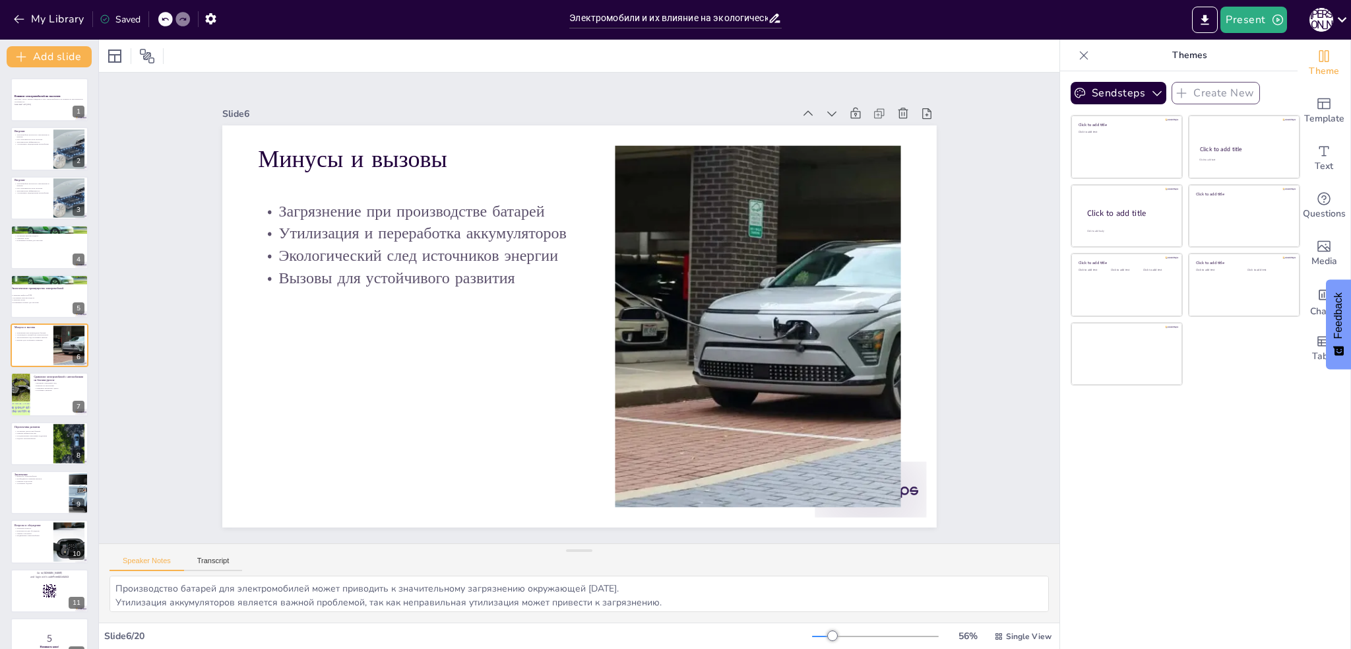
click at [36, 390] on p "Устойчивое развитие" at bounding box center [59, 390] width 51 height 3
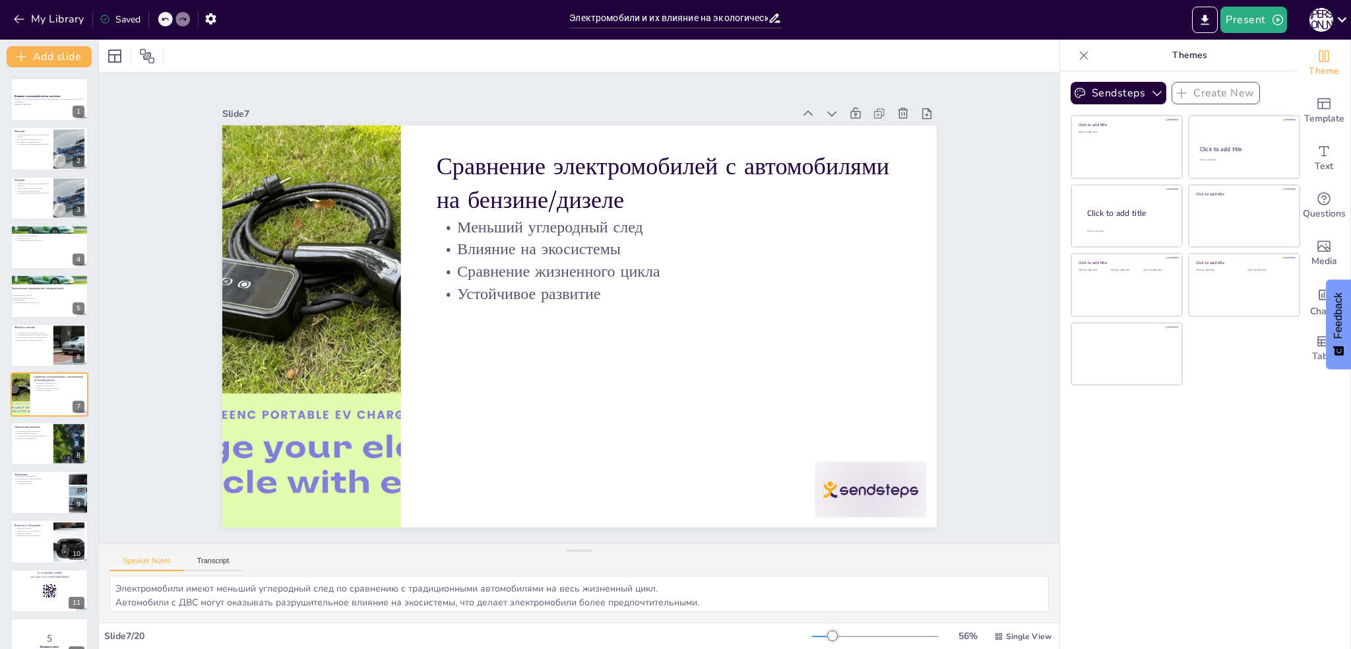
scroll to position [36, 0]
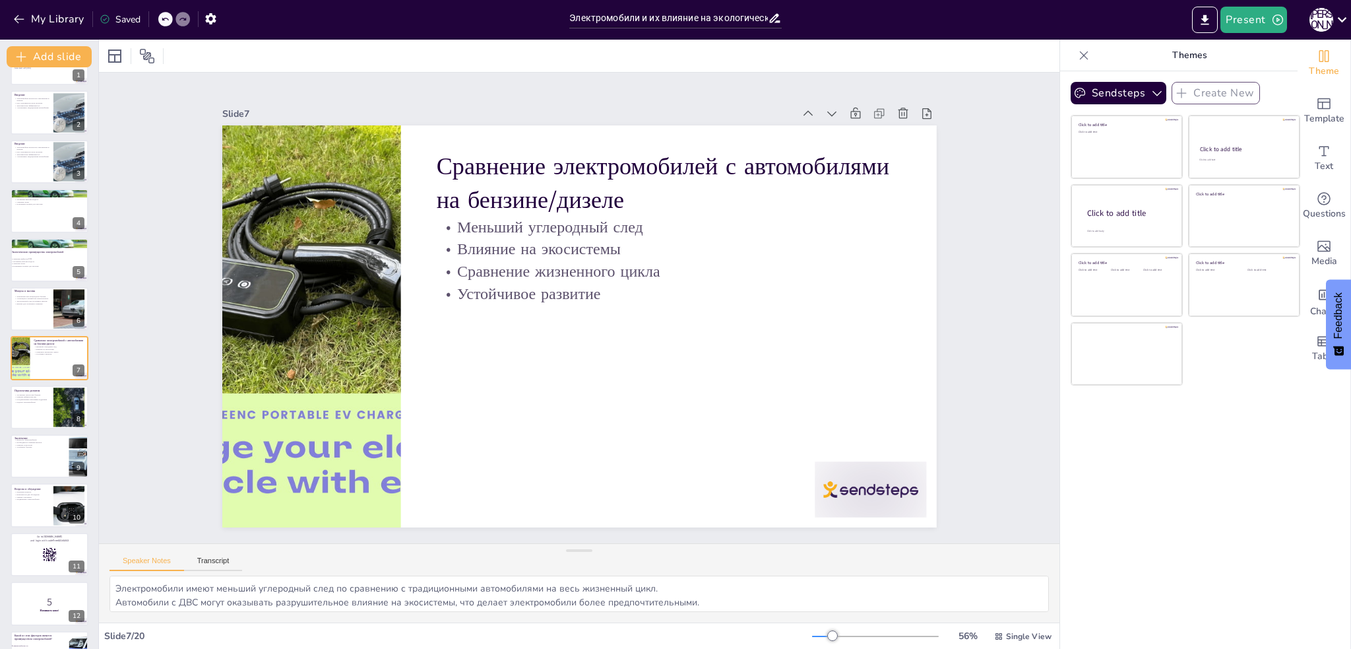
click at [34, 426] on div at bounding box center [50, 407] width 78 height 44
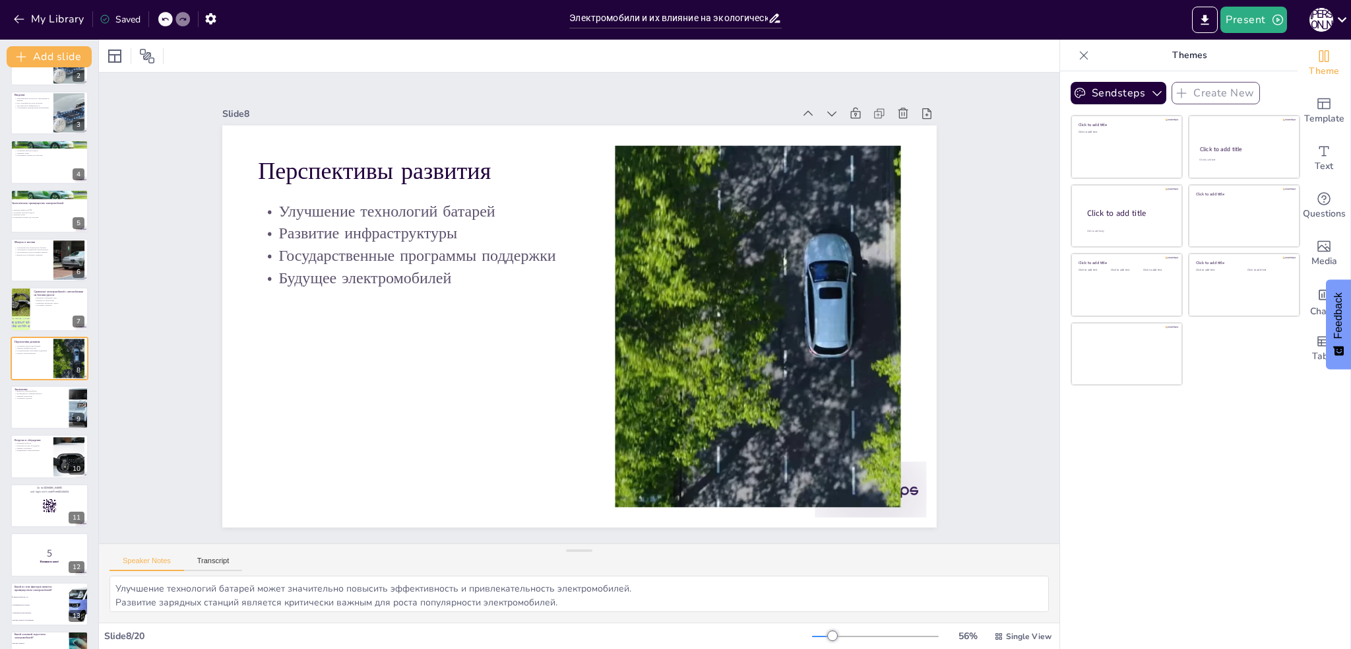
click at [41, 403] on div at bounding box center [50, 407] width 78 height 44
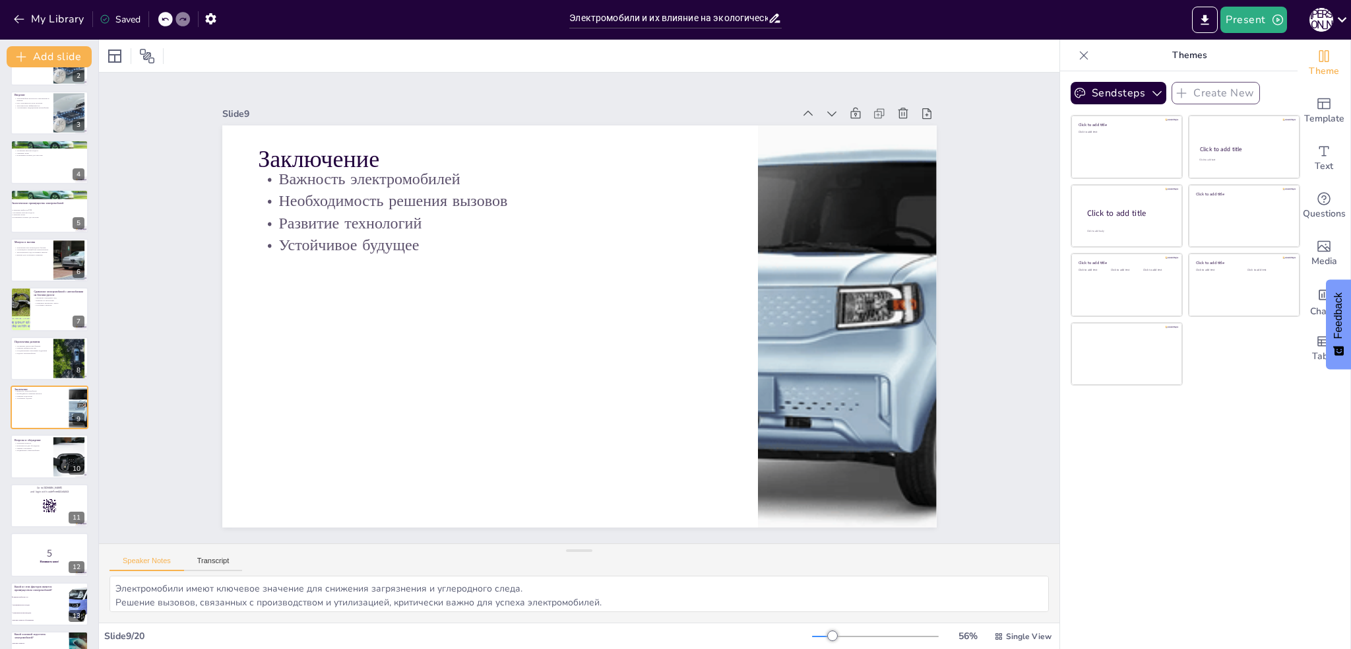
scroll to position [135, 0]
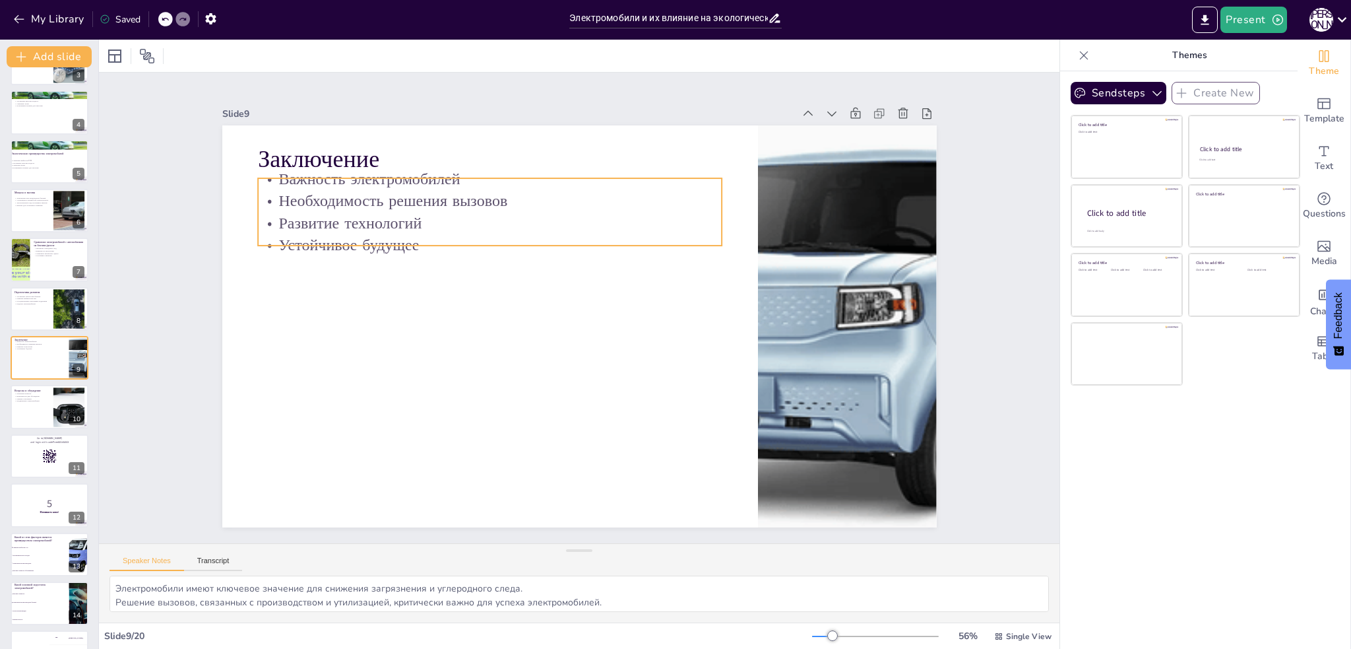
click at [39, 346] on p "Развитие технологий" at bounding box center [40, 346] width 51 height 3
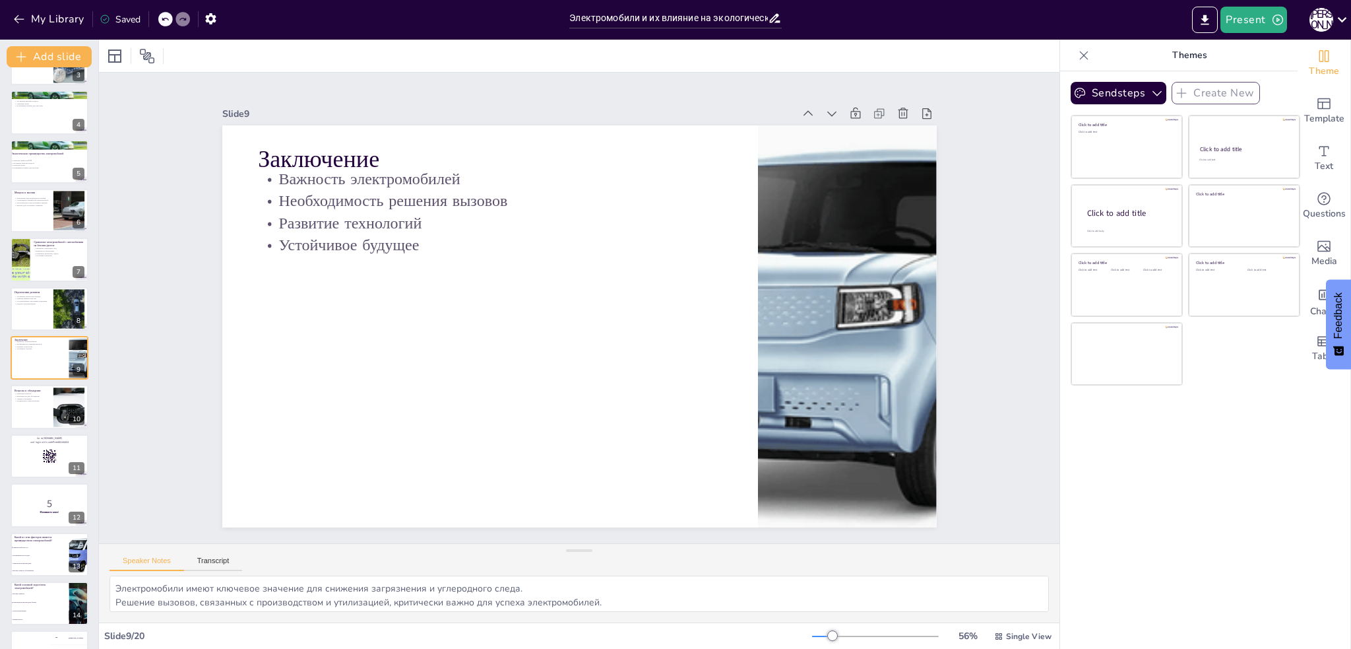
click at [28, 410] on div at bounding box center [50, 407] width 78 height 44
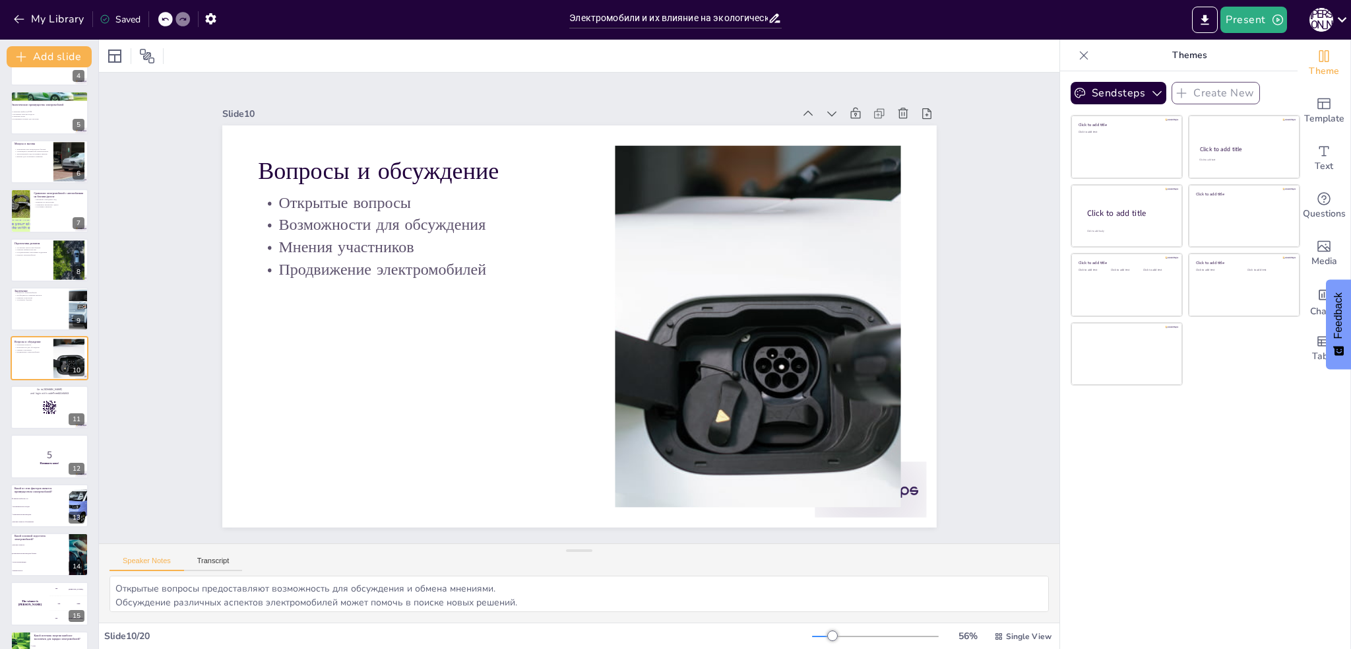
click at [36, 413] on div at bounding box center [50, 407] width 78 height 44
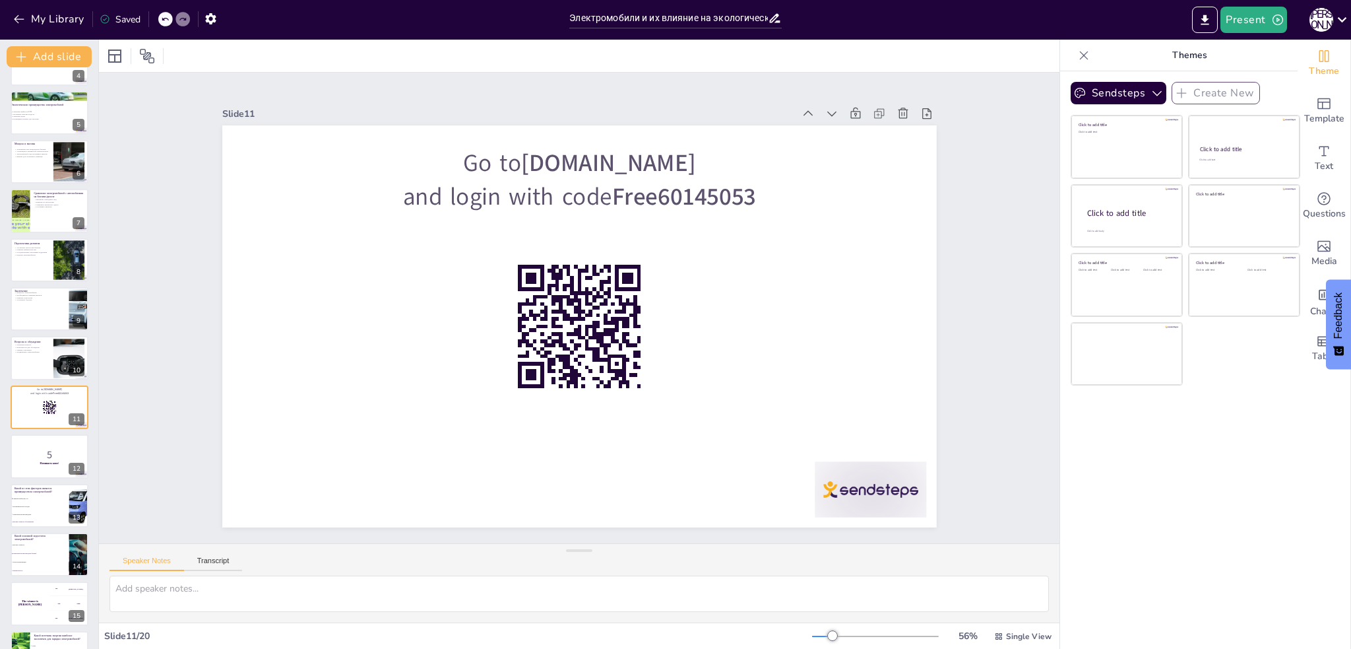
scroll to position [232, 0]
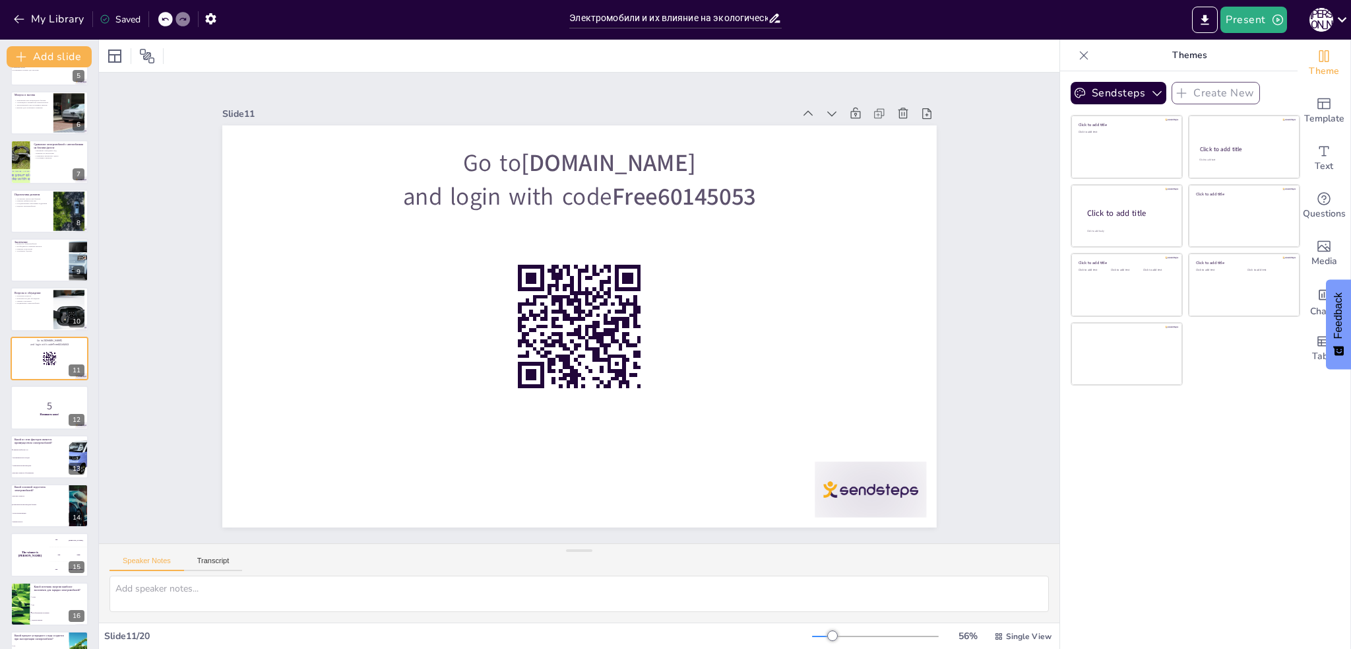
click at [32, 416] on div at bounding box center [50, 407] width 78 height 44
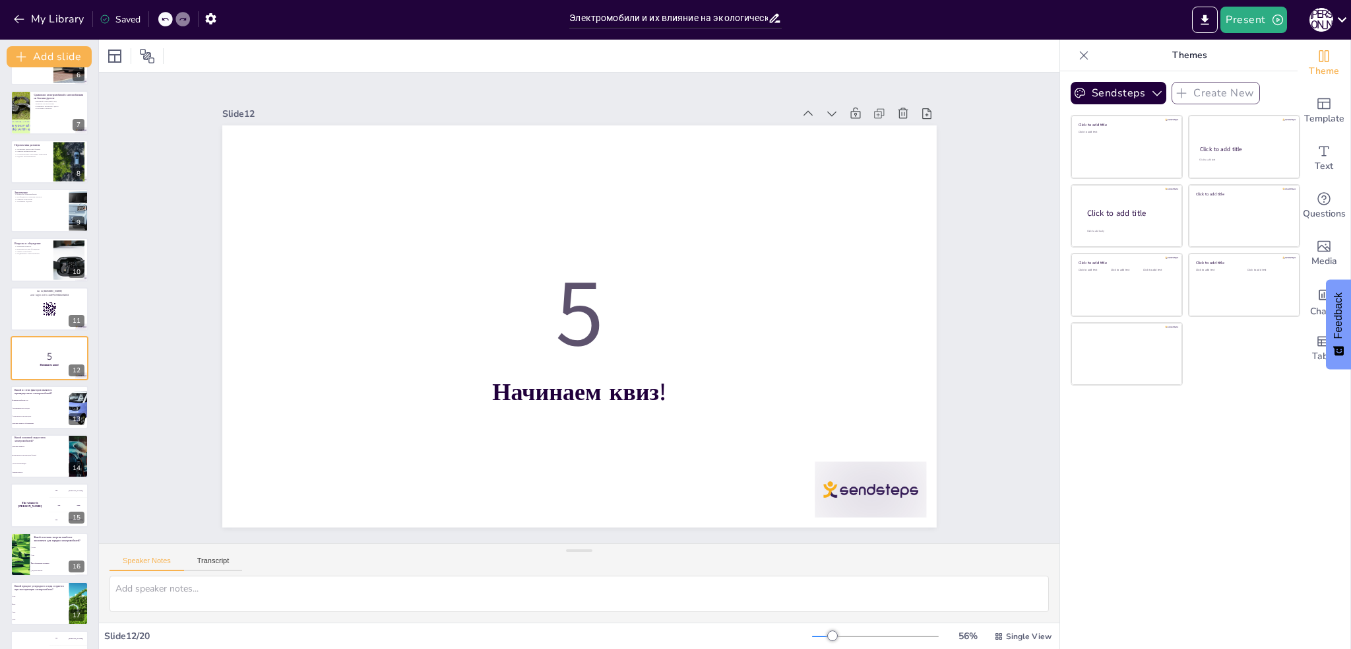
click at [32, 413] on li "Загрязнение при производстве" at bounding box center [40, 415] width 59 height 7
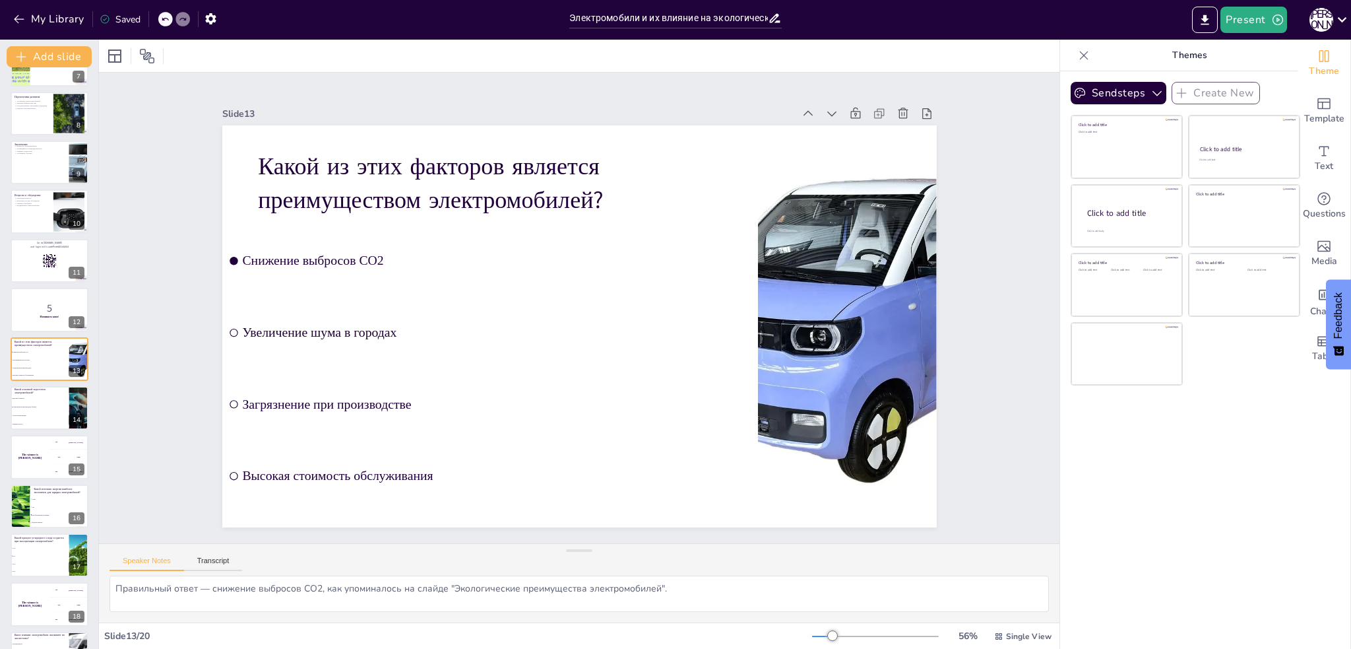
click at [32, 413] on li "Долгое время зарядки" at bounding box center [40, 415] width 59 height 8
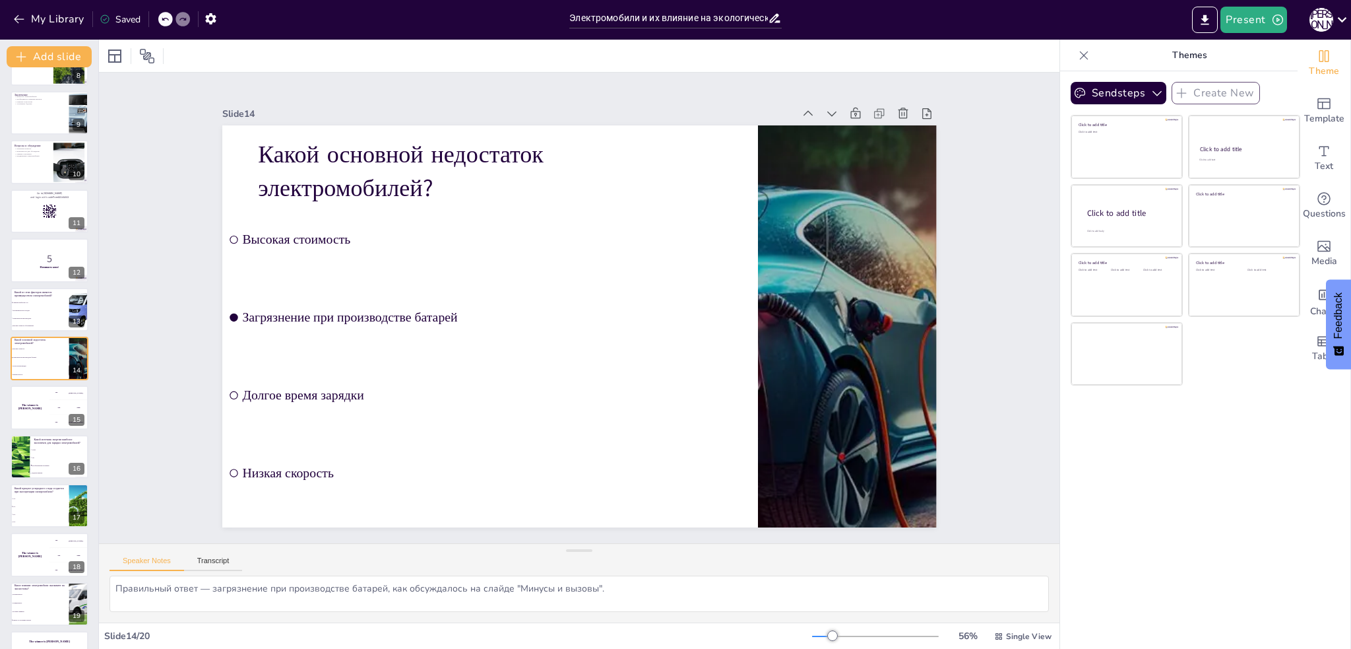
click at [34, 428] on div "The winner is [PERSON_NAME]" at bounding box center [30, 407] width 39 height 44
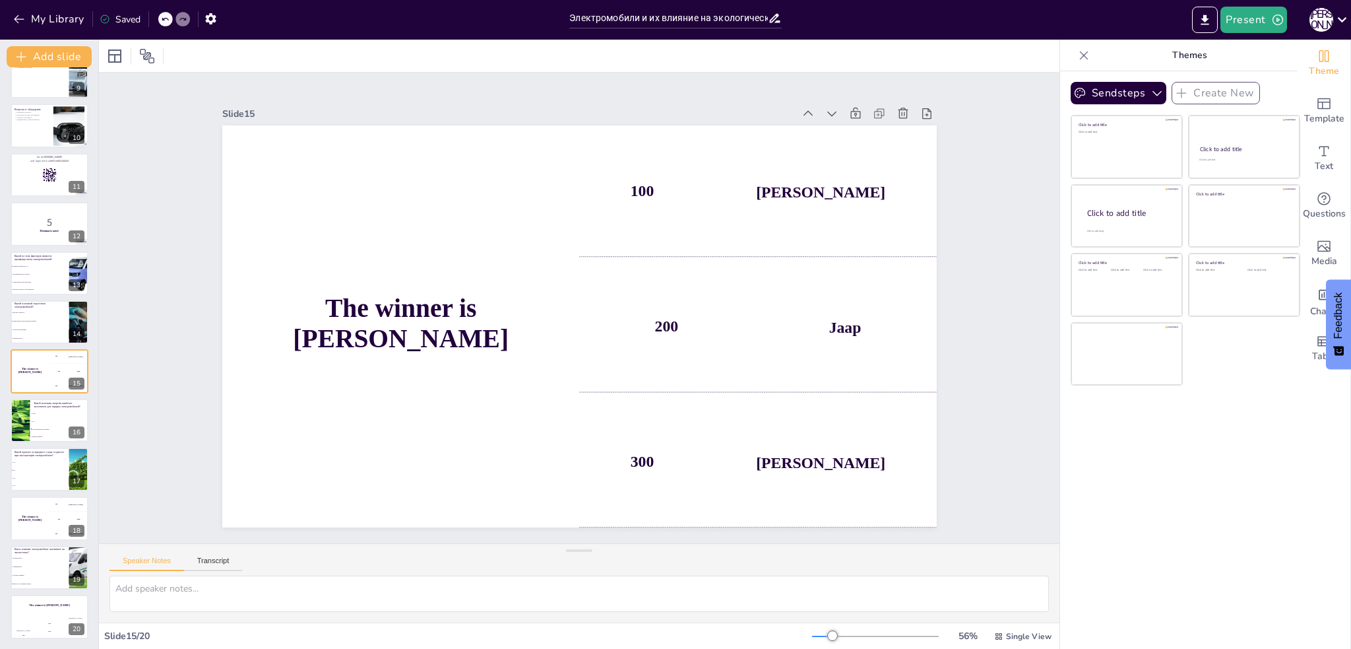
click at [34, 369] on h4 "The winner is [PERSON_NAME]" at bounding box center [30, 371] width 39 height 7
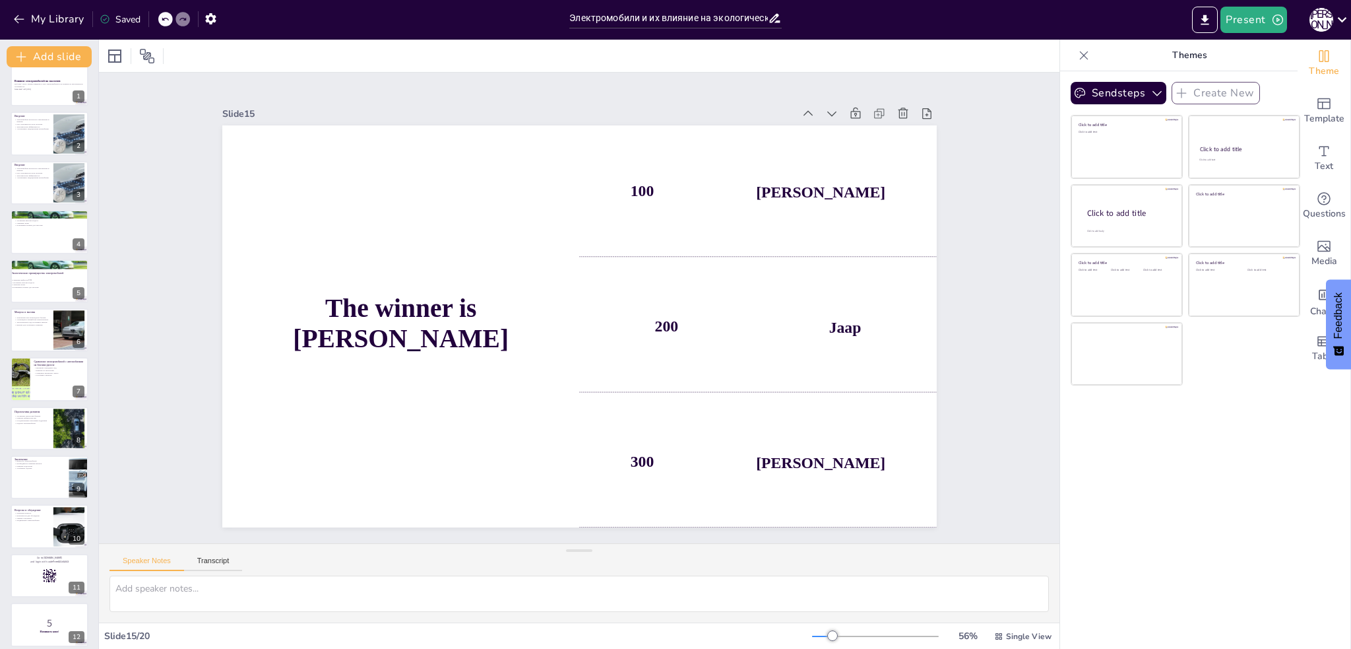
scroll to position [0, 0]
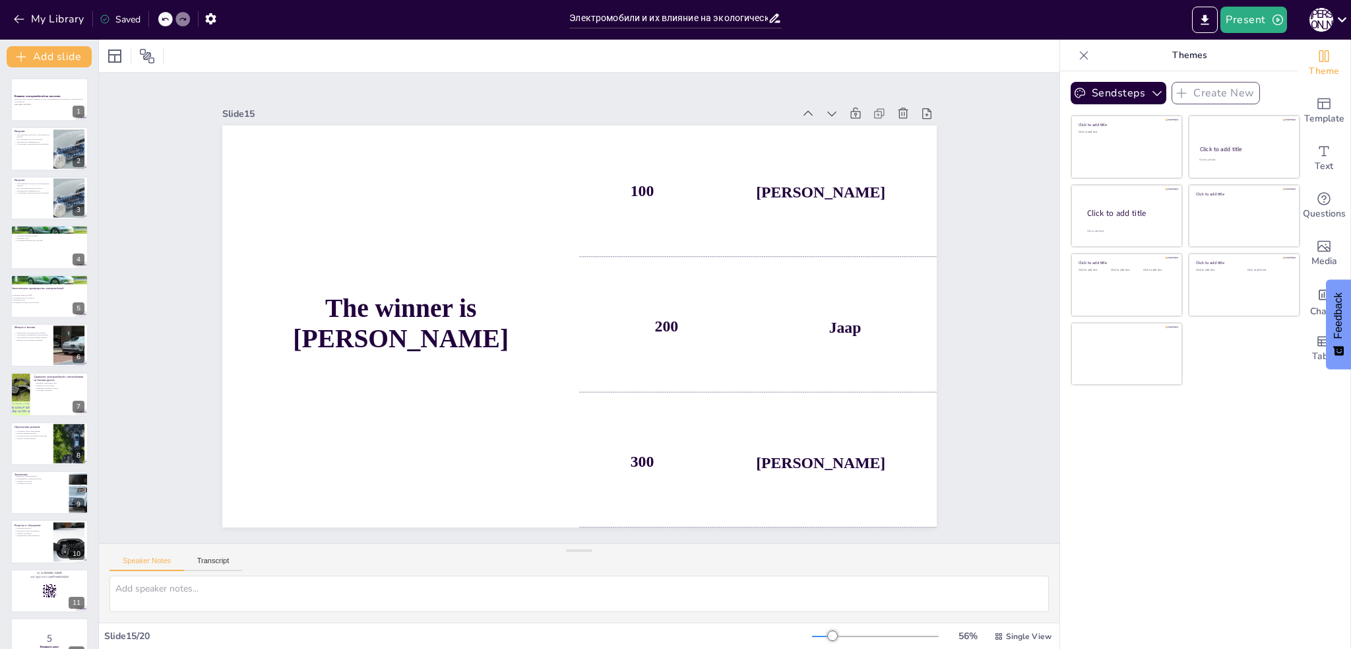
click at [37, 301] on p "Позитивные аспекты для экологии" at bounding box center [40, 302] width 58 height 3
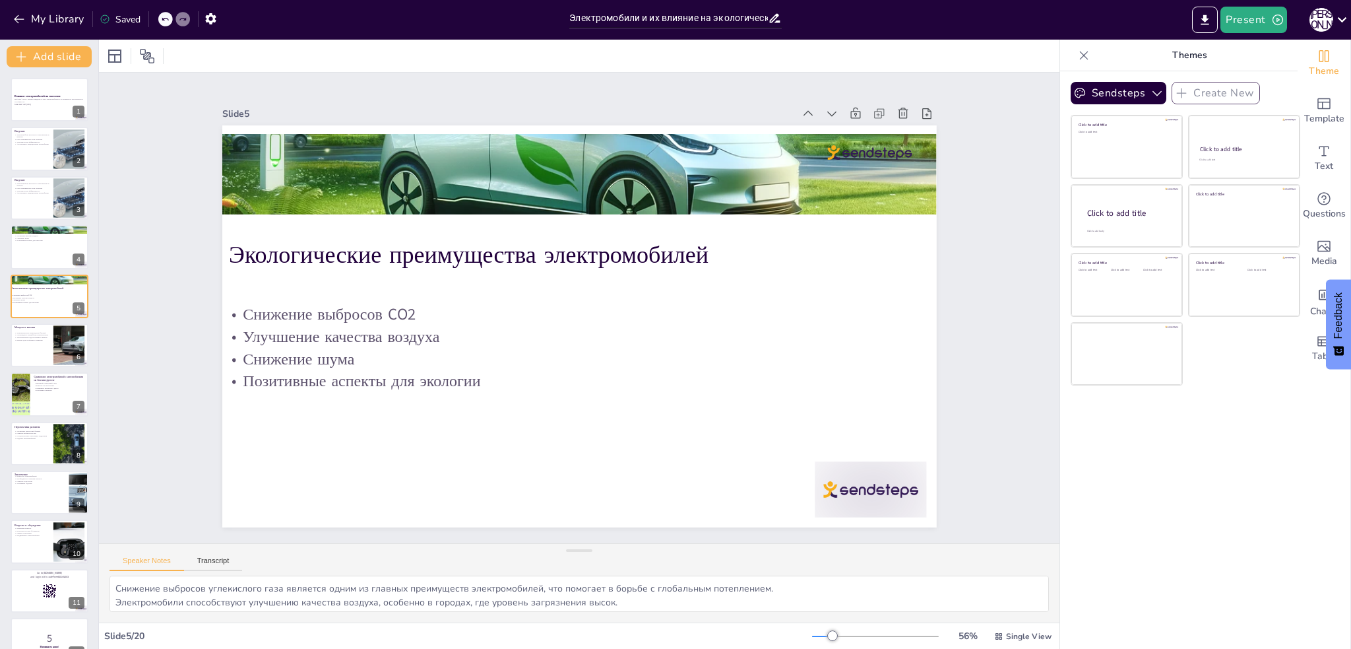
click at [44, 227] on div "Экологические преимущества электромобилей" at bounding box center [50, 229] width 70 height 5
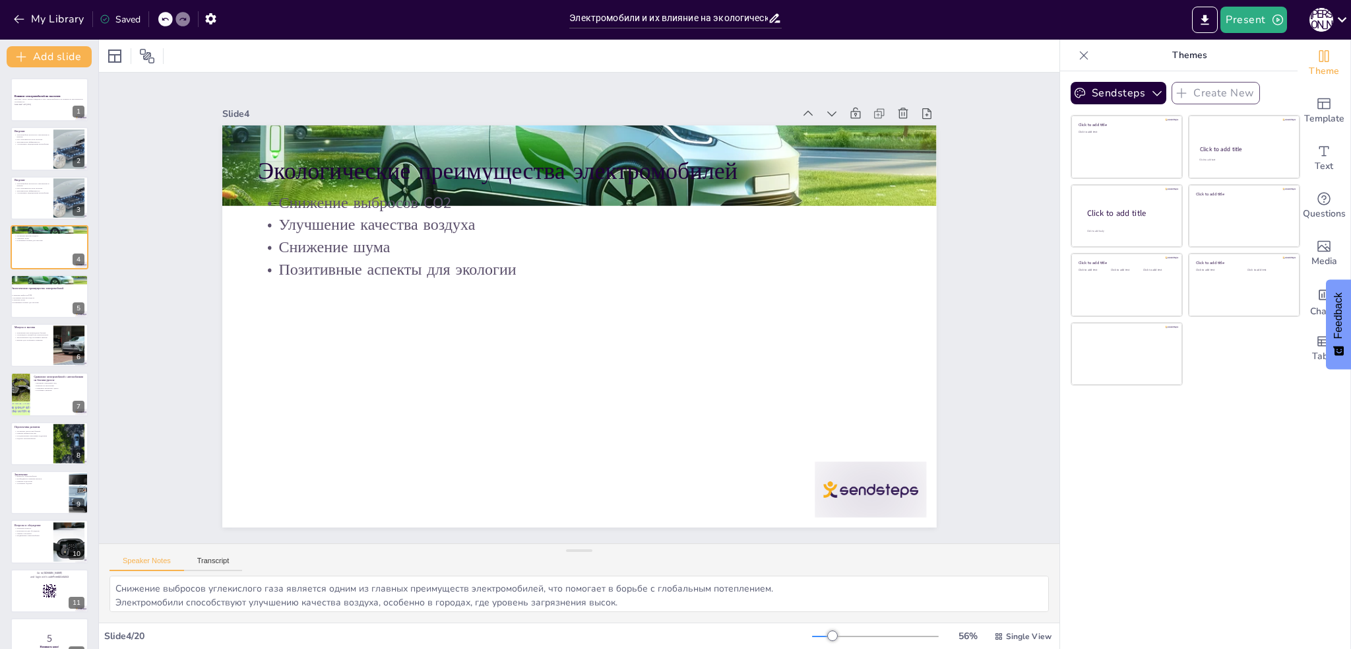
click at [48, 174] on div "Влияние электромобилей на экологию Моё имя: Автор. Краткое введение в тему элек…" at bounding box center [49, 566] width 98 height 977
click at [30, 199] on div at bounding box center [50, 198] width 78 height 44
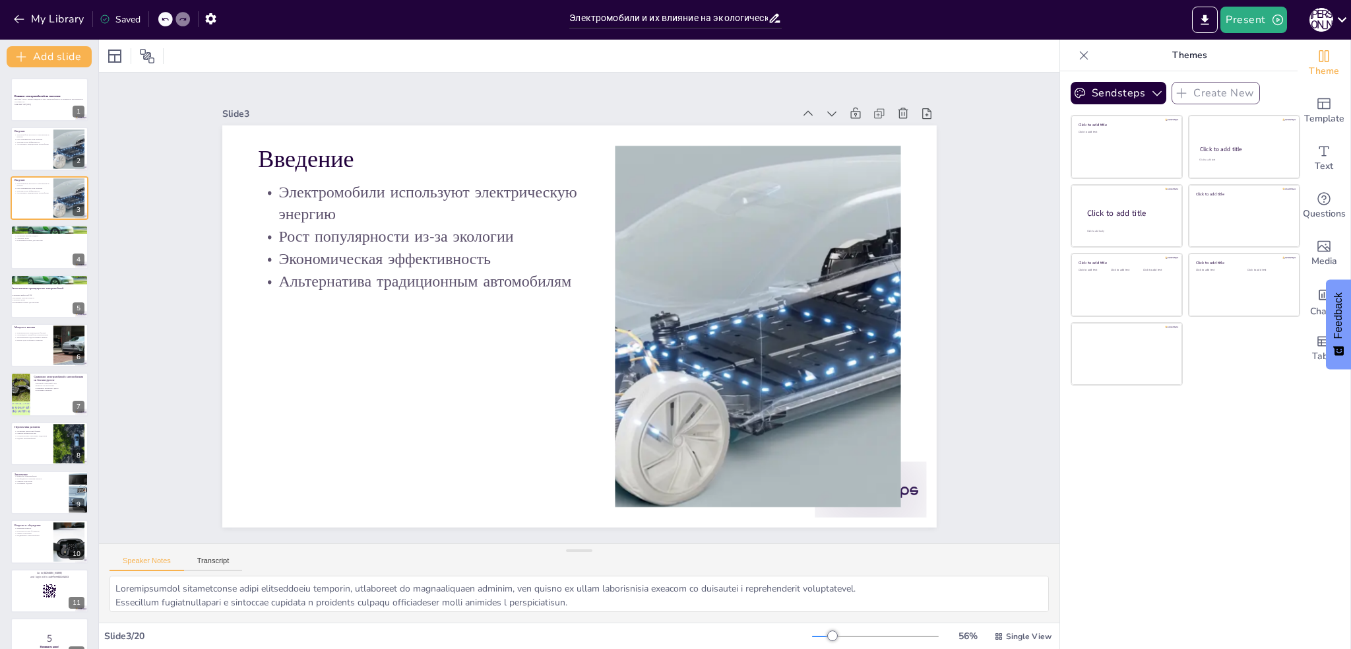
click at [34, 271] on div "Влияние электромобилей на экологию Моё имя: Автор. Краткое введение в тему элек…" at bounding box center [49, 566] width 98 height 977
click at [24, 253] on div at bounding box center [50, 247] width 78 height 44
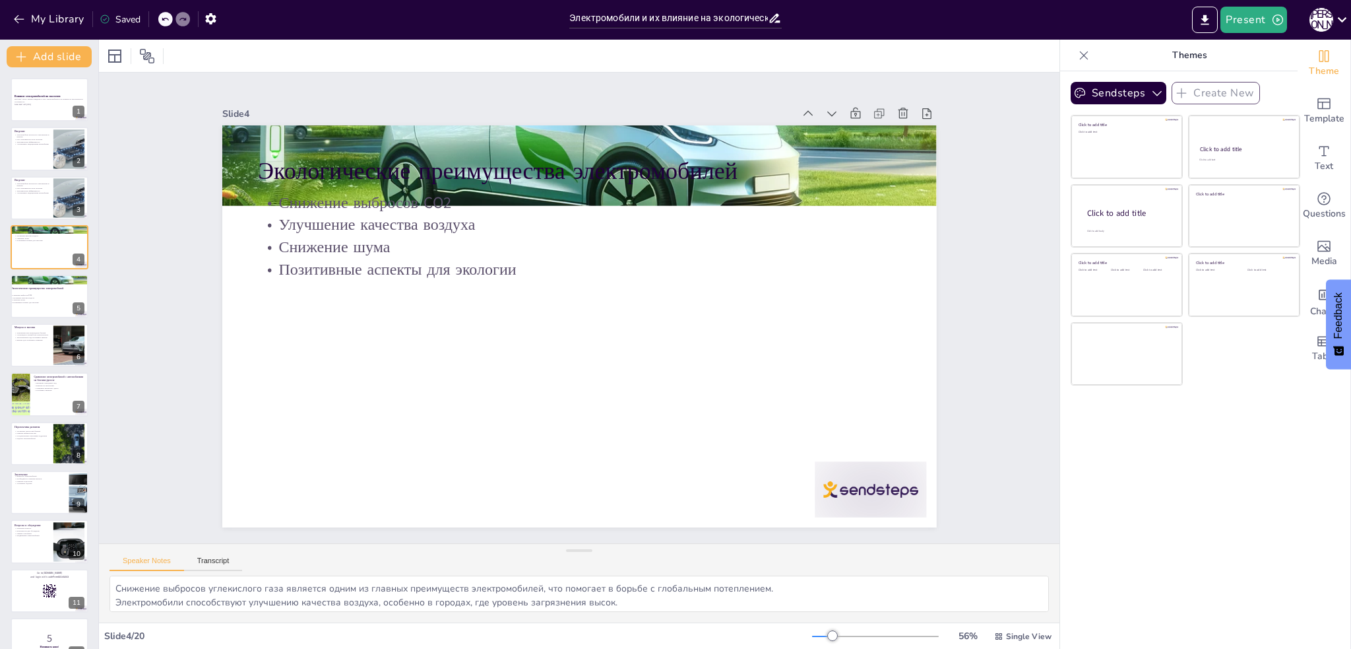
click at [29, 286] on p "Экологические преимущества электромобилей" at bounding box center [40, 288] width 59 height 4
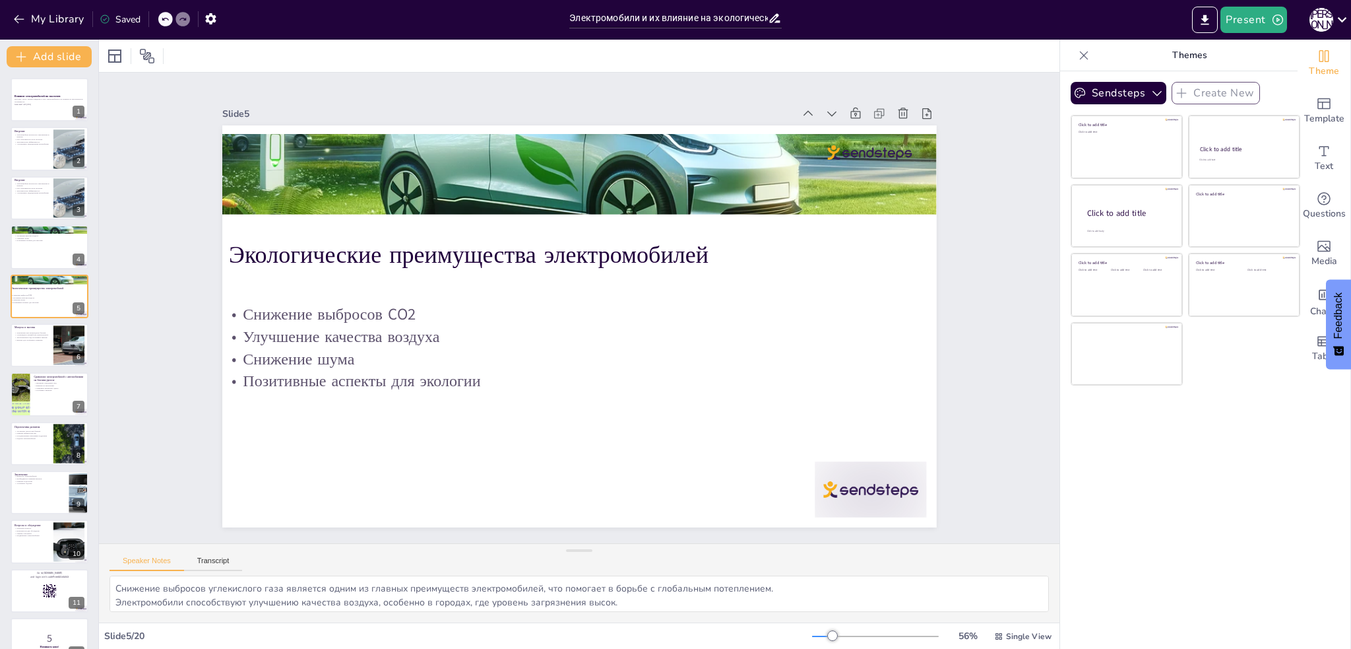
click at [34, 329] on div "Загрязнение при производстве батарей Утилизация и переработка аккумуляторов Эко…" at bounding box center [32, 336] width 35 height 15
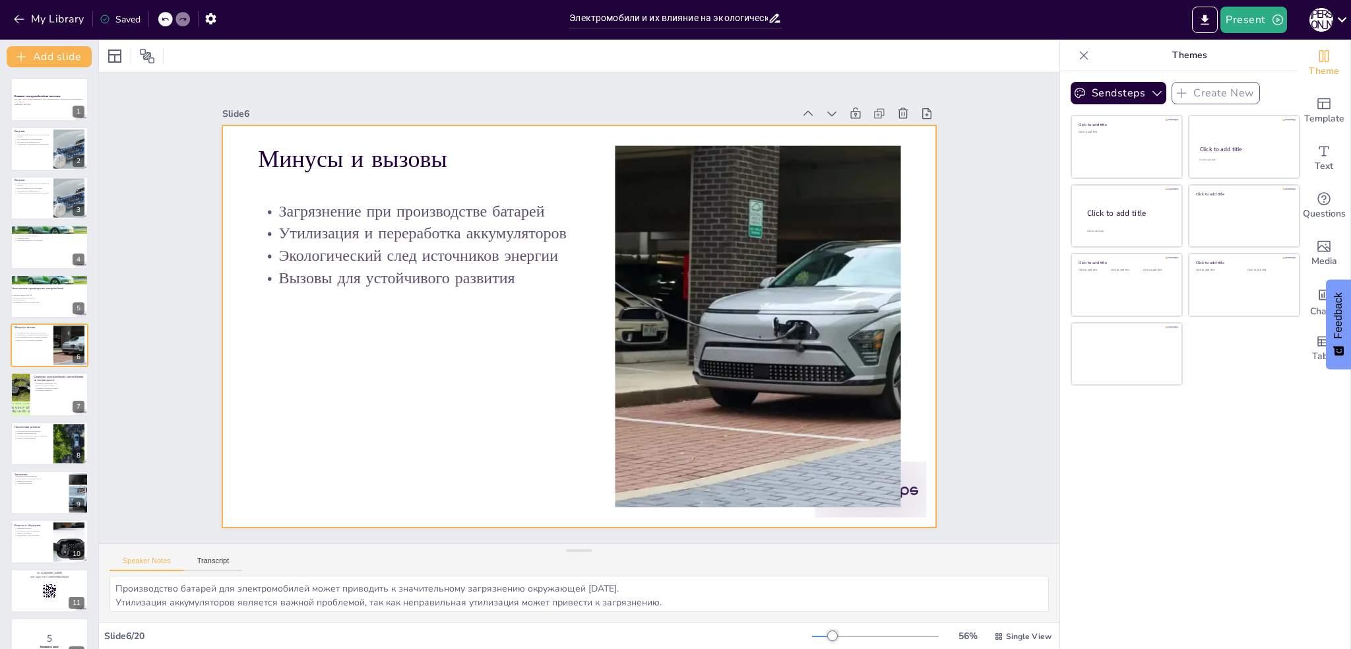
click at [30, 367] on div "Минусы и вызовы Загрязнение при производстве батарей Утилизация и переработка а…" at bounding box center [50, 345] width 78 height 44
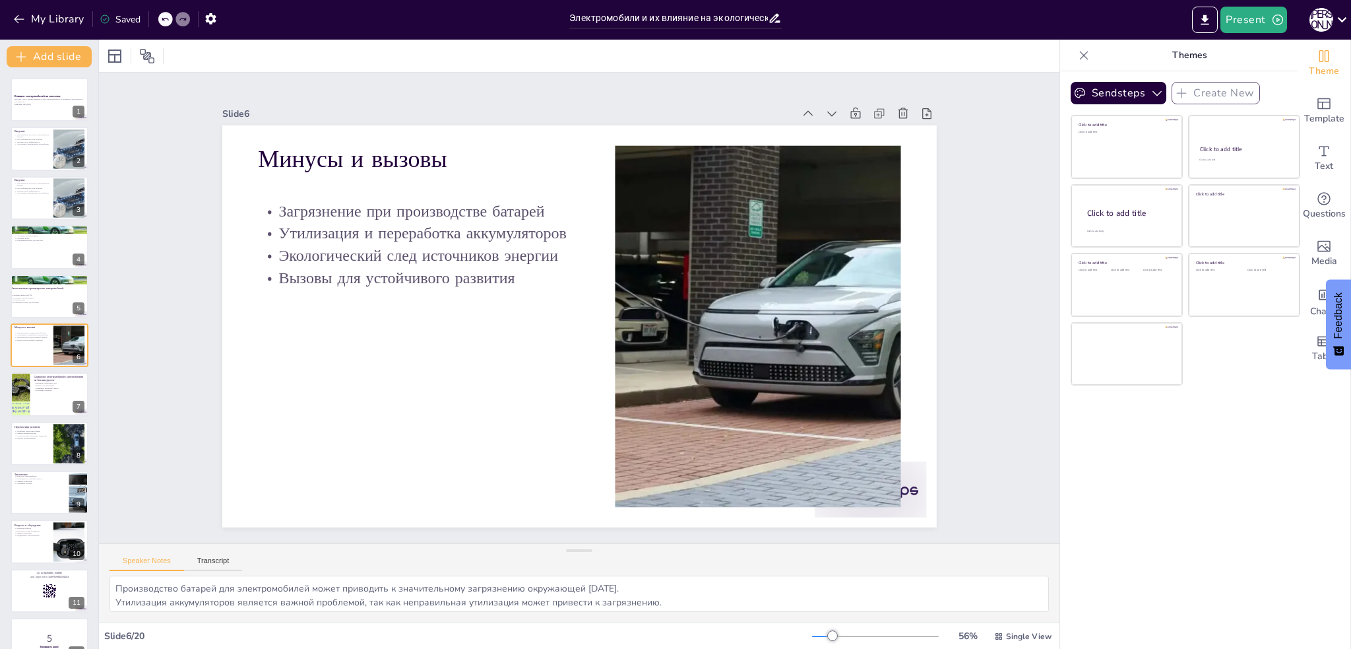
click at [37, 373] on div at bounding box center [50, 394] width 78 height 44
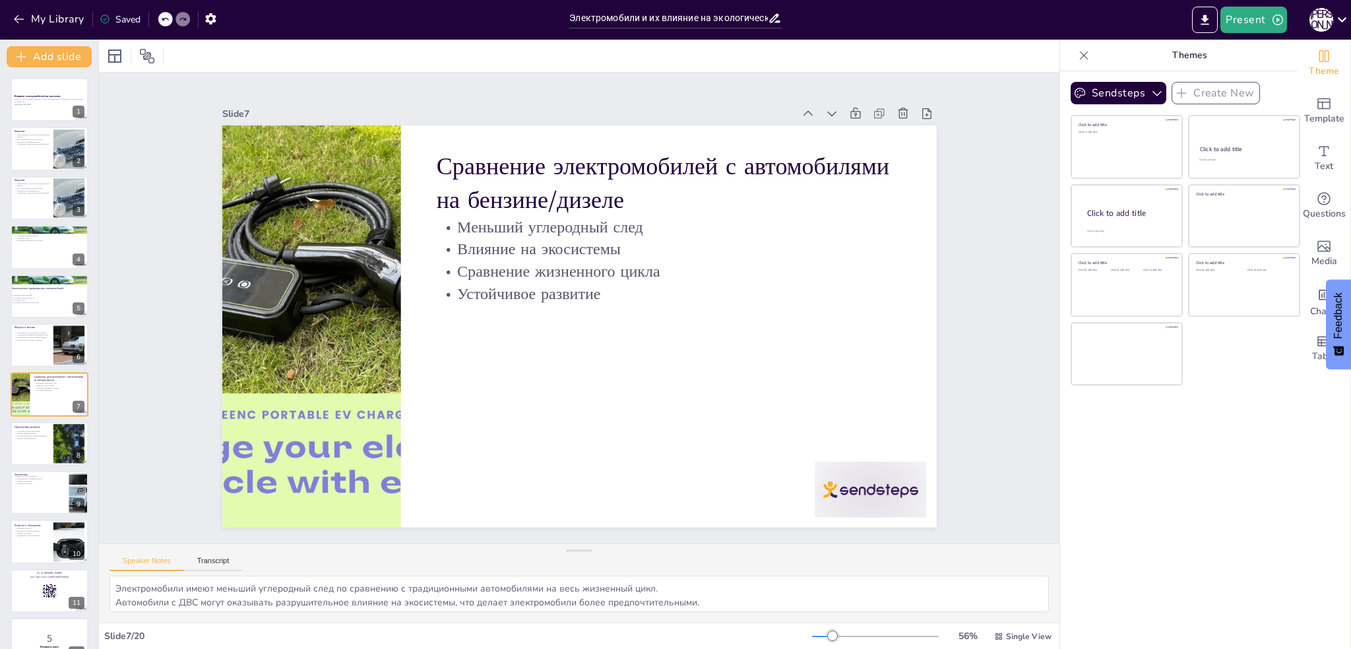
scroll to position [36, 0]
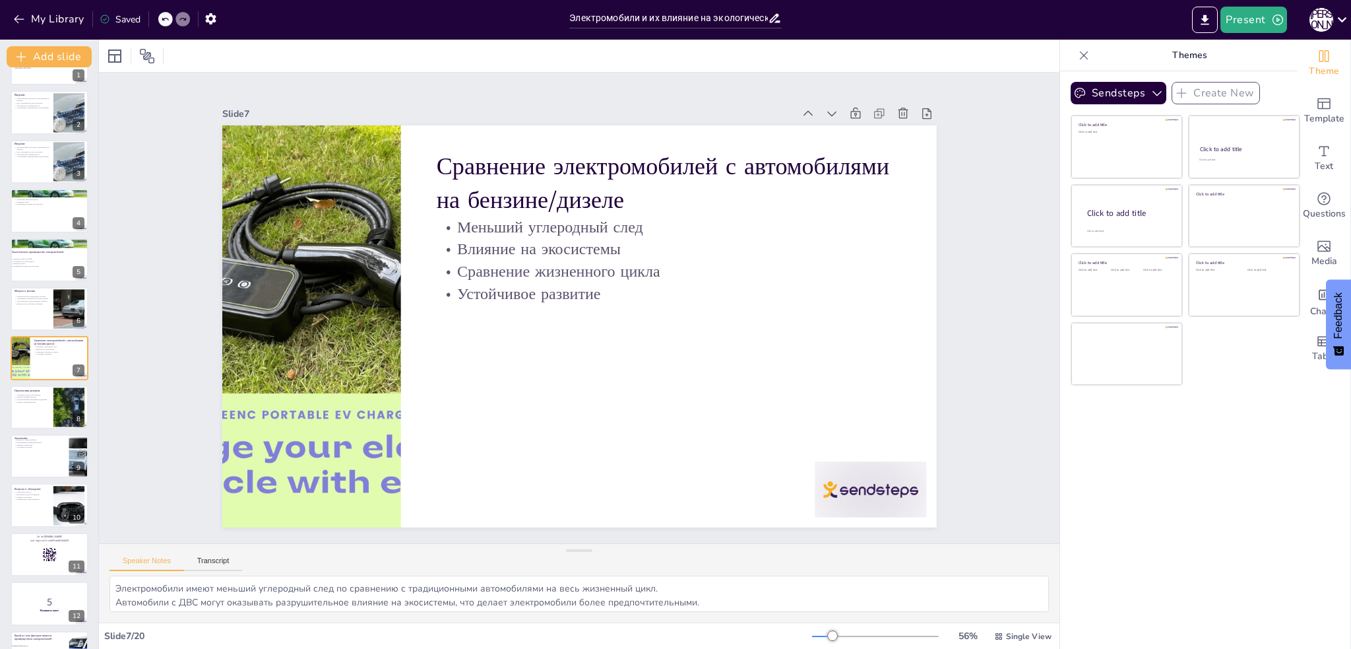
click at [37, 401] on p "Будущее электромобилей" at bounding box center [32, 402] width 35 height 3
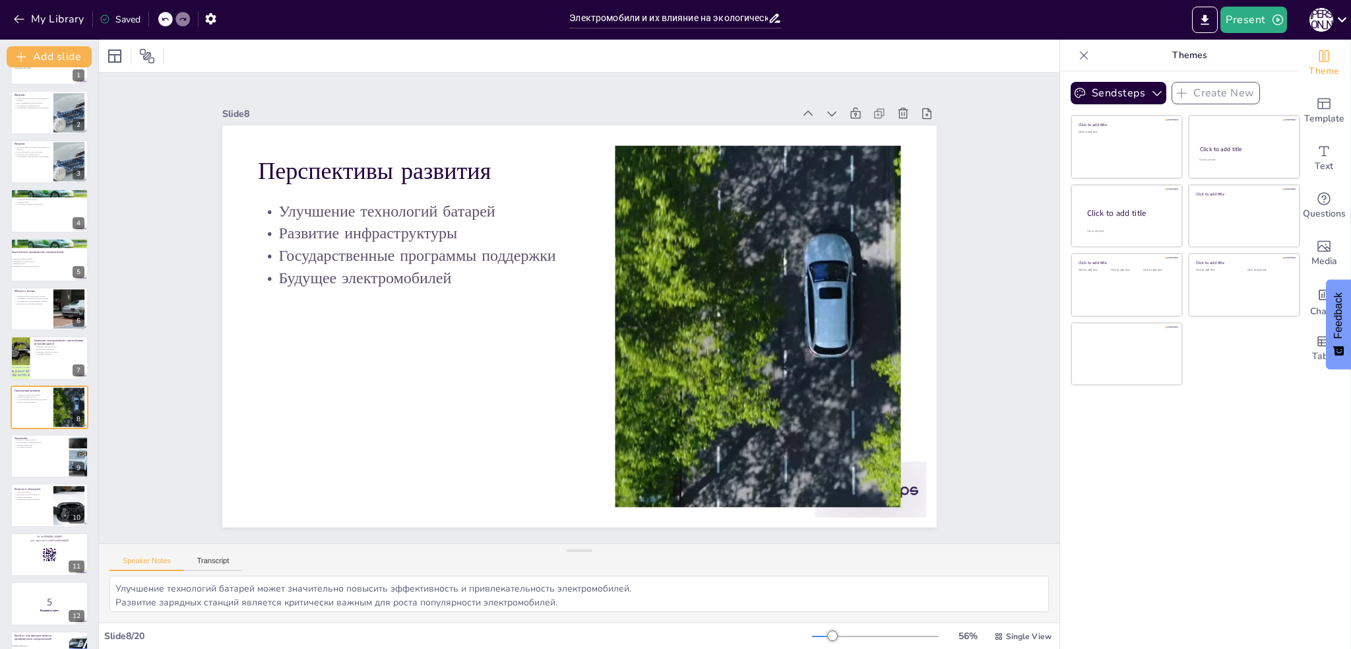
scroll to position [85, 0]
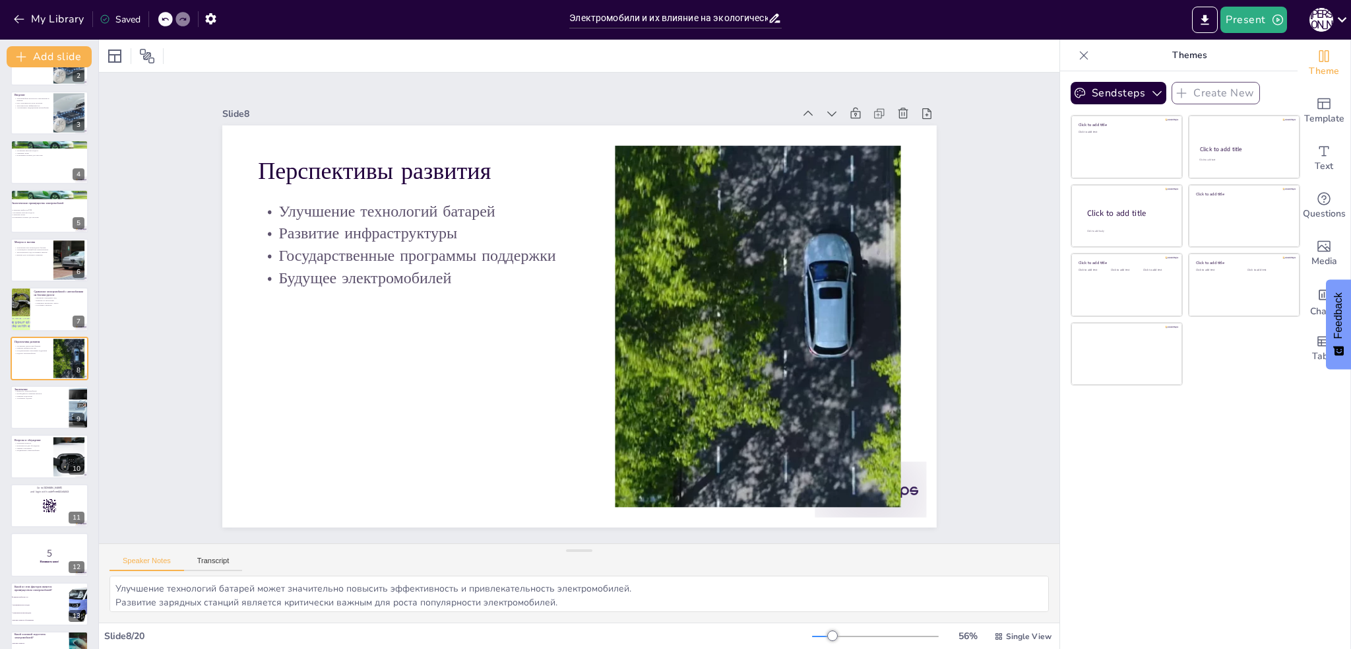
click at [29, 442] on p "Открытые вопросы" at bounding box center [32, 442] width 35 height 3
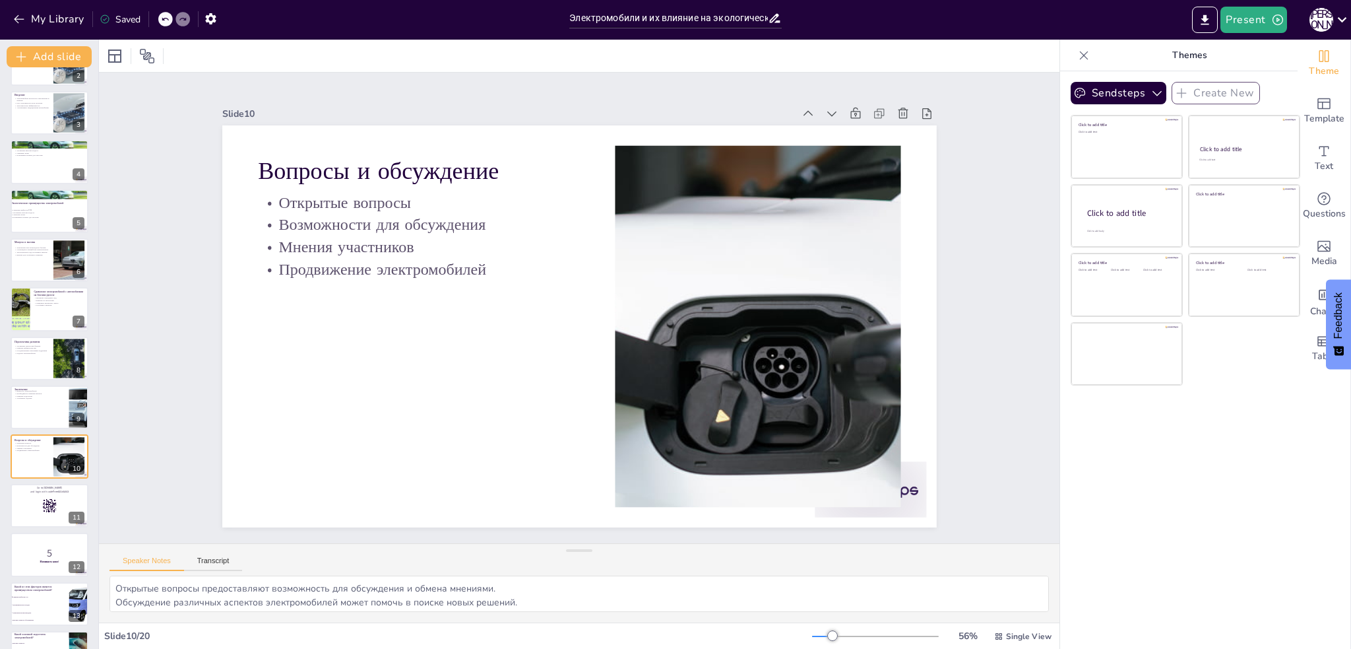
scroll to position [183, 0]
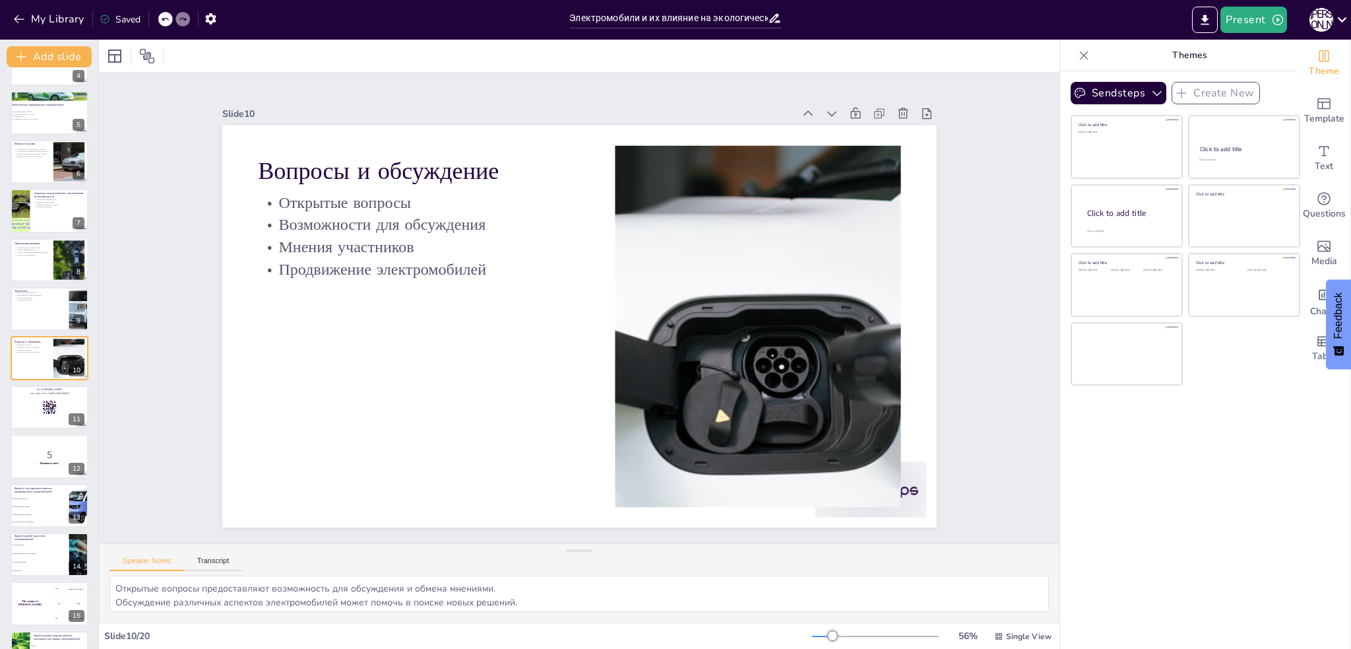
click at [42, 308] on div at bounding box center [50, 309] width 78 height 44
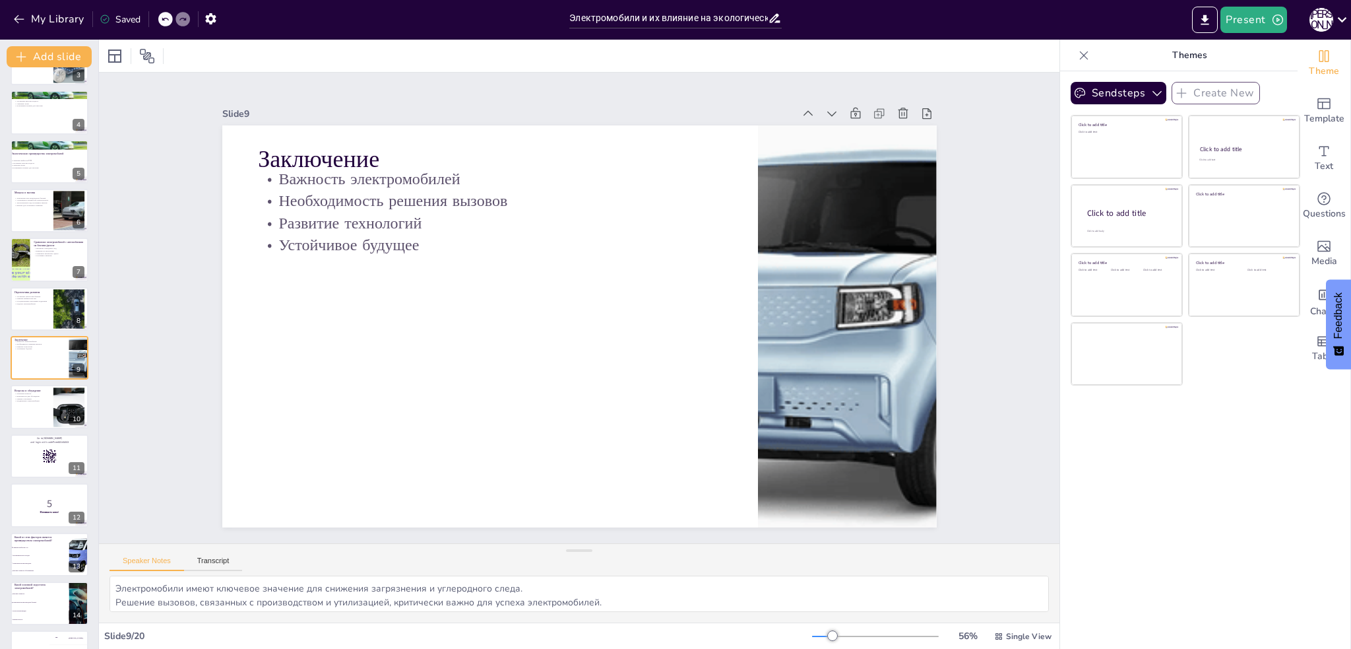
click at [44, 262] on div at bounding box center [50, 260] width 78 height 44
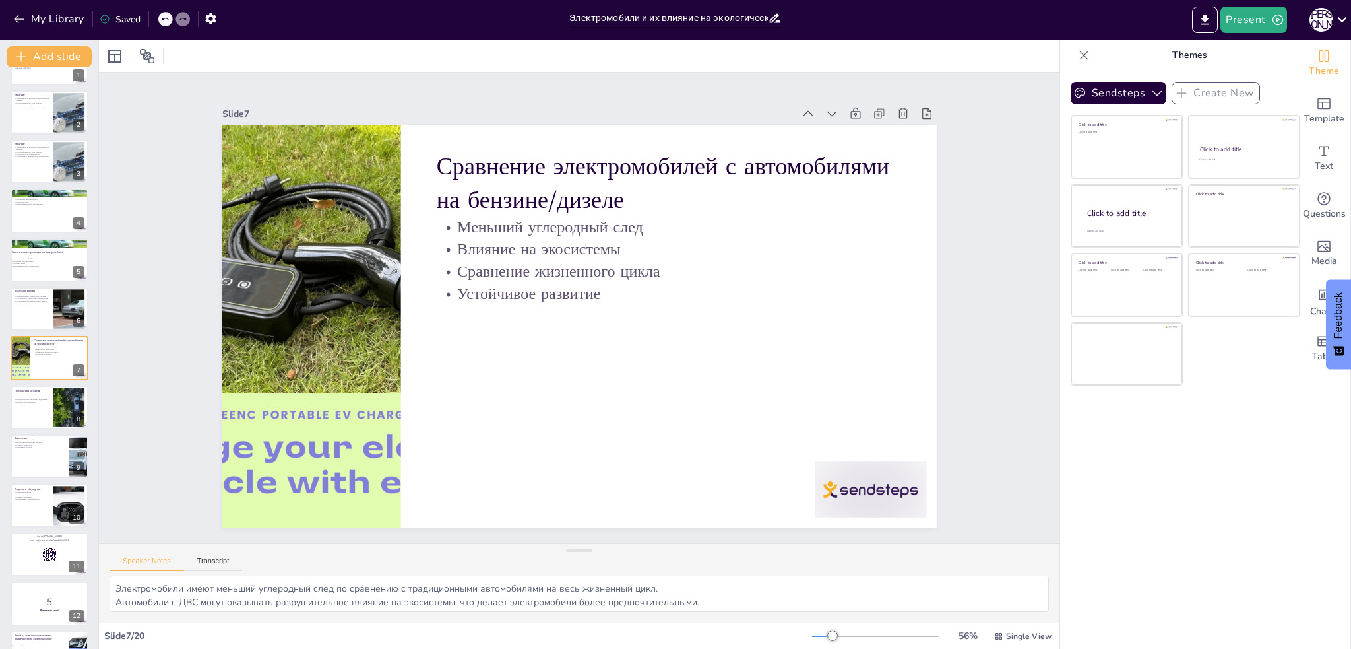
click at [1318, 300] on icon "Add charts and graphs" at bounding box center [1325, 295] width 14 height 14
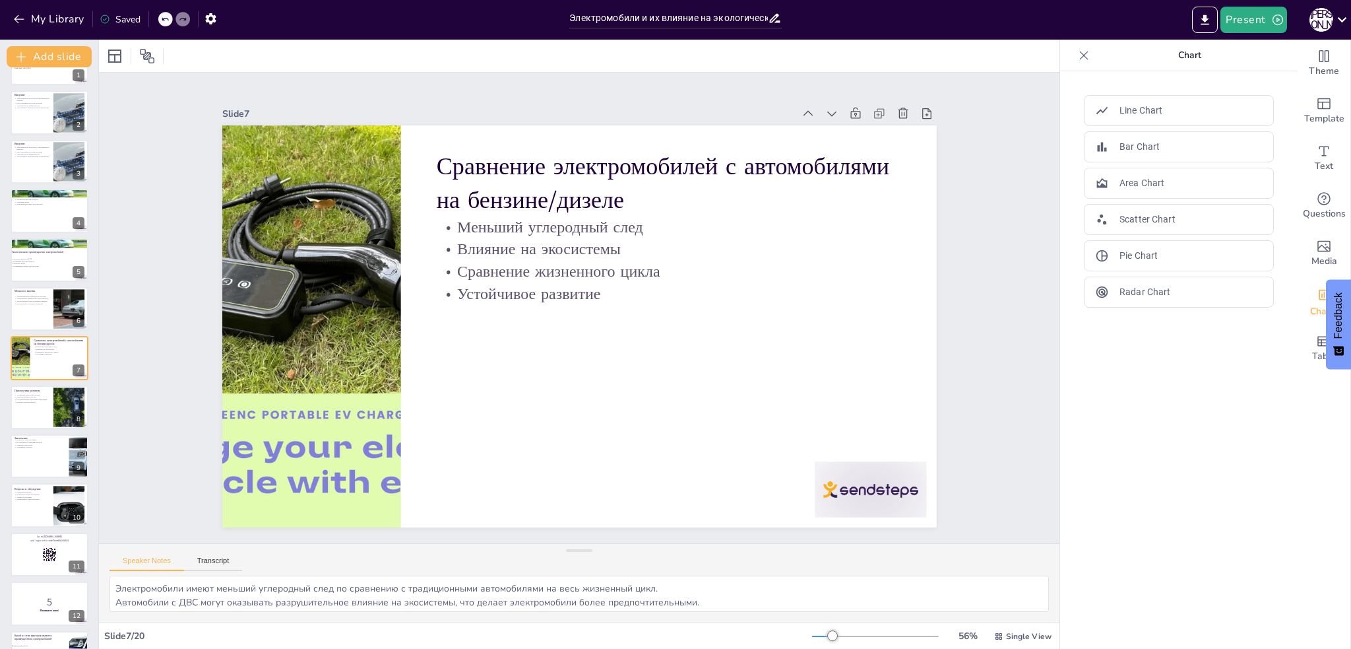
click at [1123, 261] on p "Pie Chart" at bounding box center [1139, 256] width 38 height 14
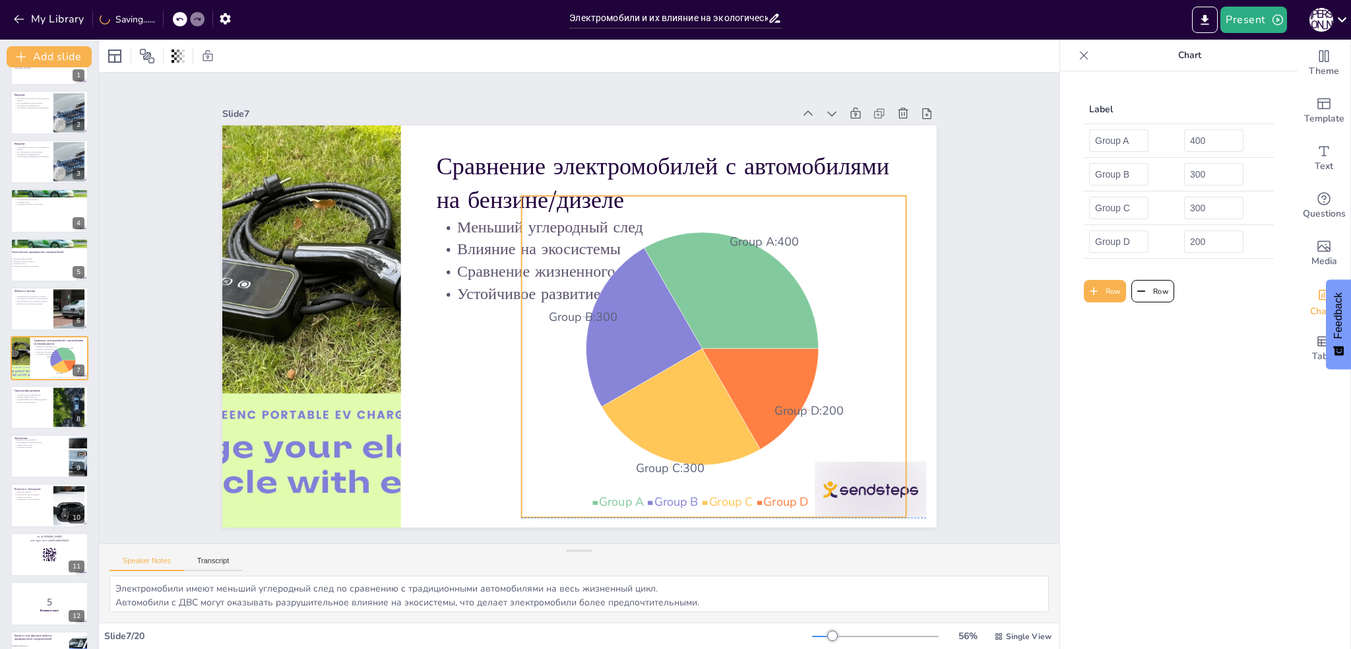
drag, startPoint x: 691, startPoint y: 313, endPoint x: 825, endPoint y: 346, distance: 138.4
click at [825, 346] on icon "Group A : 400 Group B : 300 Group C : 300 Group D : 200" at bounding box center [713, 356] width 385 height 321
click at [750, 311] on icon at bounding box center [731, 290] width 174 height 116
click at [710, 311] on icon at bounding box center [731, 307] width 185 height 134
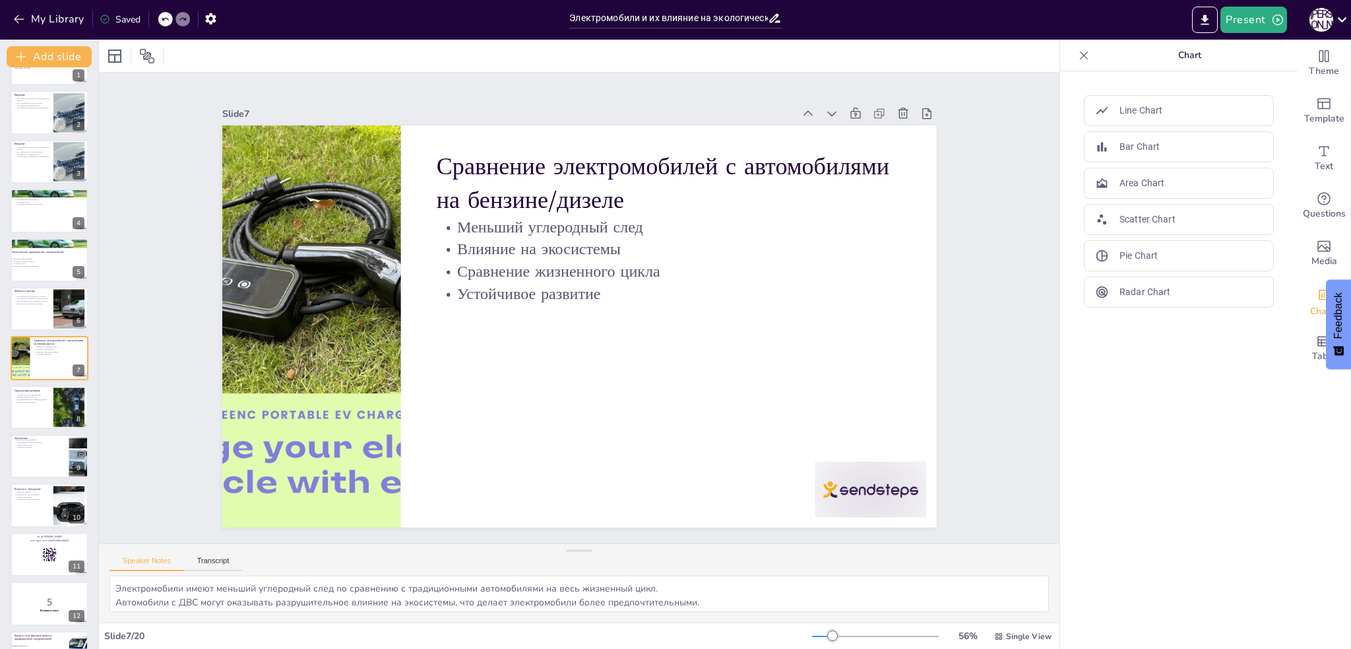
click at [994, 49] on div at bounding box center [579, 56] width 961 height 32
click at [1198, 19] on button "Export to PowerPoint" at bounding box center [1205, 20] width 26 height 26
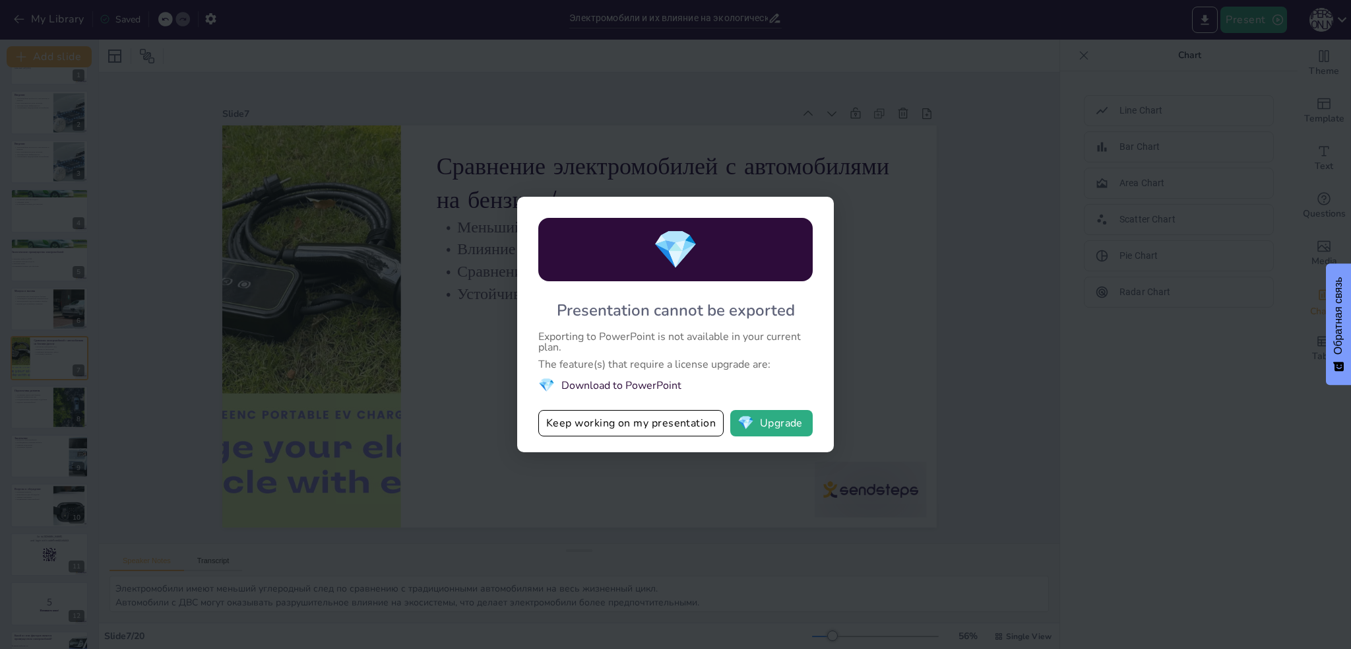
click at [740, 335] on div "Exporting to PowerPoint is not available in your current plan." at bounding box center [675, 341] width 274 height 21
click at [964, 295] on div "💎 Presentation cannot be exported Exporting to PowerPoint is not available in y…" at bounding box center [675, 324] width 1351 height 649
click at [954, 324] on div "💎 Presentation cannot be exported Exporting to PowerPoint is not available in y…" at bounding box center [675, 324] width 1351 height 649
click at [796, 224] on div "💎" at bounding box center [675, 249] width 274 height 63
click at [812, 152] on div "💎 Presentation cannot be exported Exporting to PowerPoint is not available in y…" at bounding box center [675, 324] width 1351 height 649
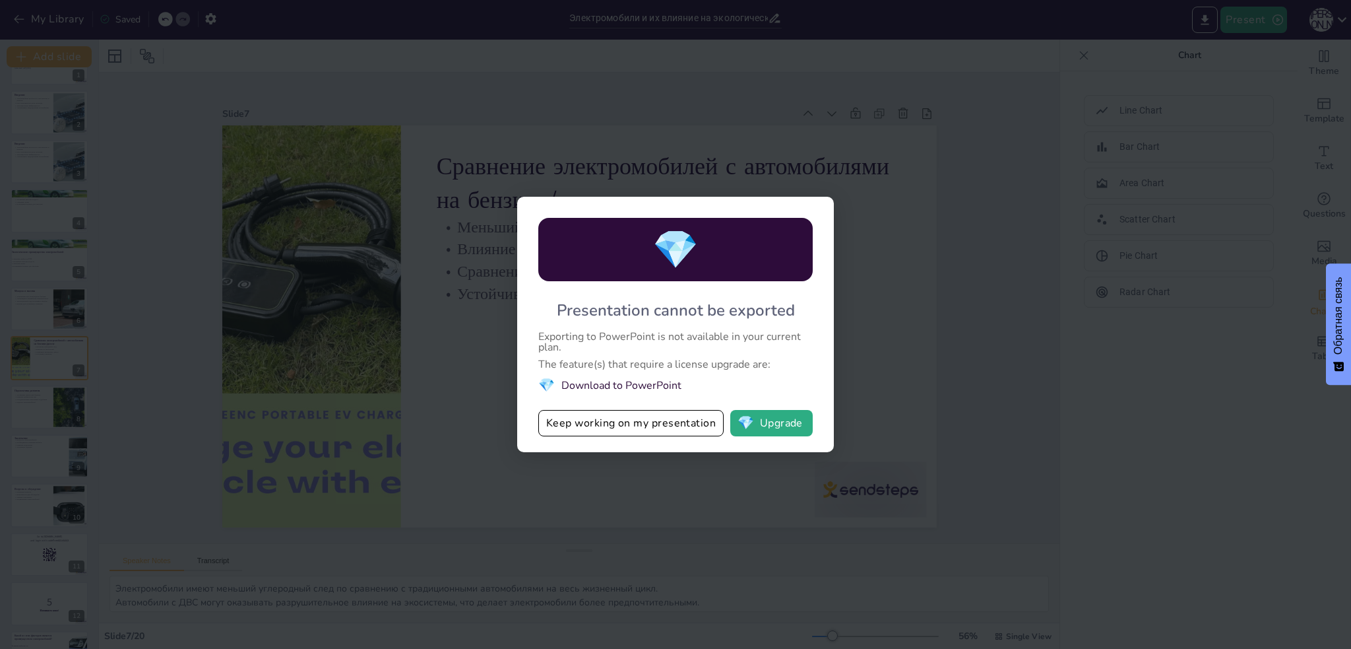
click at [689, 135] on div "💎 Presentation cannot be exported Exporting to PowerPoint is not available in y…" at bounding box center [675, 324] width 1351 height 649
click at [629, 429] on button "Keep working on my presentation" at bounding box center [630, 423] width 185 height 26
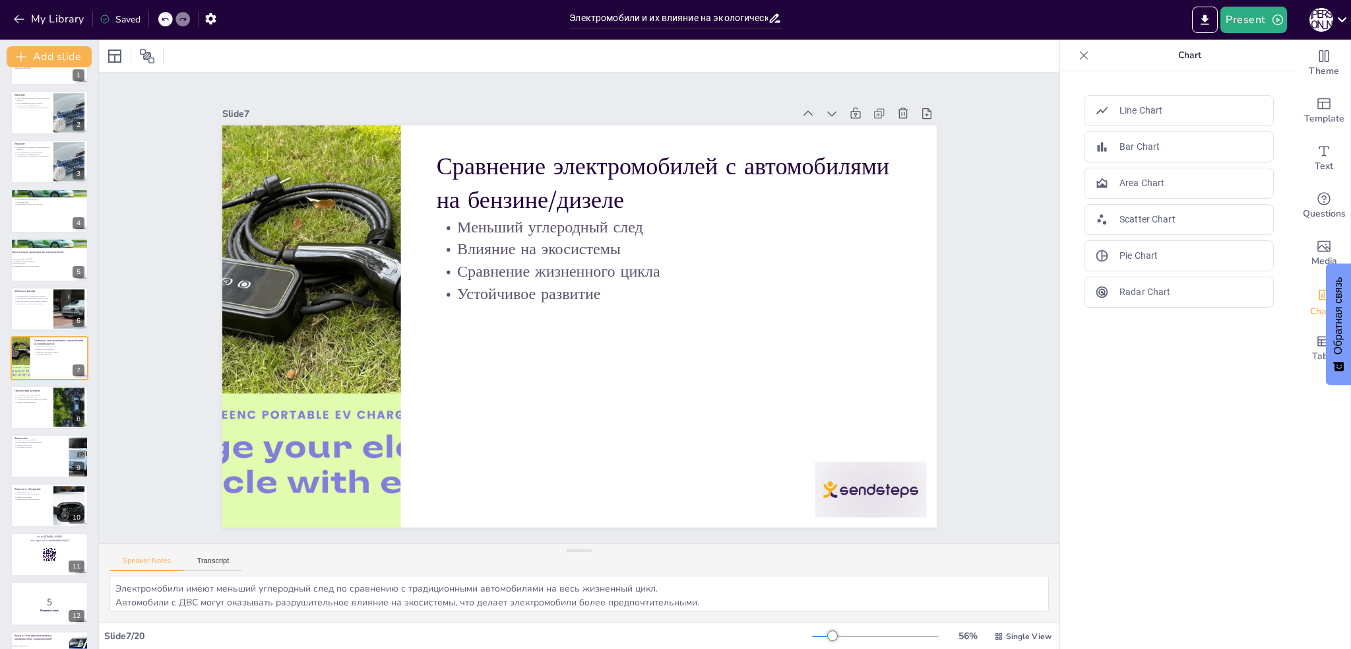
click at [1256, 16] on button "Present" at bounding box center [1254, 20] width 66 height 26
click at [1262, 80] on font "Презентация игры" at bounding box center [1272, 82] width 79 height 10
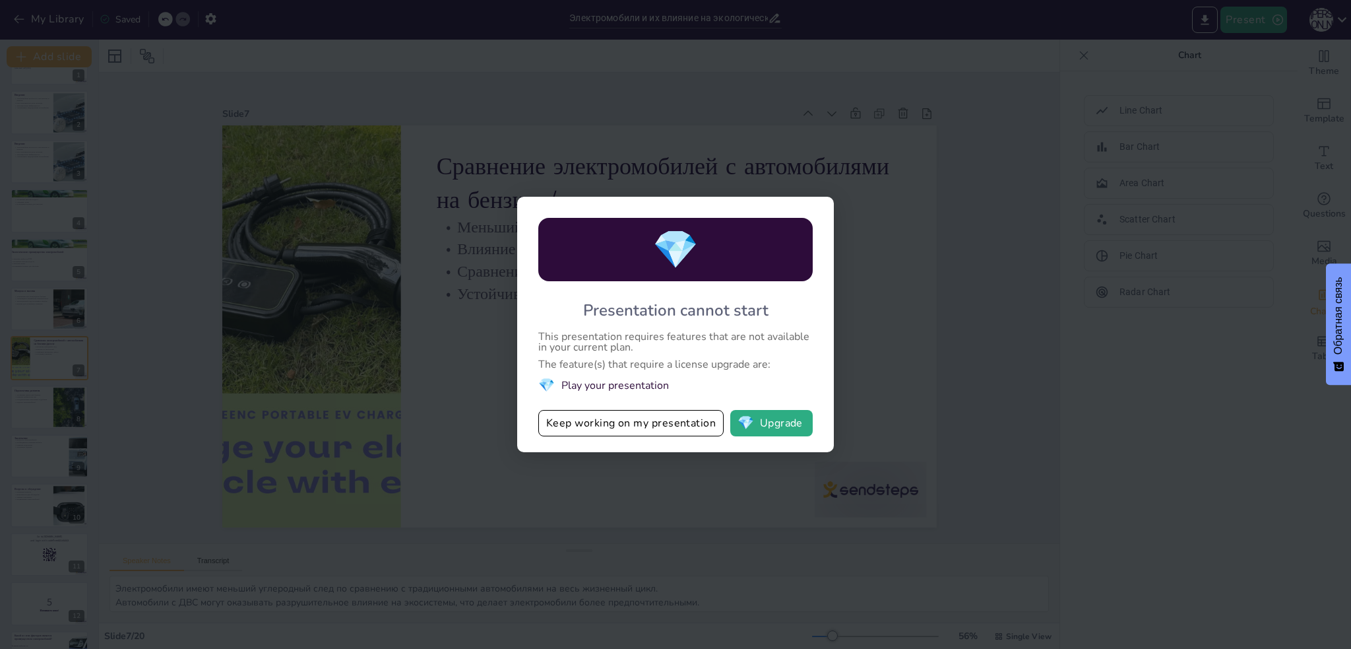
click at [953, 247] on div "💎 Presentation cannot start This presentation requires features that are not av…" at bounding box center [675, 324] width 1351 height 649
click at [652, 421] on button "Keep working on my presentation" at bounding box center [630, 423] width 185 height 26
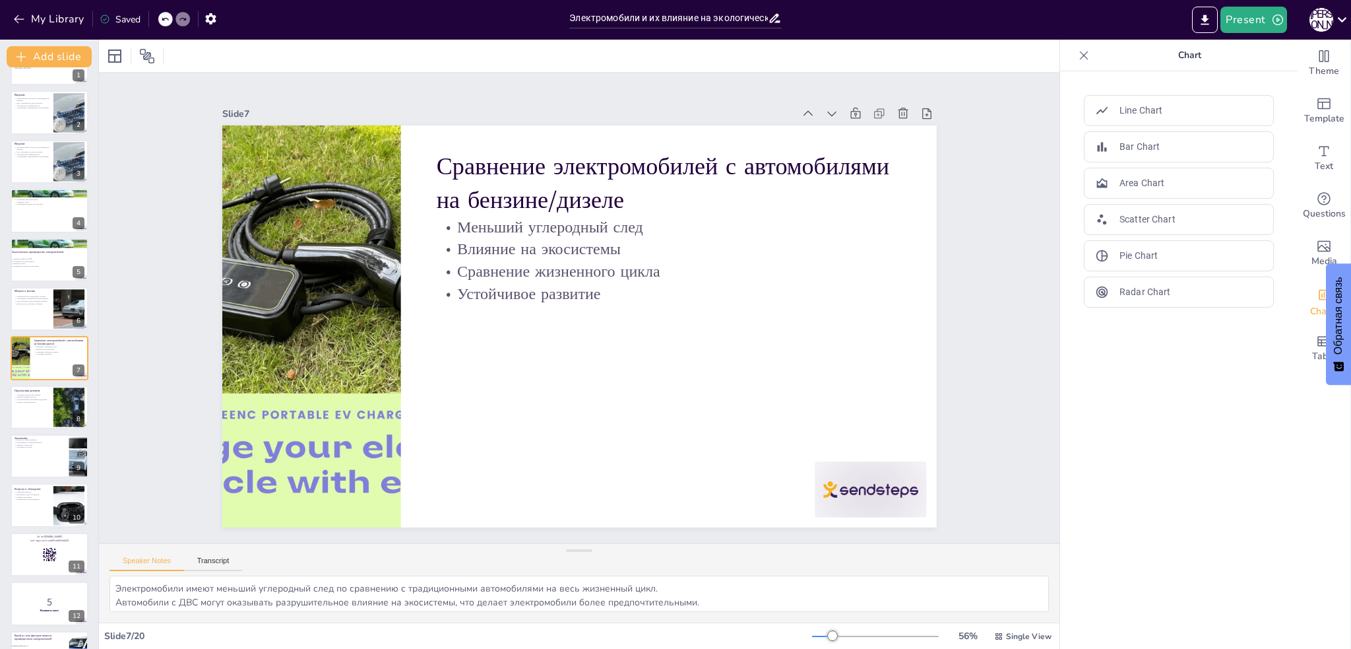
click at [1338, 17] on icon at bounding box center [1342, 20] width 18 height 18
click at [1169, 427] on div at bounding box center [675, 324] width 1351 height 649
click at [1215, 27] on button "Export to PowerPoint" at bounding box center [1205, 20] width 26 height 26
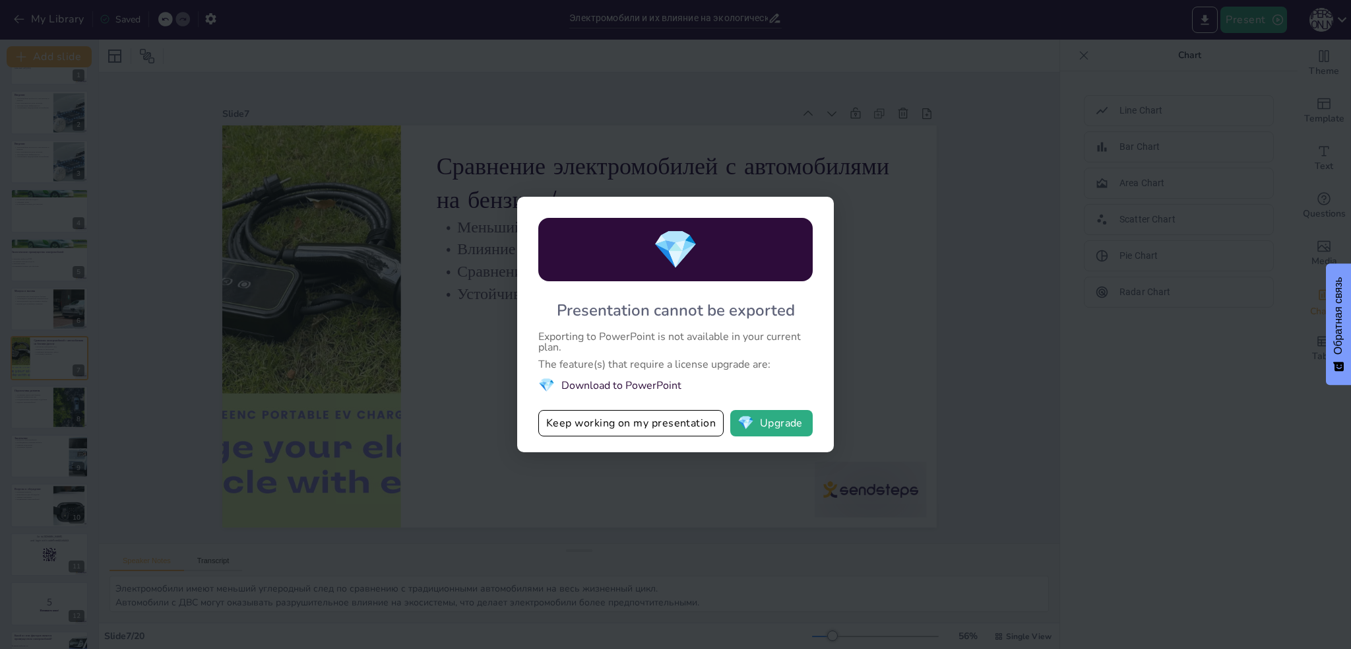
click at [775, 426] on button "💎 Upgrade" at bounding box center [771, 423] width 82 height 26
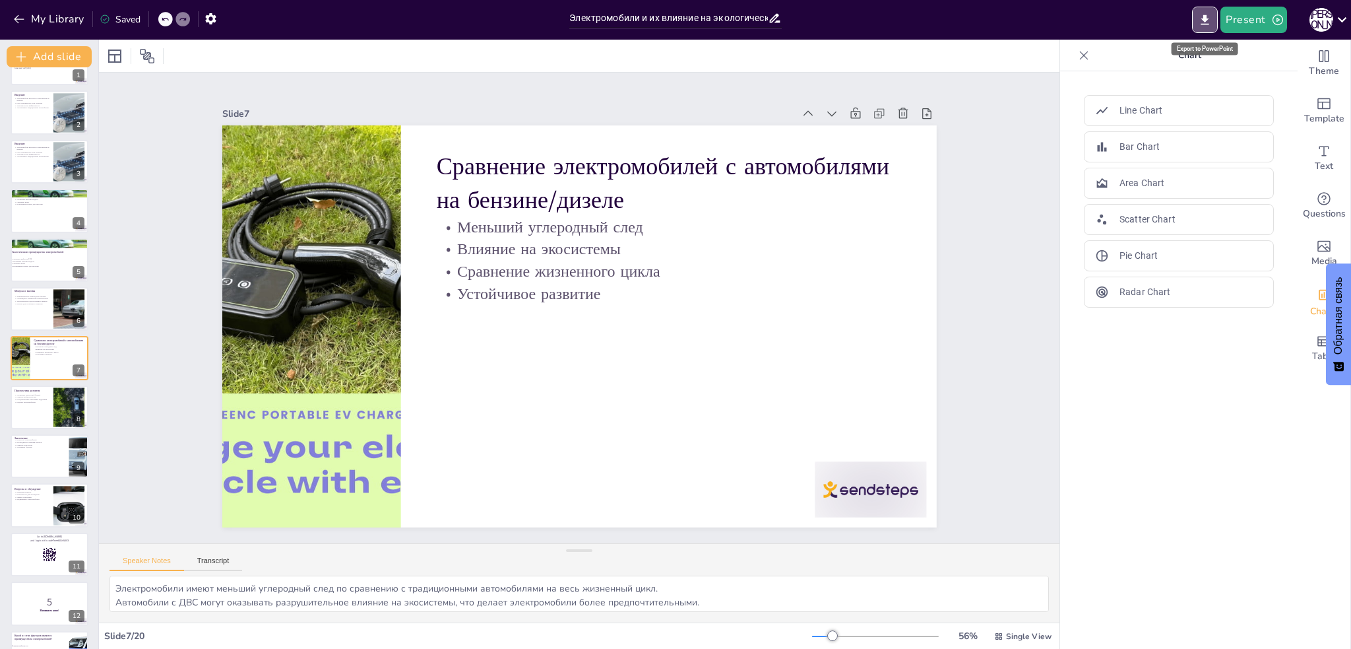
click at [1198, 10] on button "Export to PowerPoint" at bounding box center [1205, 20] width 26 height 26
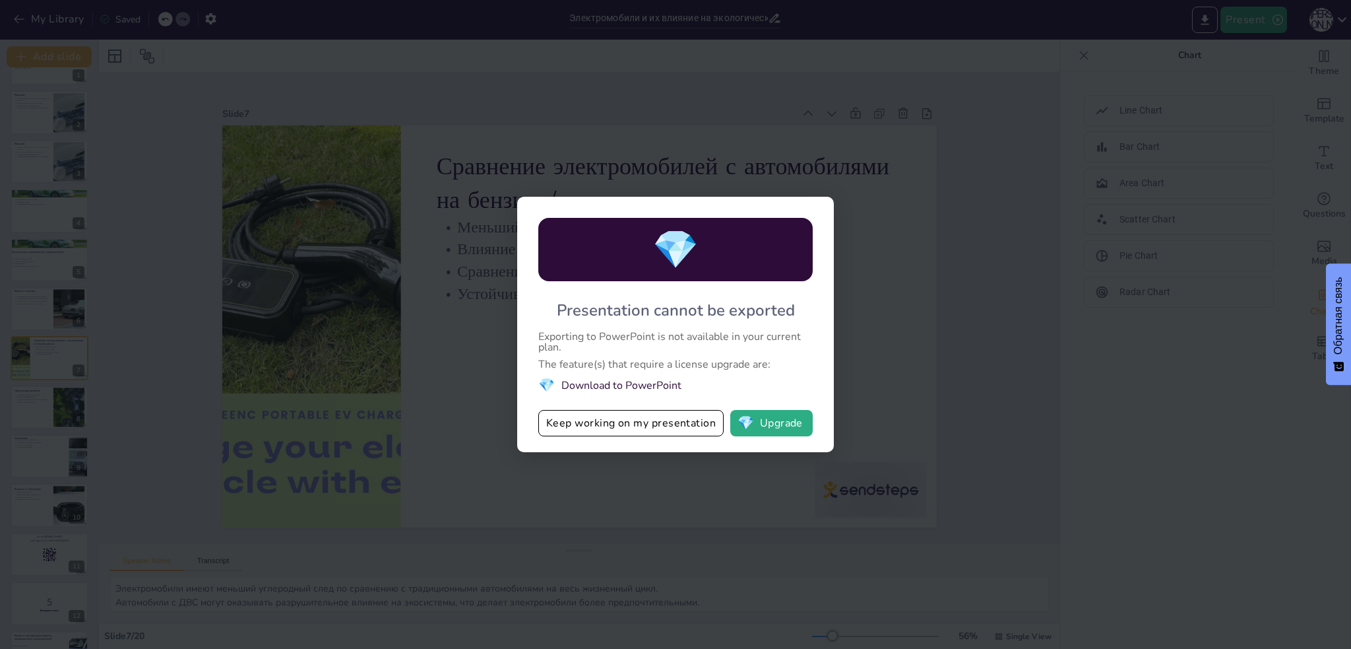
click at [944, 329] on div "💎 Presentation cannot be exported Exporting to PowerPoint is not available in y…" at bounding box center [675, 324] width 1351 height 649
click at [903, 302] on div "💎 Presentation cannot be exported Exporting to PowerPoint is not available in y…" at bounding box center [675, 324] width 1351 height 649
click at [635, 425] on button "Keep working on my presentation" at bounding box center [630, 423] width 185 height 26
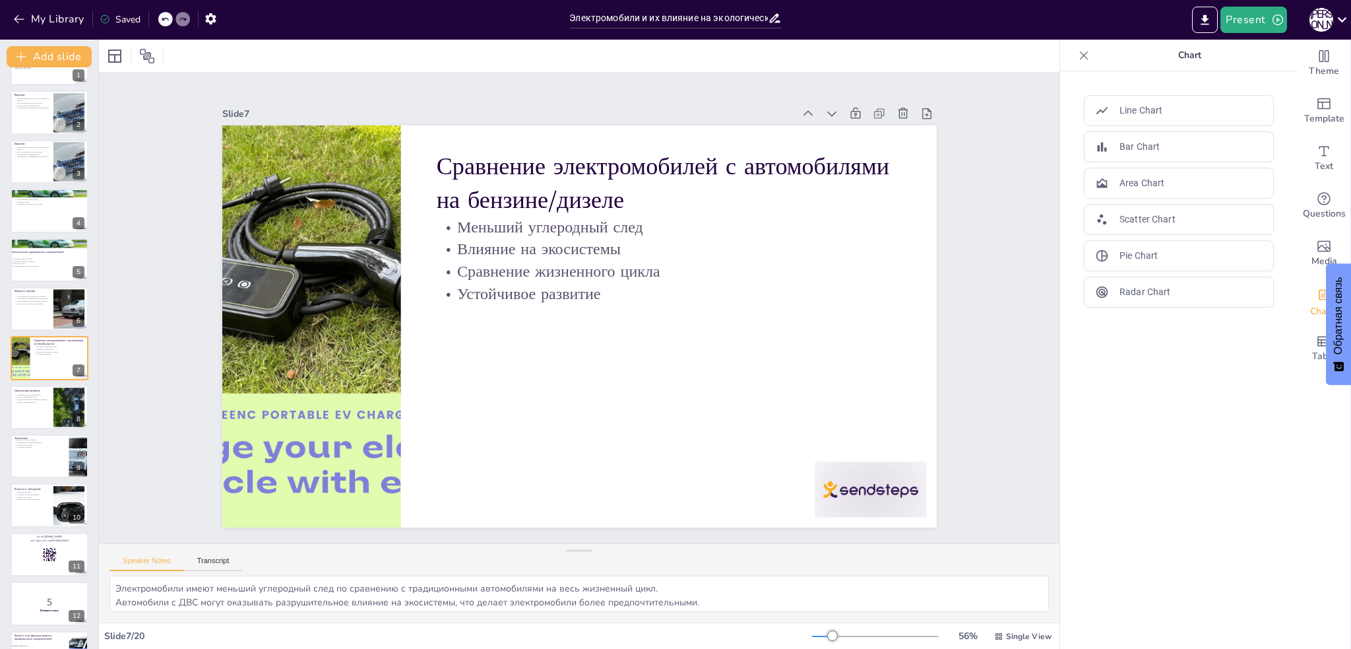
click at [1269, 20] on button "Present" at bounding box center [1254, 20] width 66 height 26
click at [1262, 55] on li "Preview presentation" at bounding box center [1274, 48] width 105 height 21
click at [632, 598] on textarea "Электромобили имеют меньший углеродный след по сравнению с традиционными автомо…" at bounding box center [580, 593] width 940 height 36
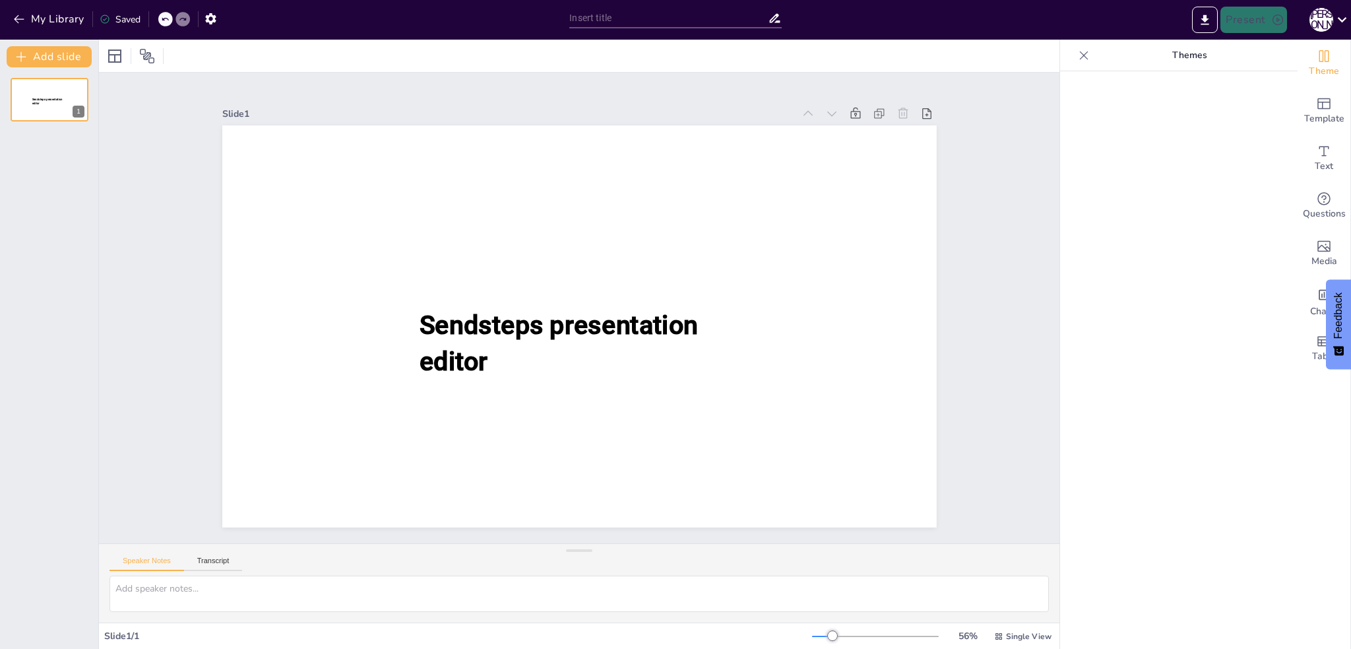
click at [38, 12] on button "My Library" at bounding box center [50, 19] width 80 height 21
